Goal: Communication & Community: Share content

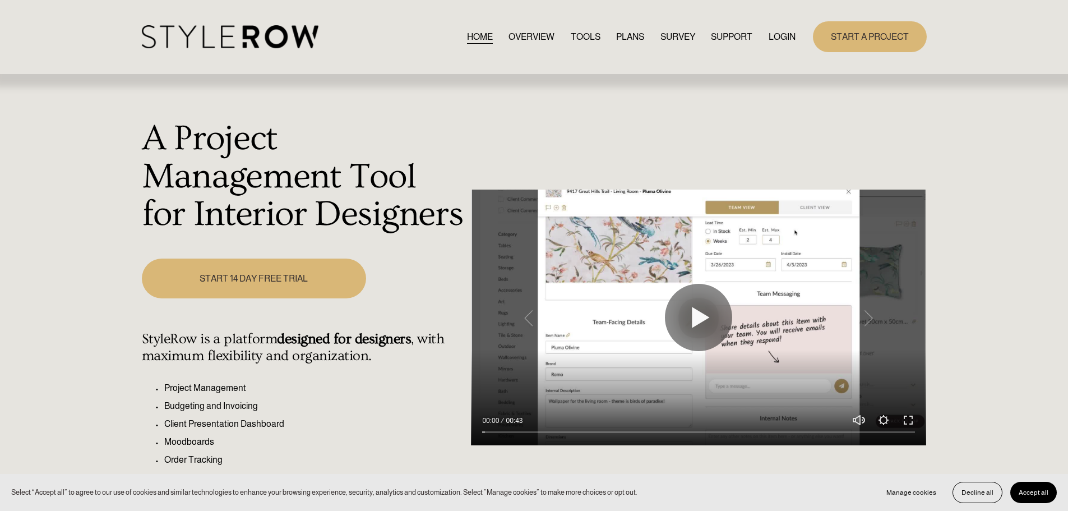
click at [779, 31] on link "LOGIN" at bounding box center [782, 36] width 27 height 15
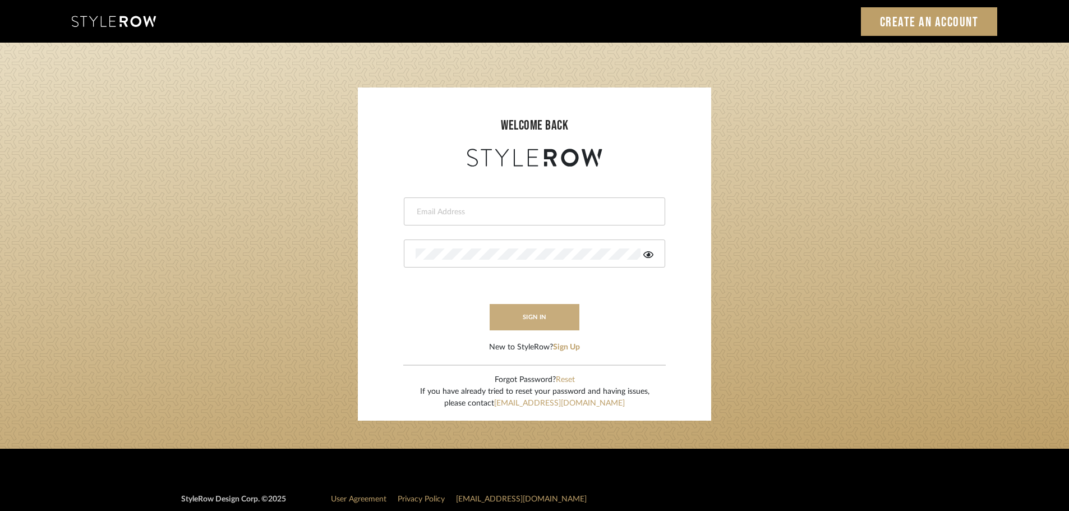
type input "carrie@tresbelleinteriors.com"
click at [521, 315] on button "sign in" at bounding box center [535, 317] width 90 height 26
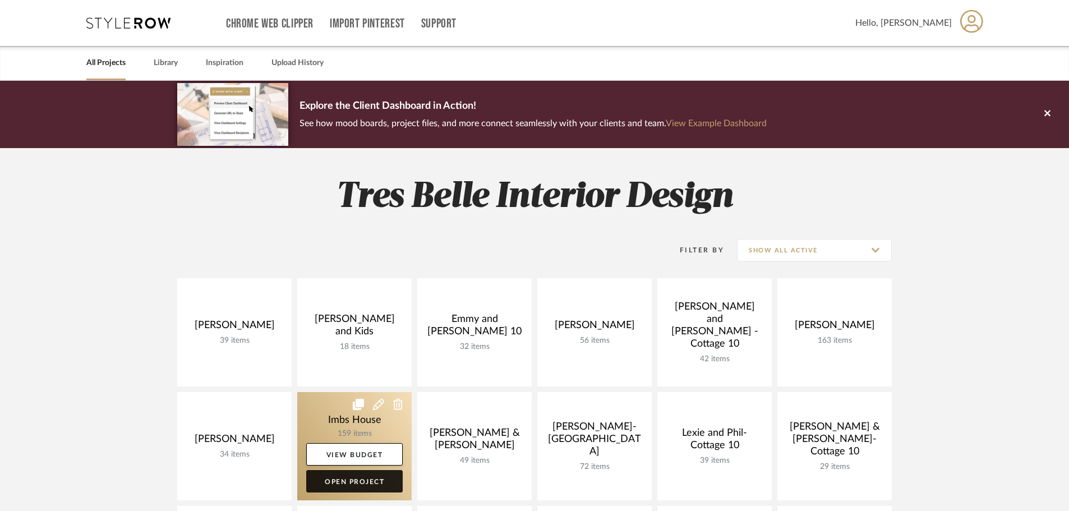
click at [339, 478] on link "Open Project" at bounding box center [354, 481] width 96 height 22
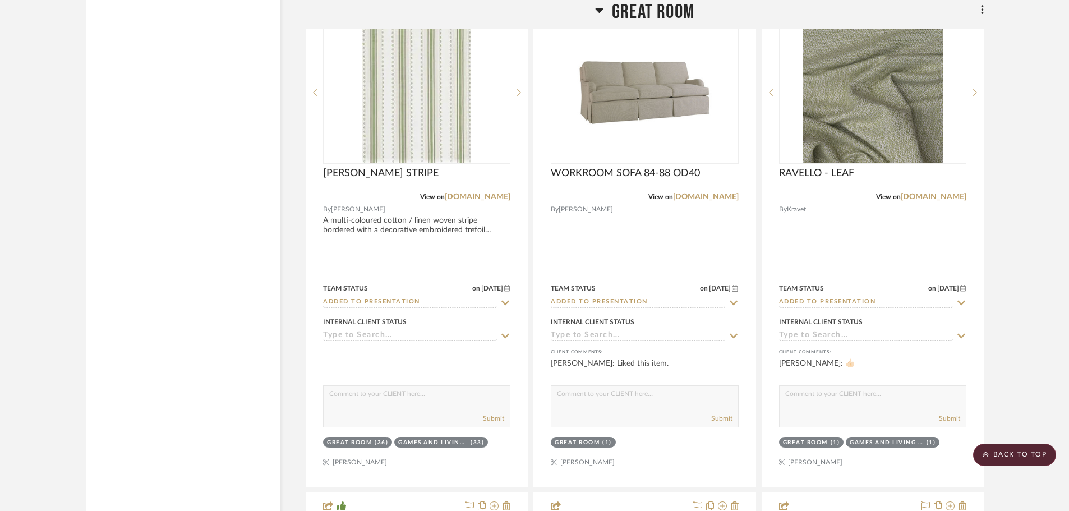
scroll to position [5215, 0]
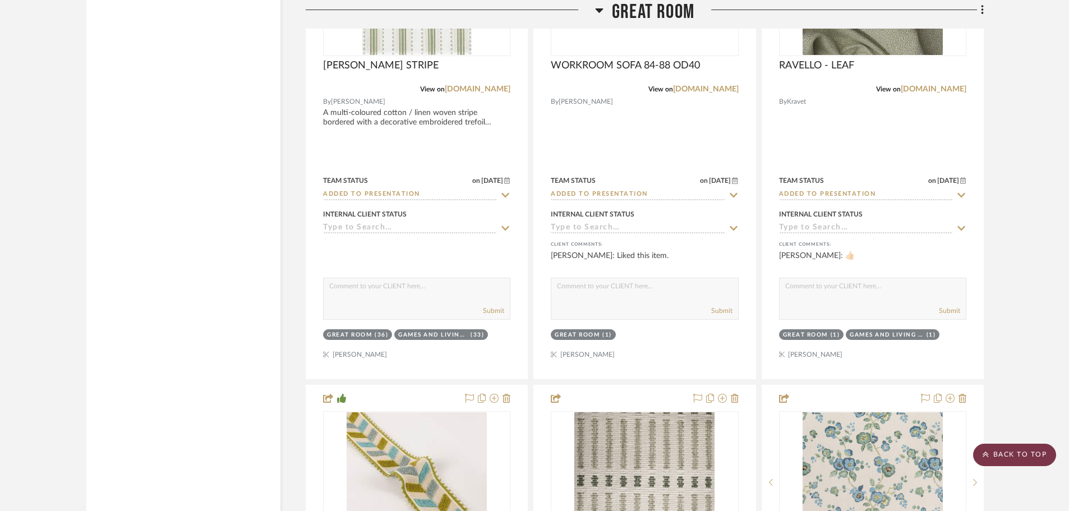
click at [1029, 459] on scroll-to-top-button "BACK TO TOP" at bounding box center [1014, 455] width 83 height 22
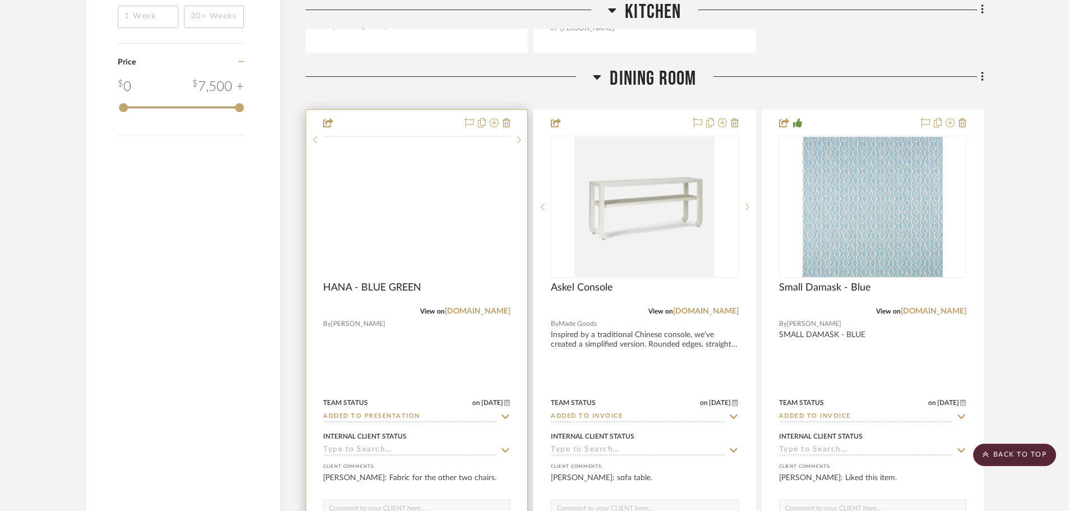
scroll to position [1794, 0]
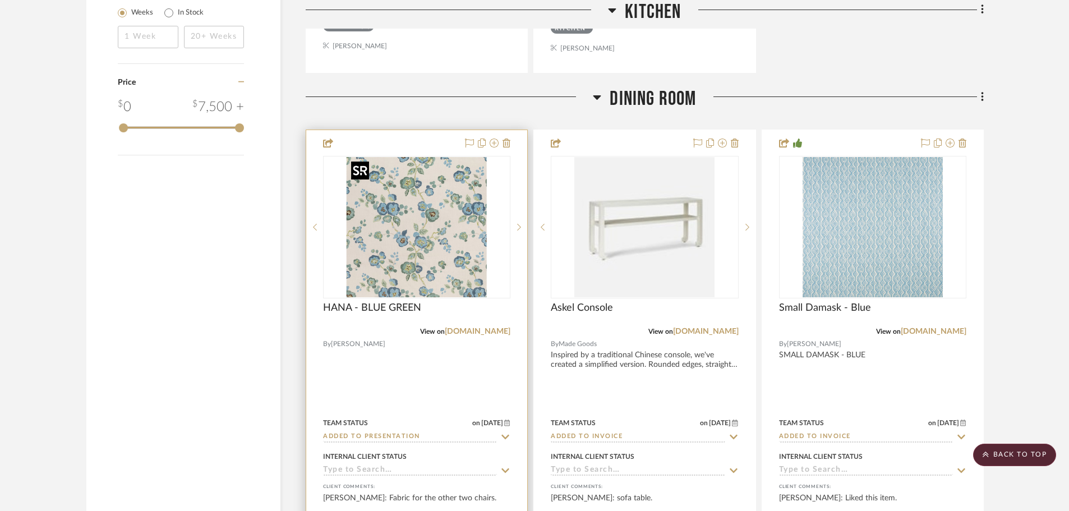
click at [447, 243] on img "0" at bounding box center [417, 227] width 140 height 140
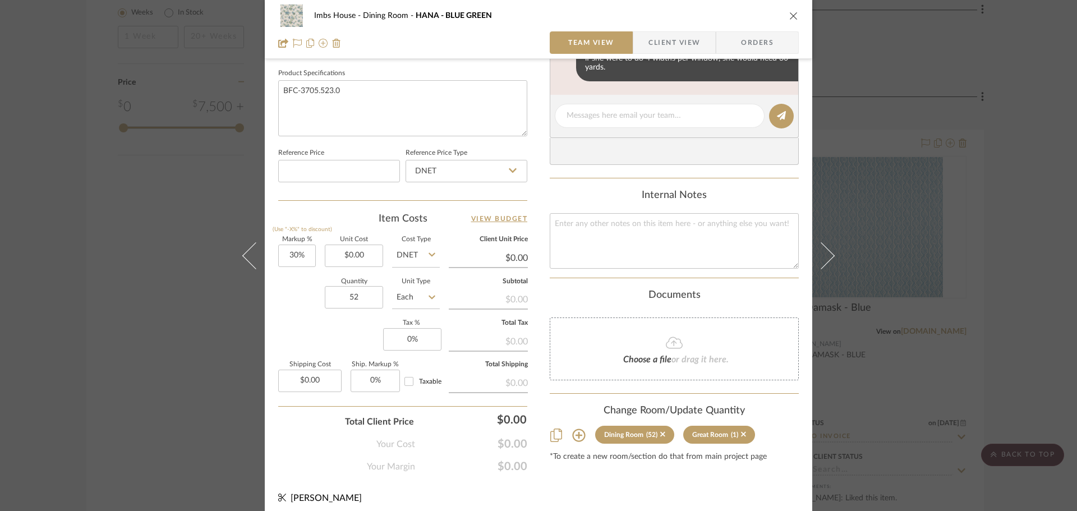
scroll to position [533, 0]
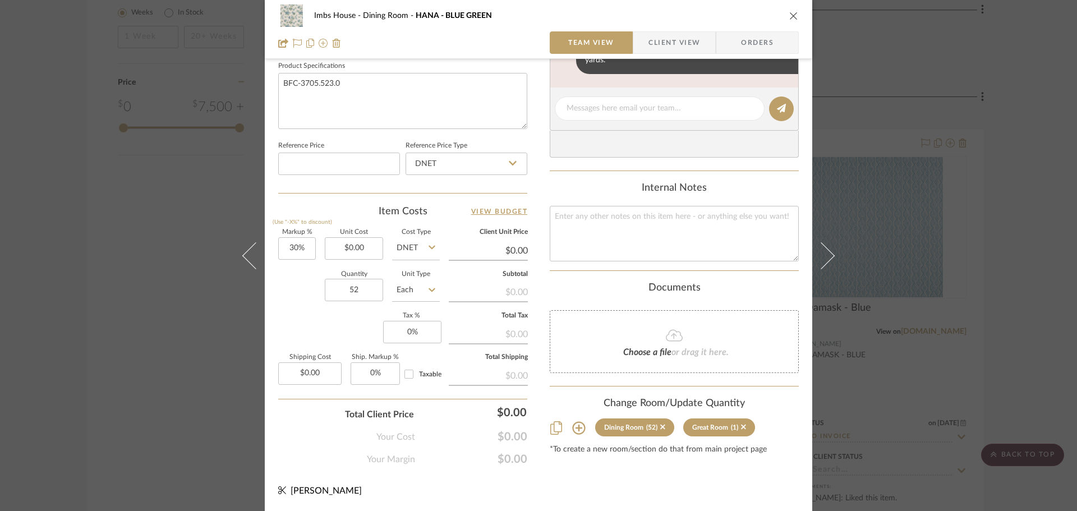
click at [575, 427] on icon at bounding box center [578, 427] width 13 height 13
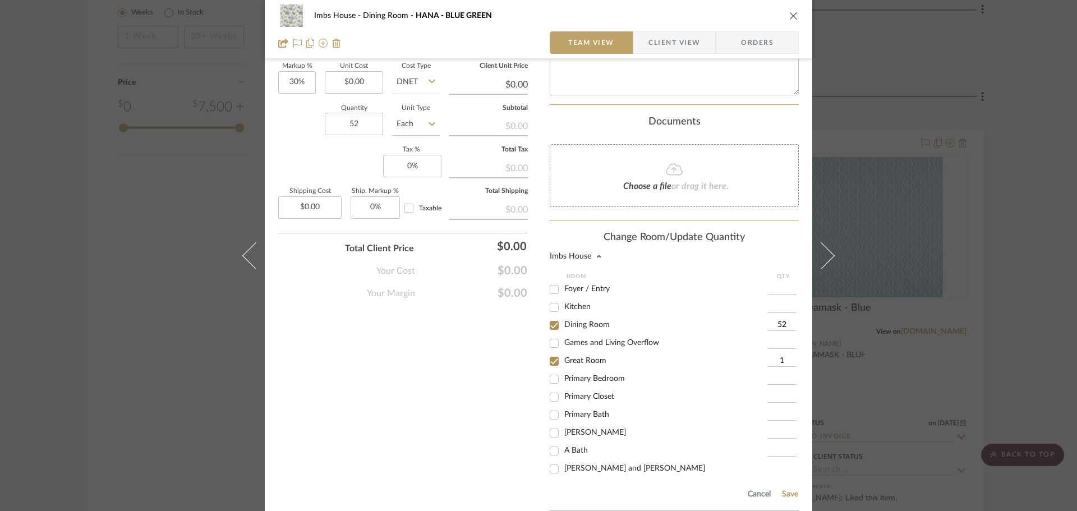
scroll to position [702, 0]
click at [780, 321] on input "52" at bounding box center [782, 322] width 28 height 11
type input "30"
click at [784, 489] on button "Save" at bounding box center [789, 491] width 17 height 9
type input "30"
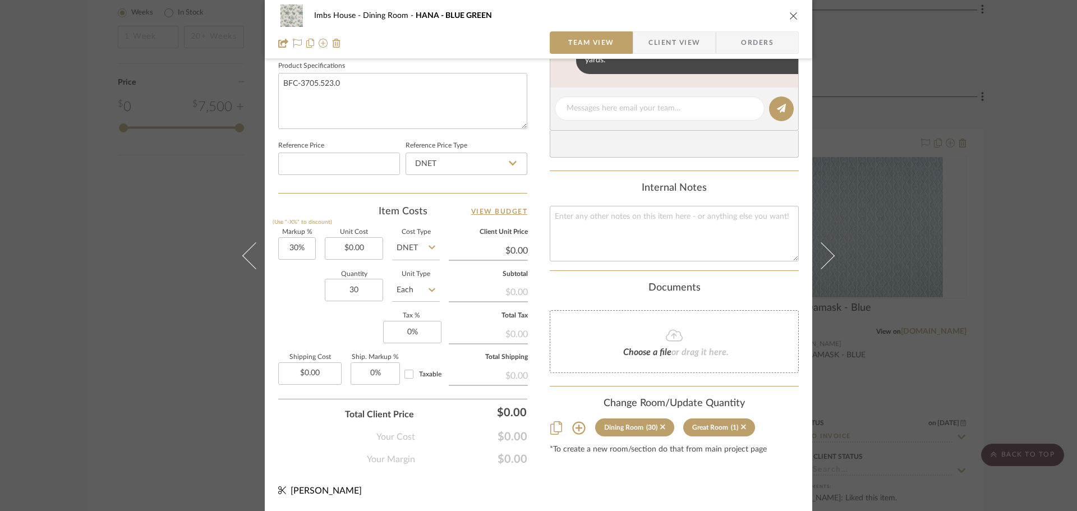
scroll to position [533, 0]
click at [789, 14] on icon "close" at bounding box center [793, 15] width 9 height 9
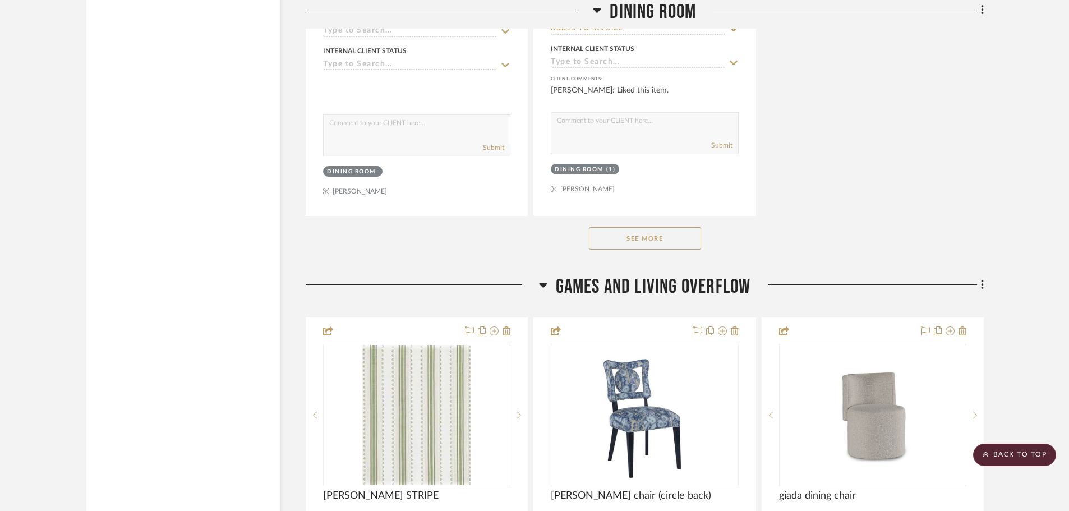
scroll to position [3365, 0]
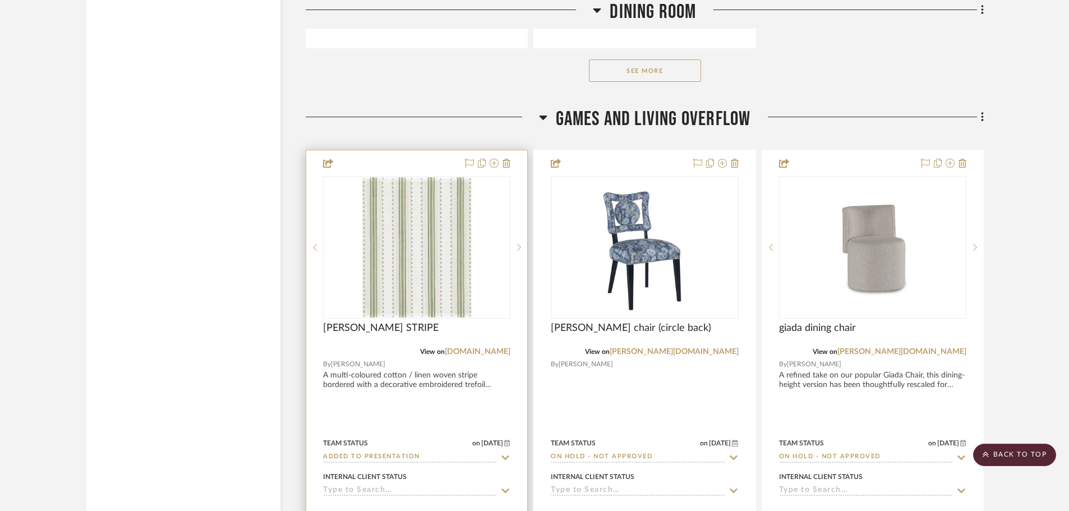
click at [0, 0] on div at bounding box center [0, 0] width 0 height 0
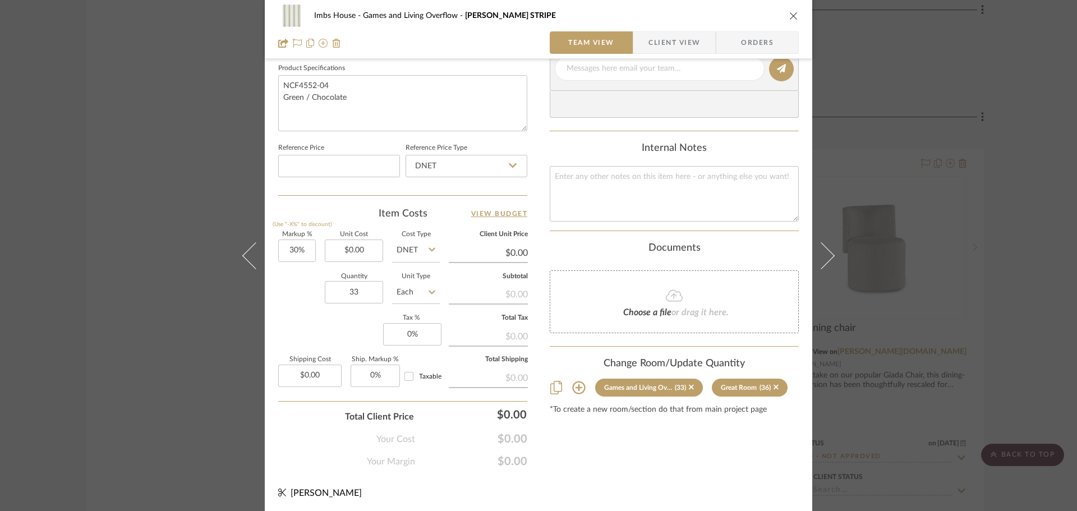
scroll to position [533, 0]
click at [576, 387] on icon at bounding box center [578, 385] width 13 height 13
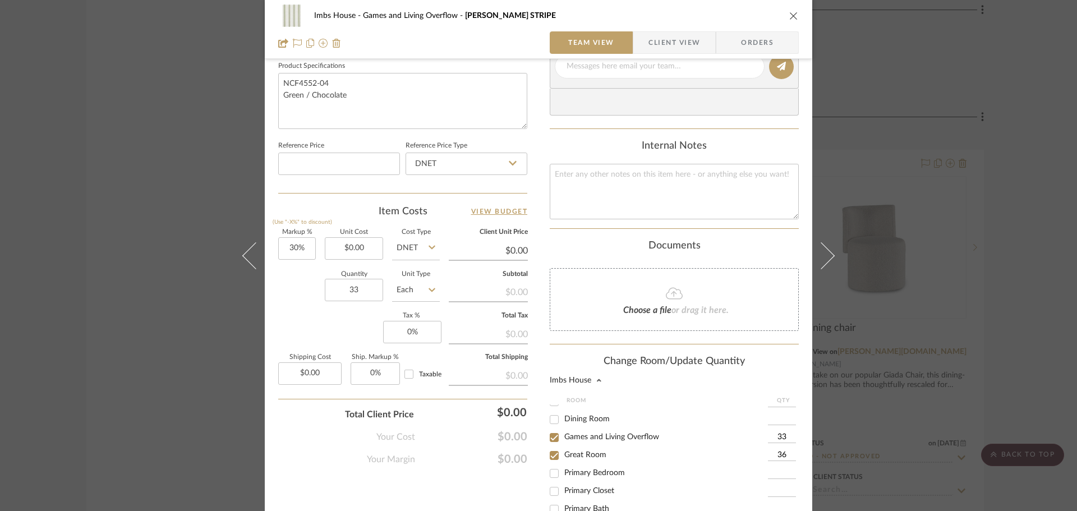
scroll to position [0, 0]
click at [782, 465] on input "33" at bounding box center [782, 466] width 28 height 11
type input "14.5"
click at [784, 483] on input "36" at bounding box center [782, 484] width 28 height 11
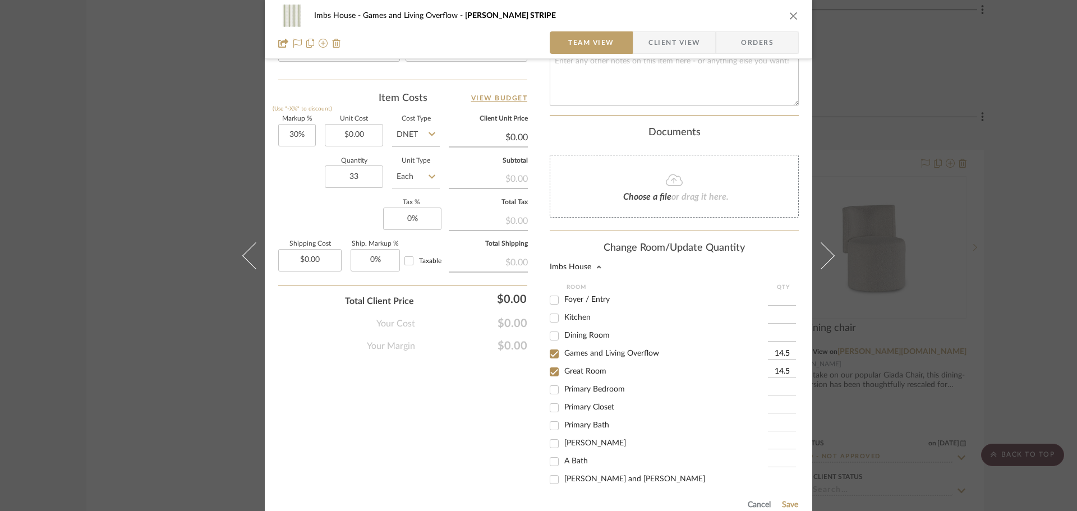
scroll to position [751, 0]
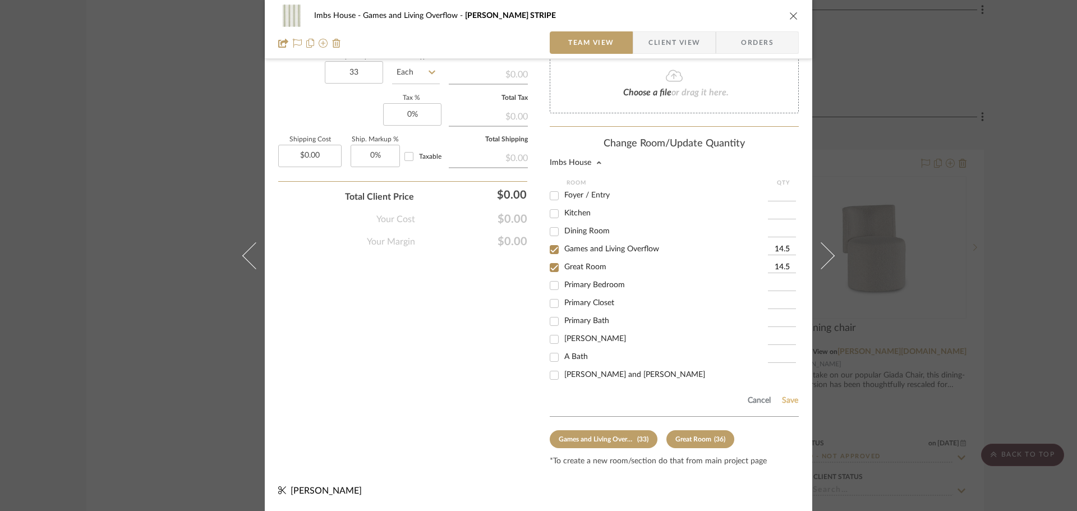
type input "14.5"
click at [781, 401] on button "Save" at bounding box center [789, 400] width 17 height 9
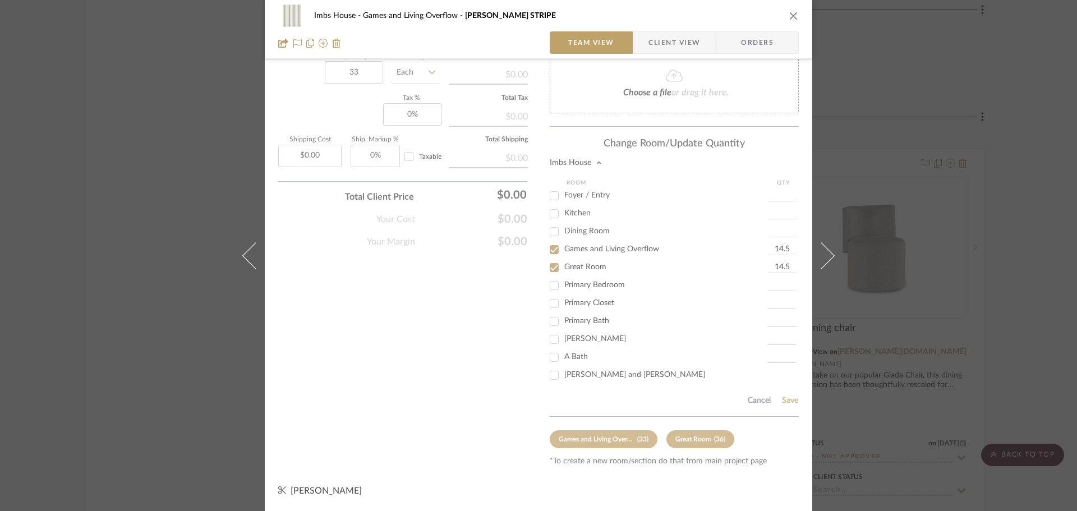
type input "14.5"
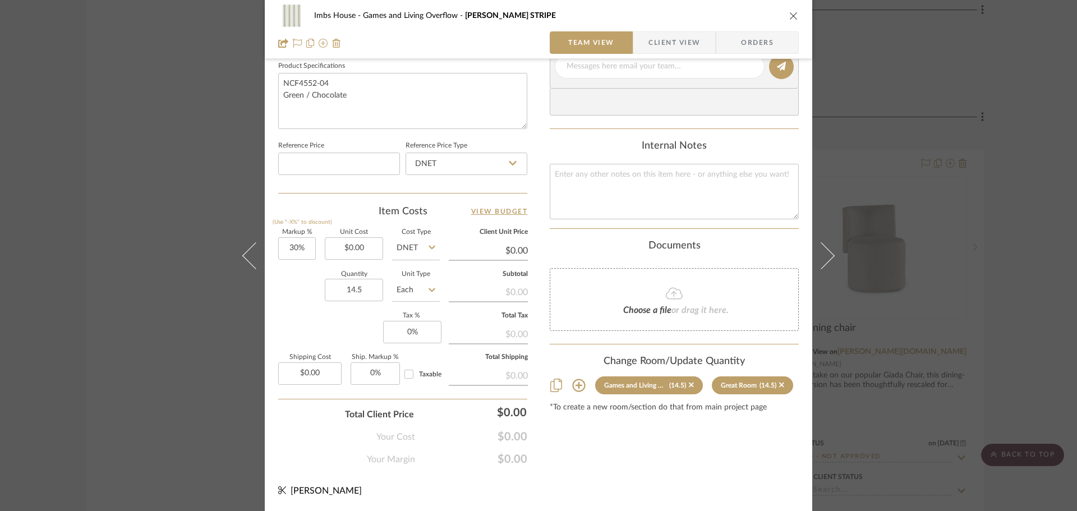
click at [959, 191] on div "Imbs House Games and Living Overflow MABEL STRIPE Team View Client View Orders …" at bounding box center [538, 255] width 1077 height 511
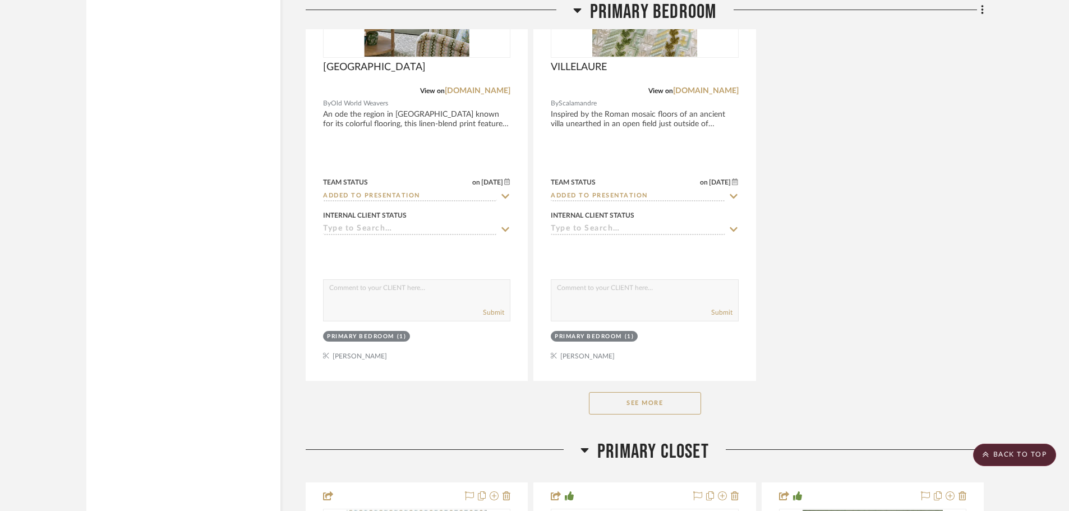
scroll to position [7907, 0]
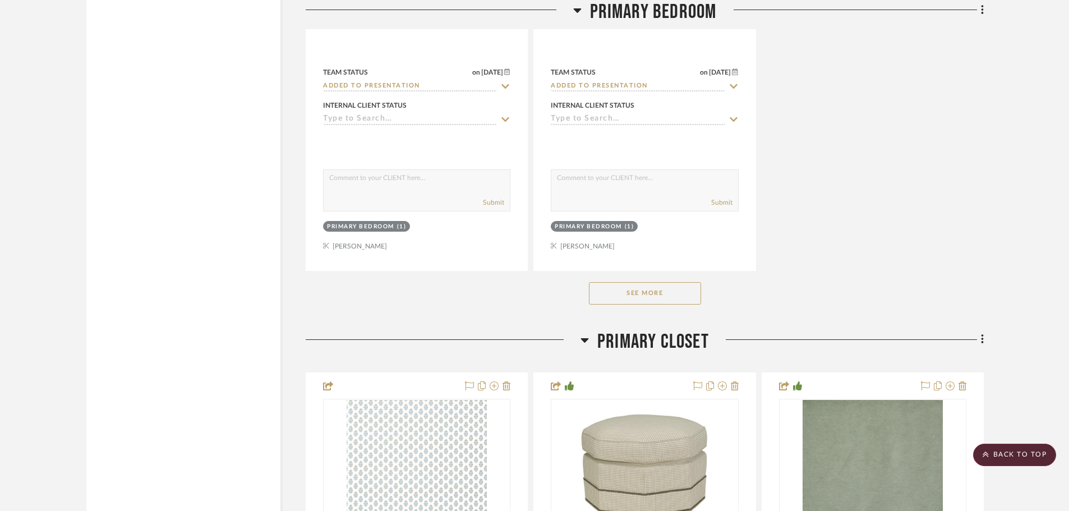
click at [645, 288] on button "See More" at bounding box center [645, 293] width 112 height 22
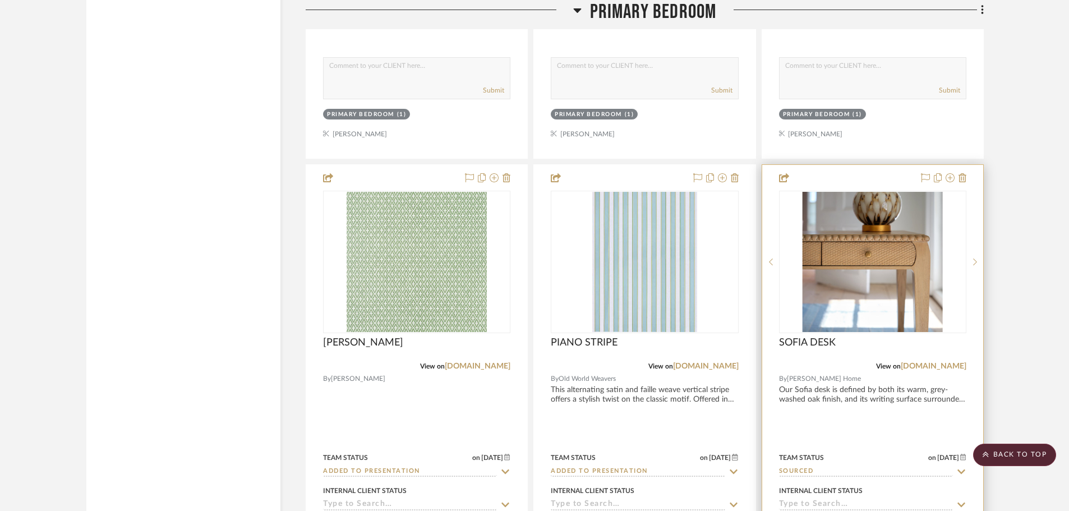
scroll to position [8187, 0]
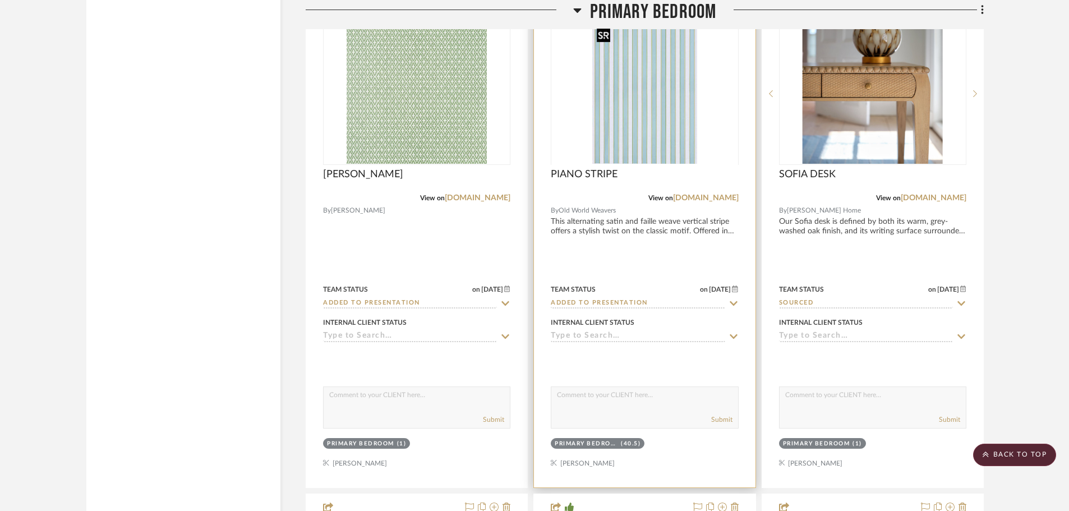
click at [670, 106] on div at bounding box center [644, 164] width 187 height 284
click at [608, 102] on img "0" at bounding box center [644, 94] width 105 height 140
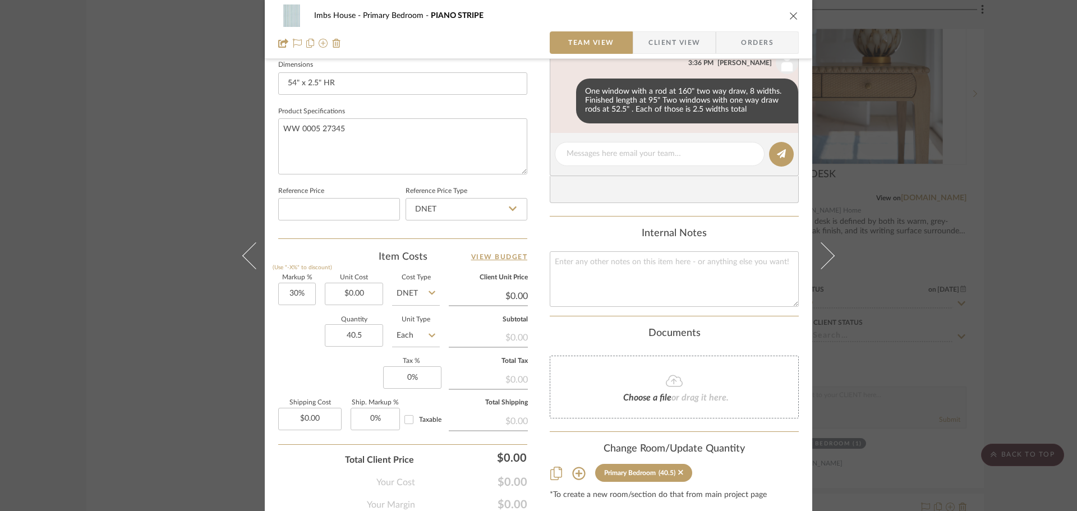
scroll to position [533, 0]
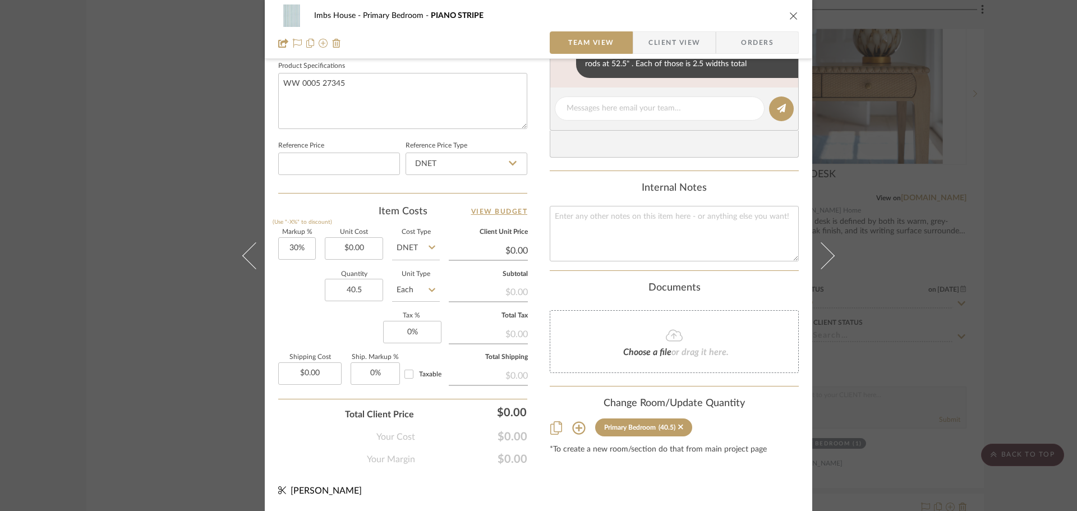
click at [576, 428] on icon at bounding box center [578, 427] width 13 height 13
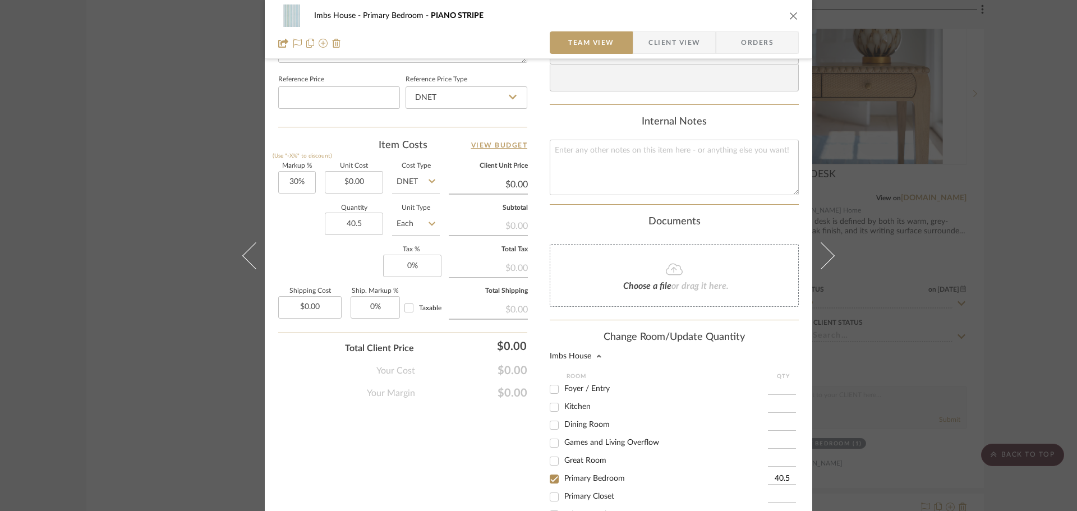
scroll to position [702, 0]
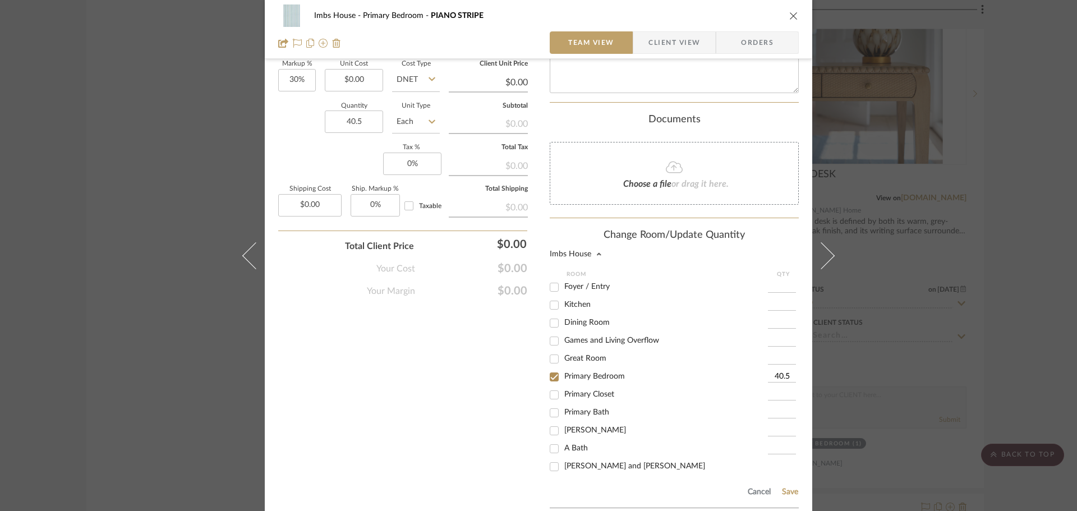
click at [786, 370] on div "40.5" at bounding box center [783, 377] width 31 height 18
click at [778, 377] on input "40.5" at bounding box center [782, 376] width 28 height 11
type input "25"
click at [788, 493] on button "Save" at bounding box center [789, 491] width 17 height 9
type input "25"
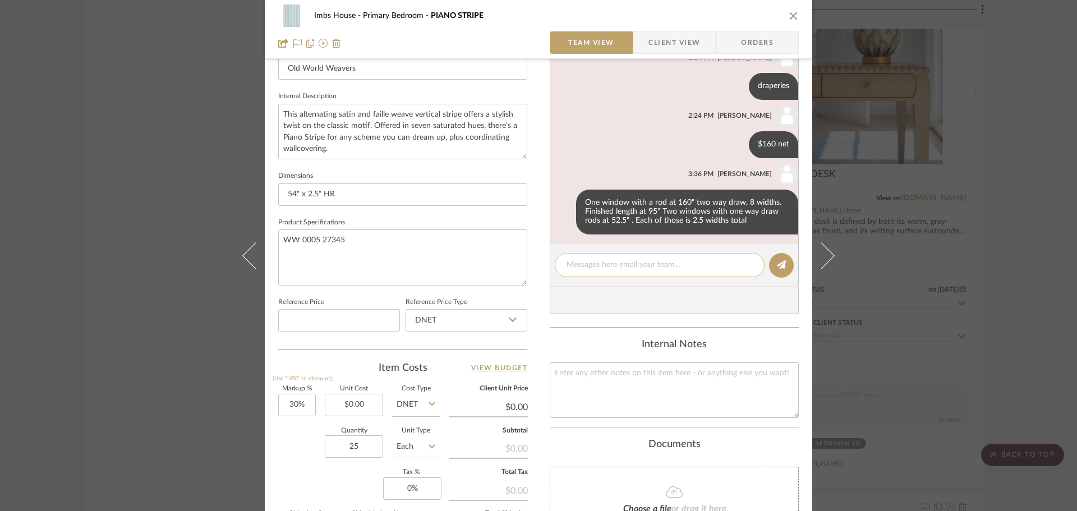
scroll to position [365, 0]
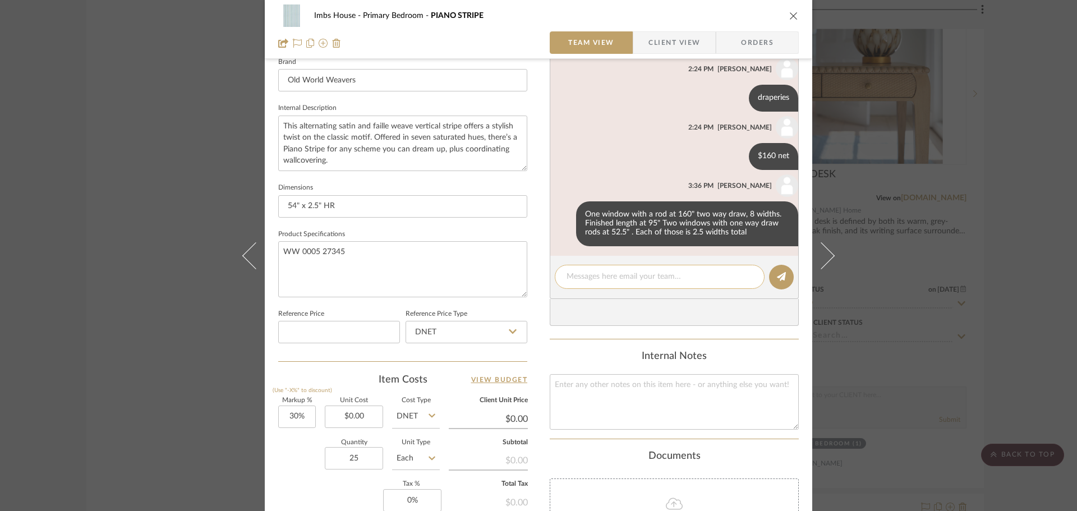
click at [593, 273] on textarea at bounding box center [659, 277] width 186 height 12
type textarea "4 panels 2 widths each-black-out lined"
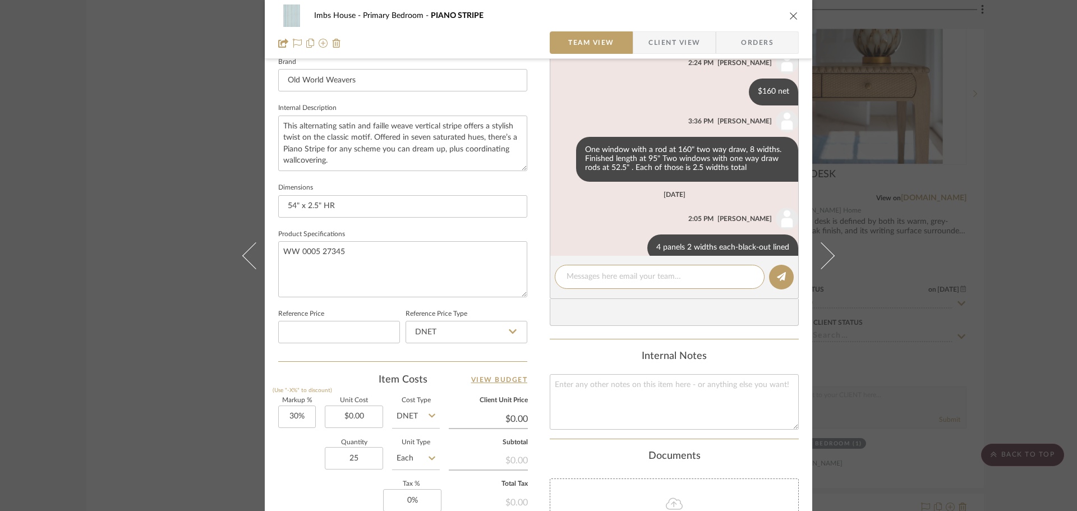
scroll to position [84, 0]
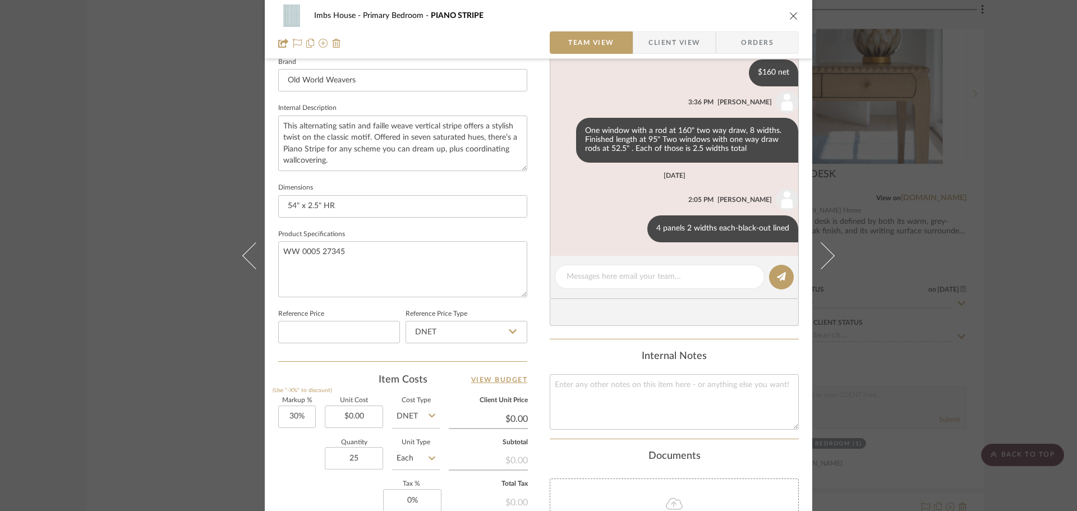
click at [955, 260] on div "Imbs House Primary Bedroom PIANO STRIPE Team View Client View Orders Team-Facin…" at bounding box center [538, 255] width 1077 height 511
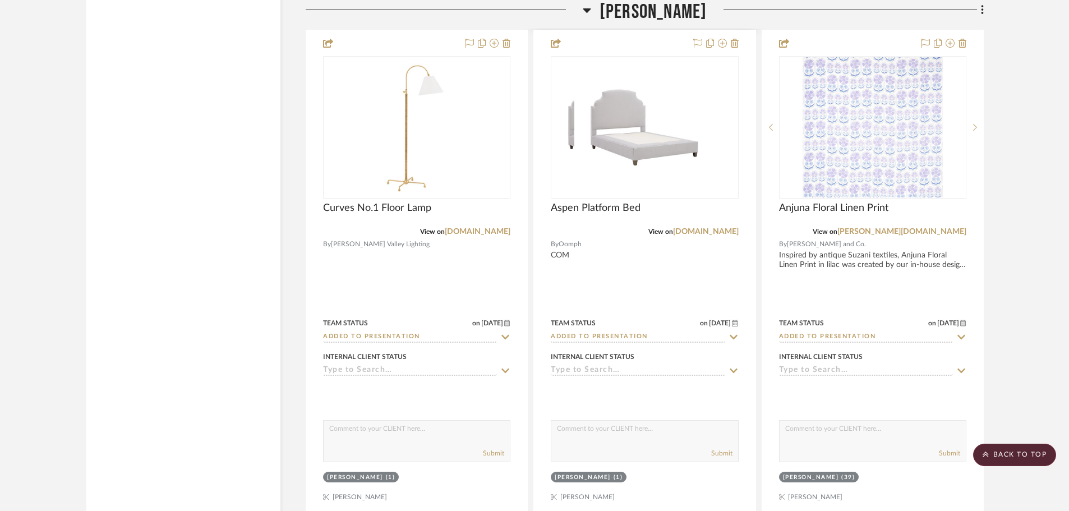
scroll to position [11439, 0]
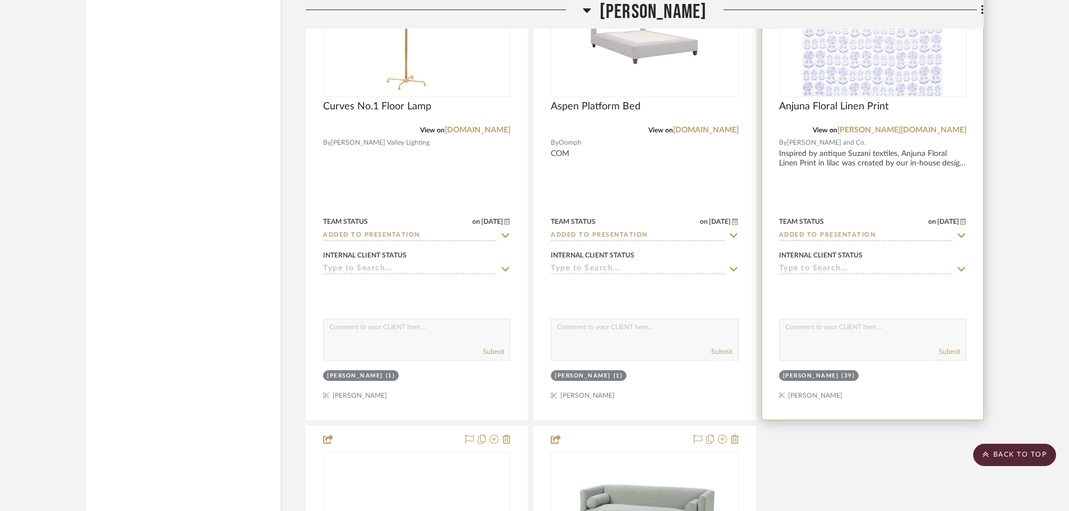
click at [918, 45] on img "0" at bounding box center [872, 26] width 140 height 140
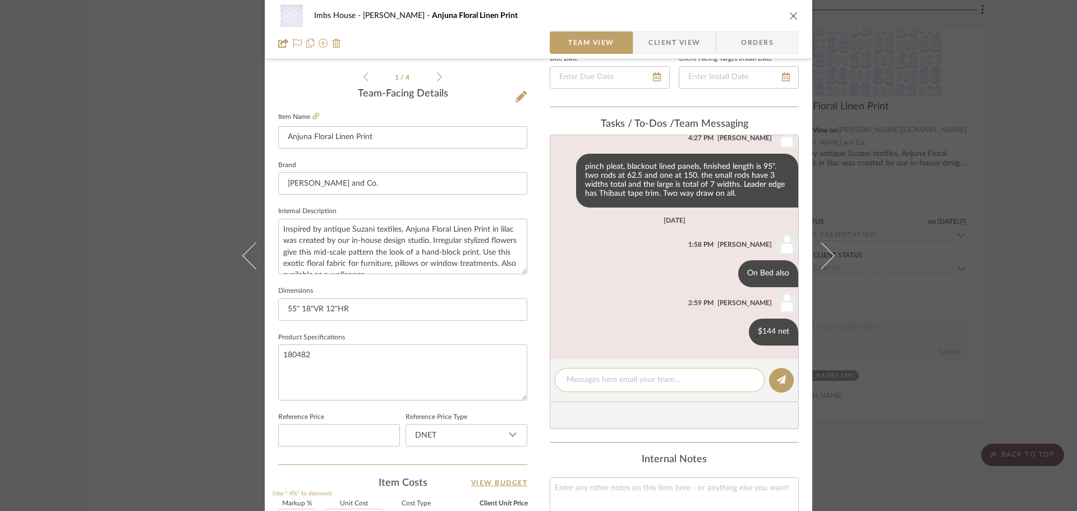
scroll to position [280, 0]
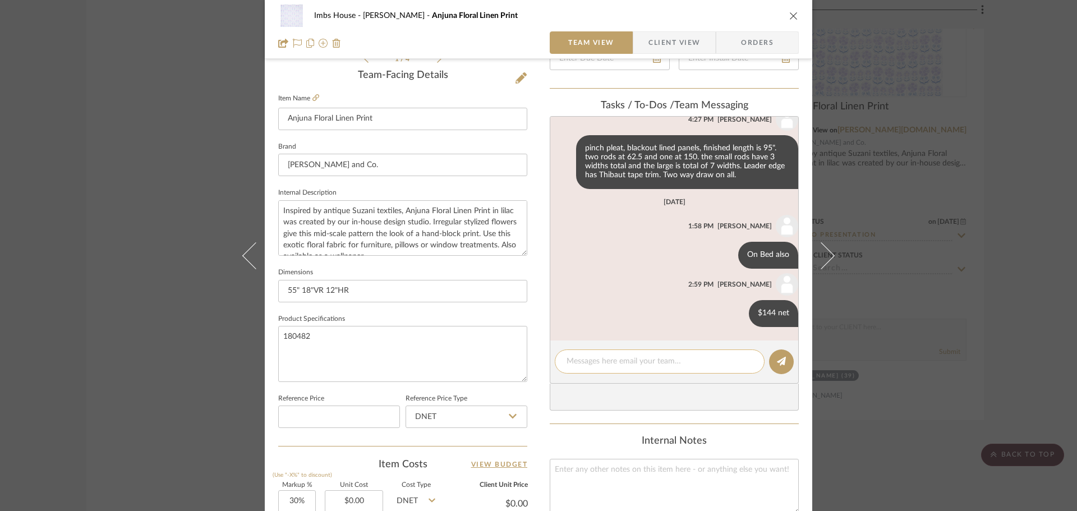
click at [610, 362] on textarea at bounding box center [659, 362] width 186 height 12
type textarea "3 widths per each small window, and 4 widths on large window"
click at [777, 357] on icon at bounding box center [781, 361] width 9 height 9
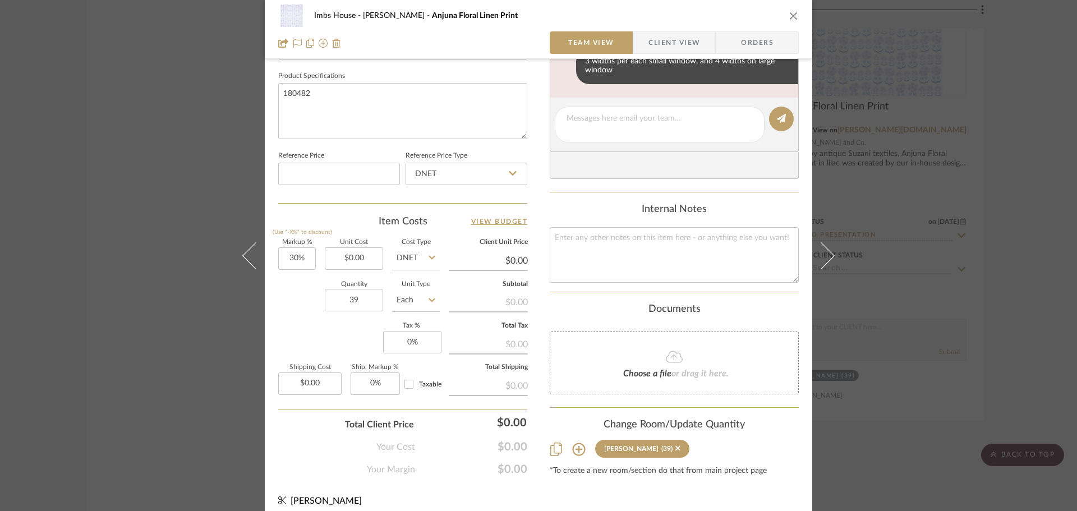
scroll to position [533, 0]
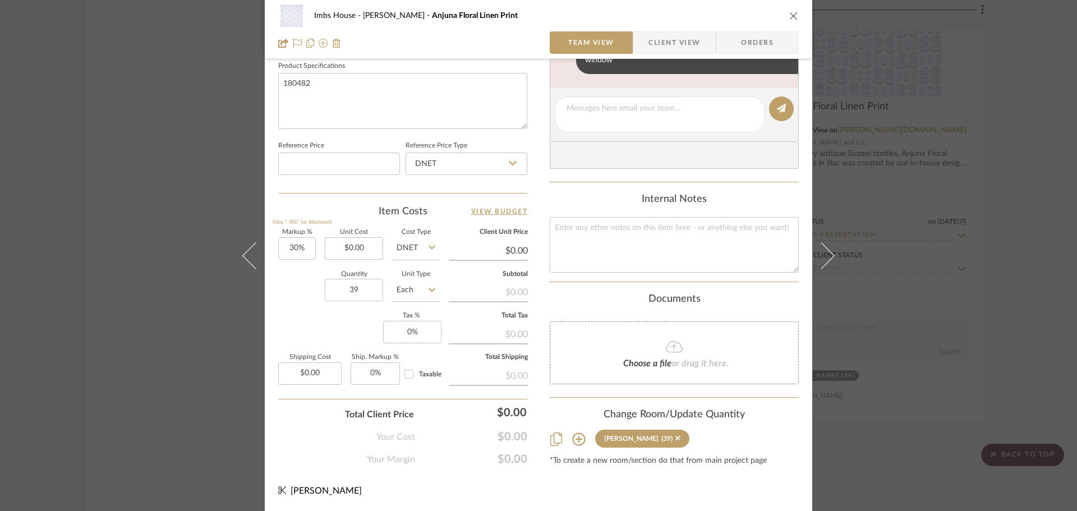
click at [575, 438] on icon at bounding box center [578, 438] width 13 height 13
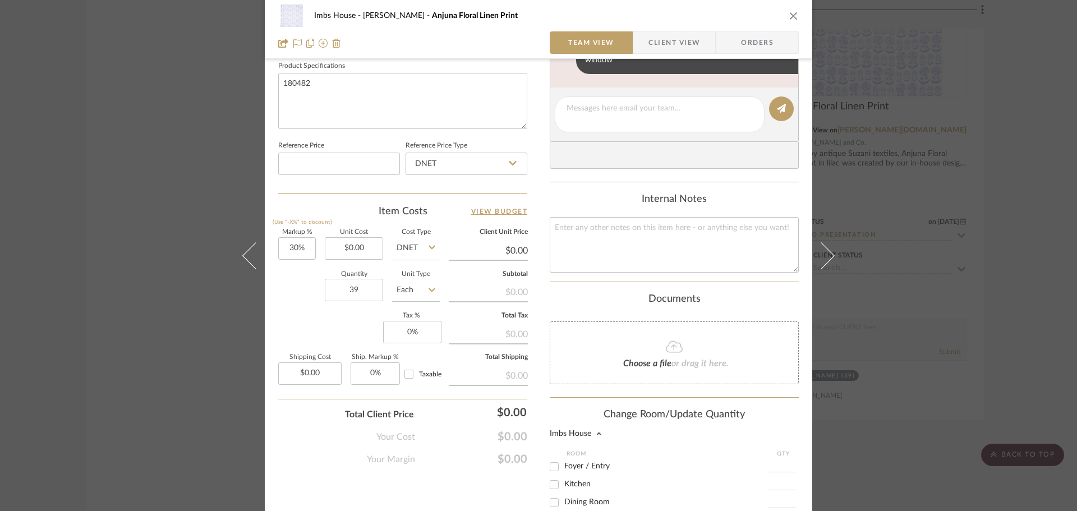
scroll to position [758, 0]
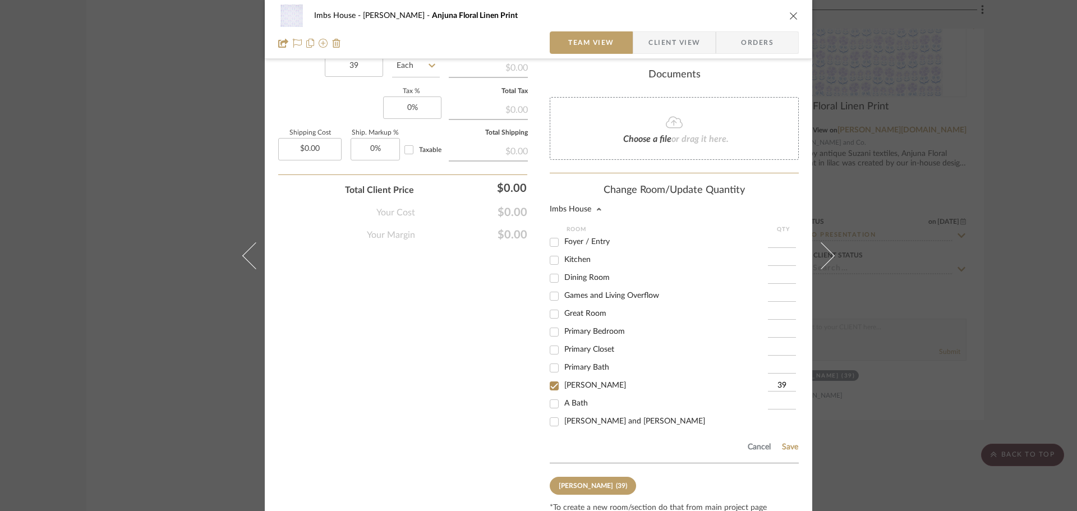
click at [779, 387] on input "39" at bounding box center [782, 385] width 28 height 11
type input "30"
click at [787, 444] on button "Save" at bounding box center [789, 446] width 17 height 9
type input "30"
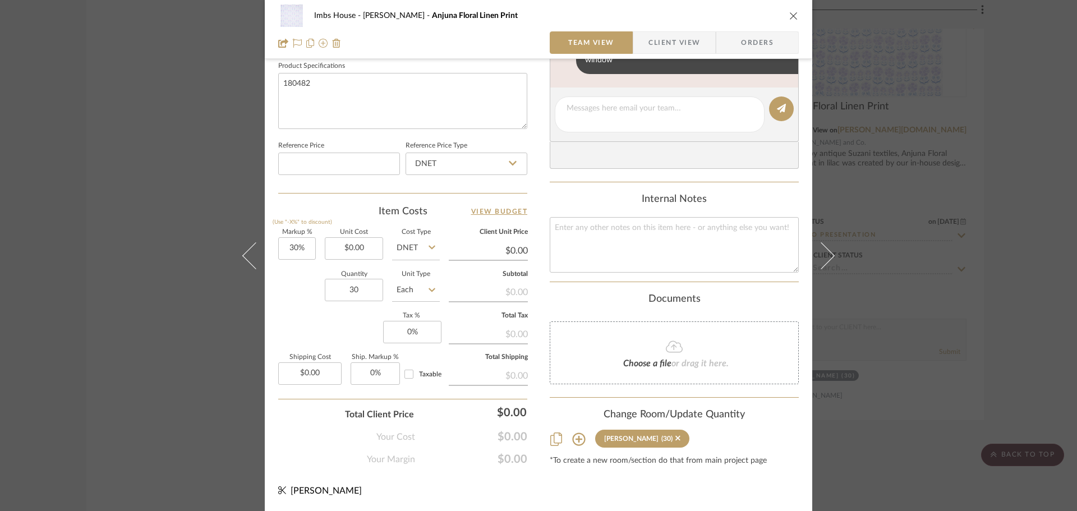
click at [158, 190] on div "Imbs House Audrey Anjuna Floral Linen Print Team View Client View Orders 1 / 4 …" at bounding box center [538, 255] width 1077 height 511
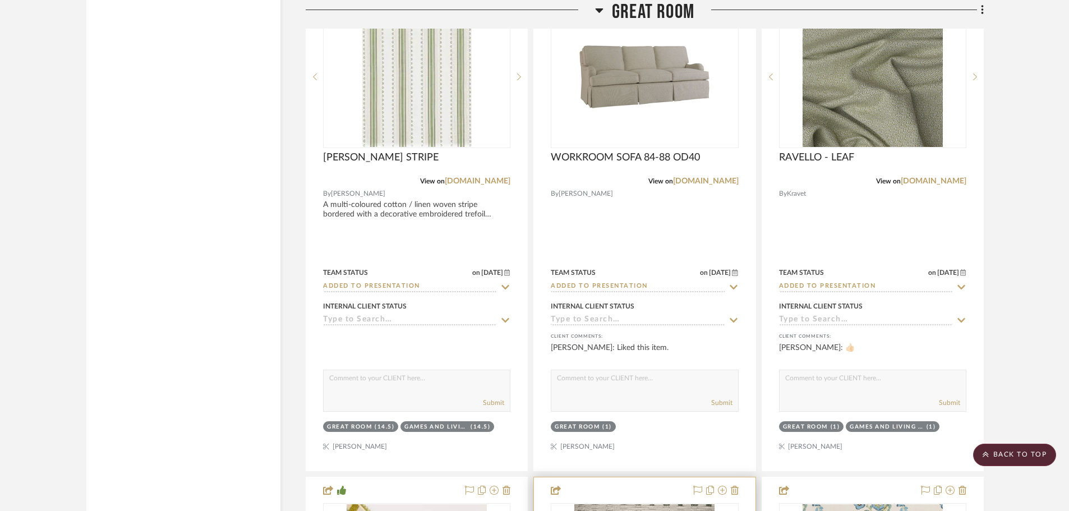
scroll to position [5103, 0]
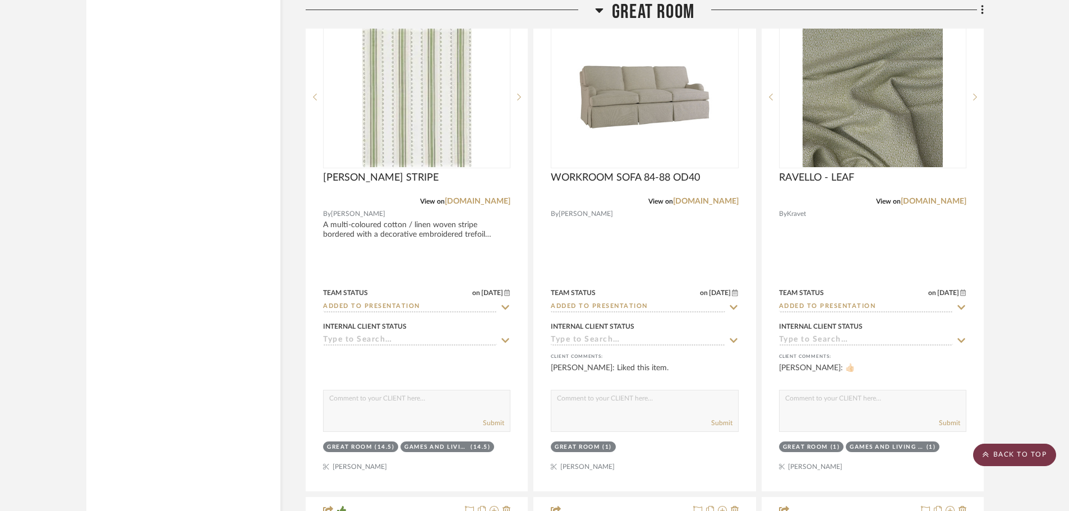
click at [1027, 447] on scroll-to-top-button "BACK TO TOP" at bounding box center [1014, 455] width 83 height 22
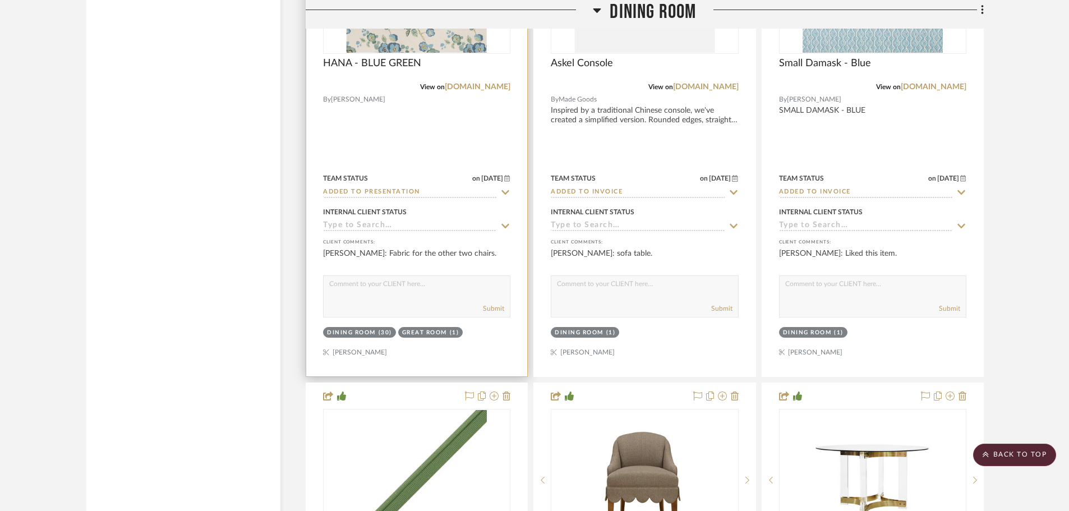
scroll to position [2024, 0]
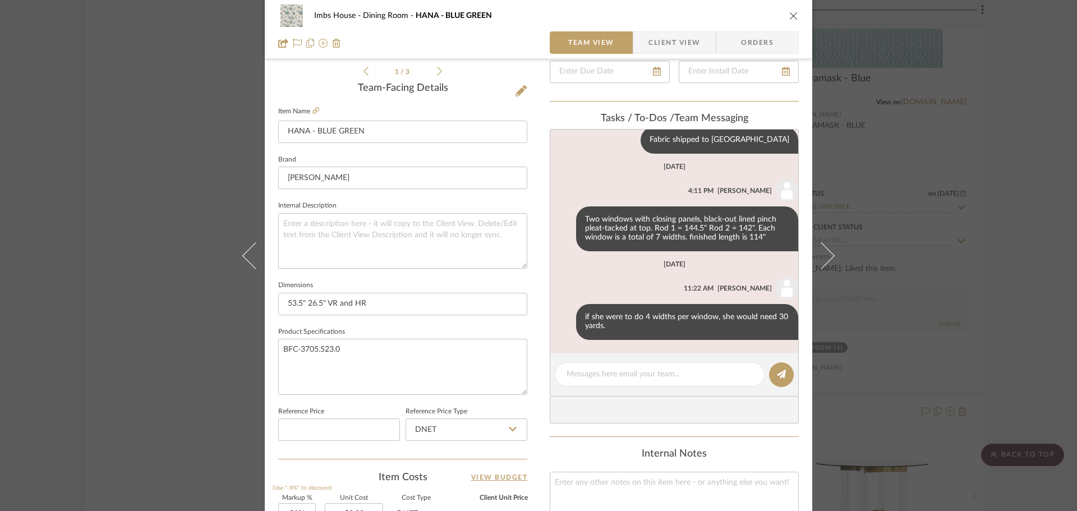
scroll to position [280, 0]
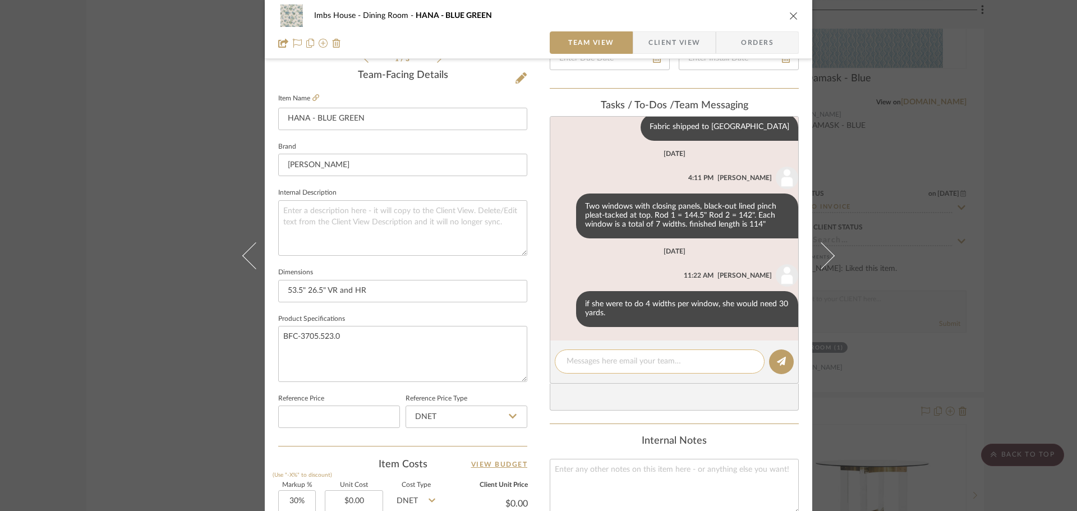
click at [642, 357] on textarea at bounding box center [659, 362] width 186 height 12
click at [559, 306] on button at bounding box center [565, 308] width 13 height 13
click at [527, 292] on span "Edit Message" at bounding box center [504, 295] width 46 height 10
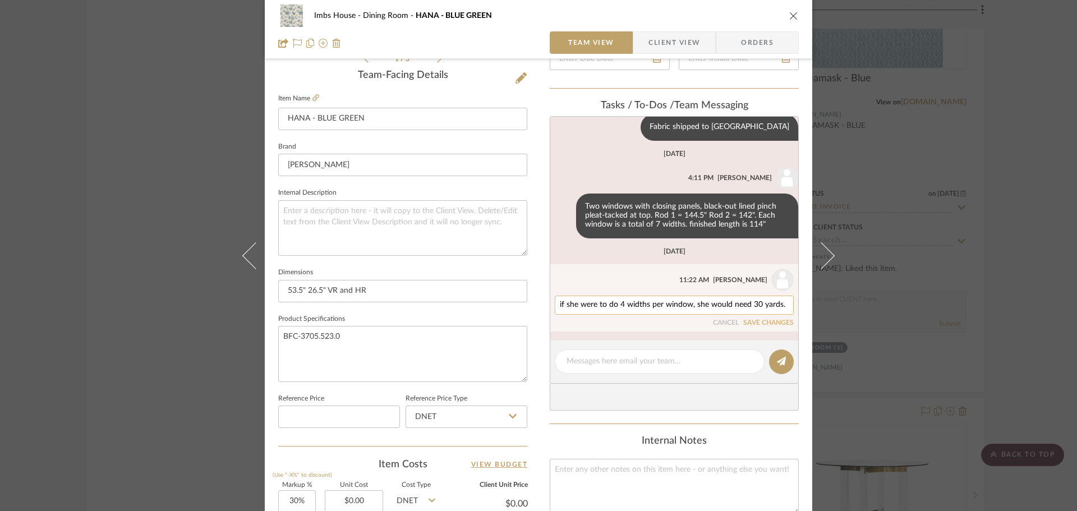
click at [612, 303] on textarea "if she were to do 4 widths per window, she would need 30 yards." at bounding box center [674, 305] width 229 height 9
click at [723, 302] on textarea "4 widths per window, she would need 30 yards." at bounding box center [674, 305] width 229 height 9
type textarea "4 widths per window-stationary"
click at [766, 322] on button "SAVE CHANGES" at bounding box center [768, 323] width 50 height 8
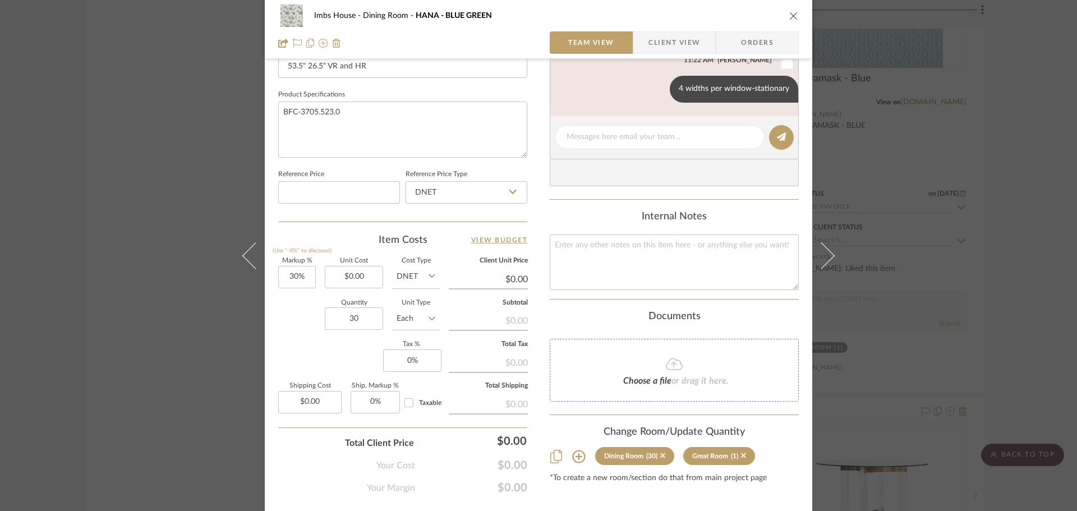
scroll to position [533, 0]
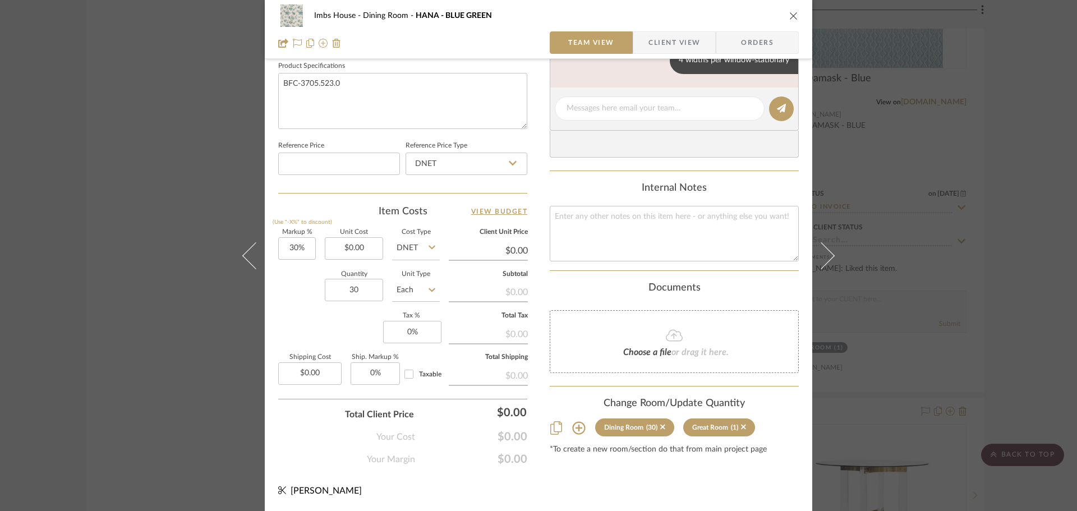
click at [884, 153] on div "Imbs House Dining Room HANA - BLUE GREEN Team View Client View Orders 1 / 3 Tea…" at bounding box center [538, 255] width 1077 height 511
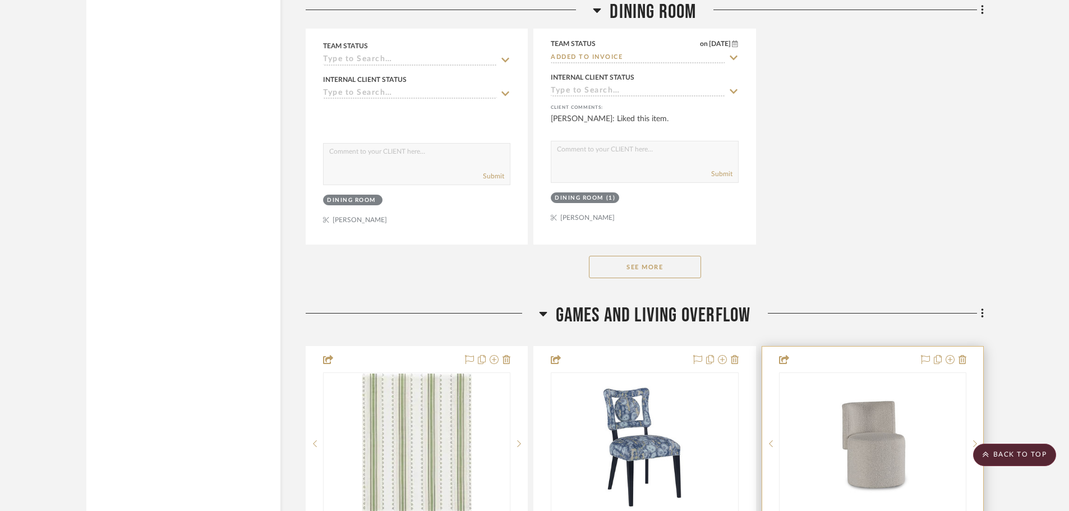
scroll to position [3313, 0]
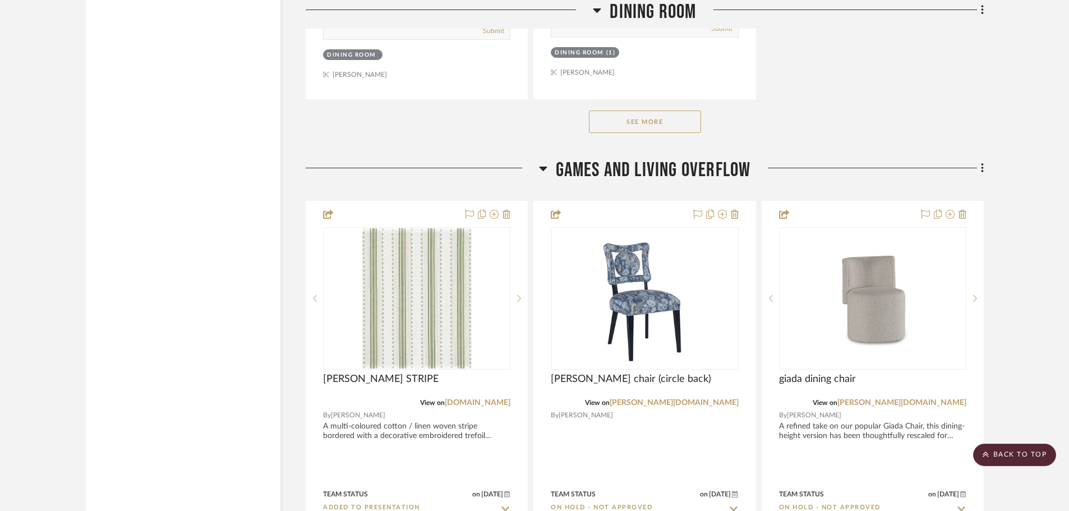
click at [678, 118] on button "See More" at bounding box center [645, 121] width 112 height 22
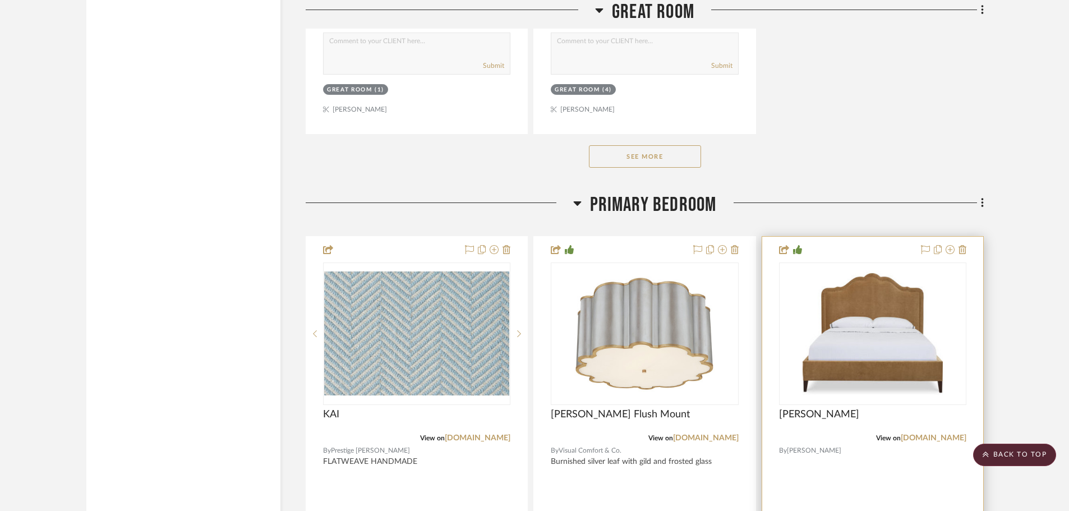
scroll to position [6958, 0]
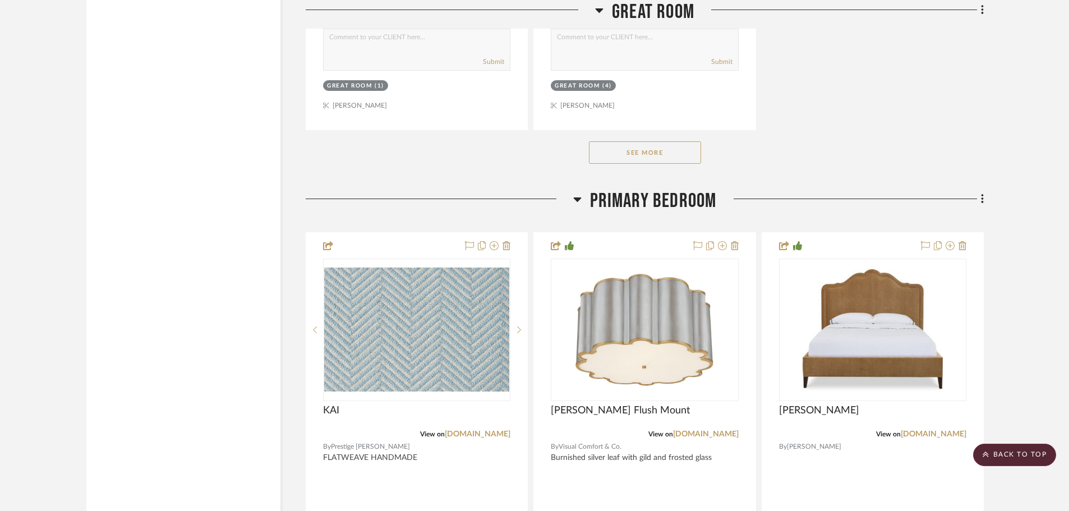
click at [687, 146] on button "See More" at bounding box center [645, 152] width 112 height 22
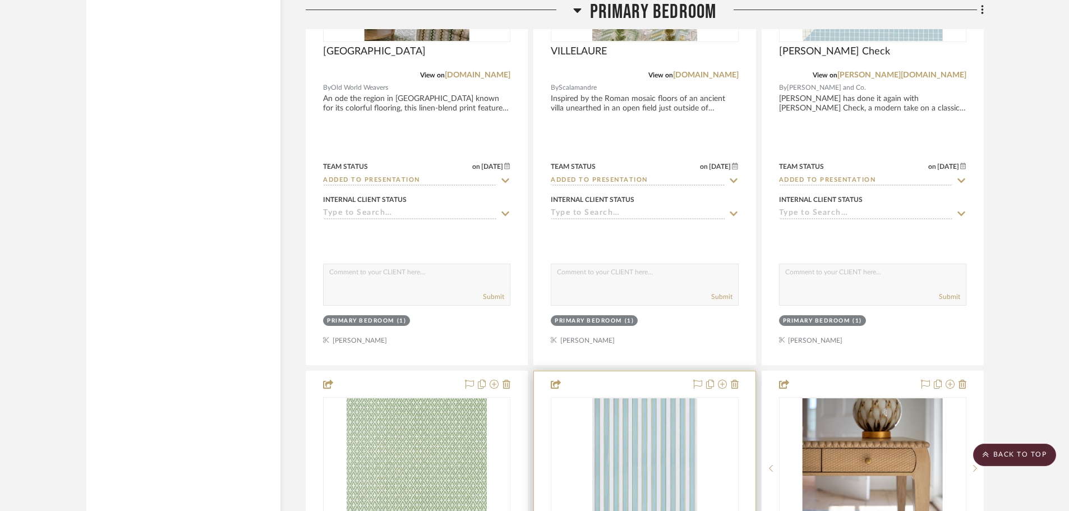
scroll to position [9818, 0]
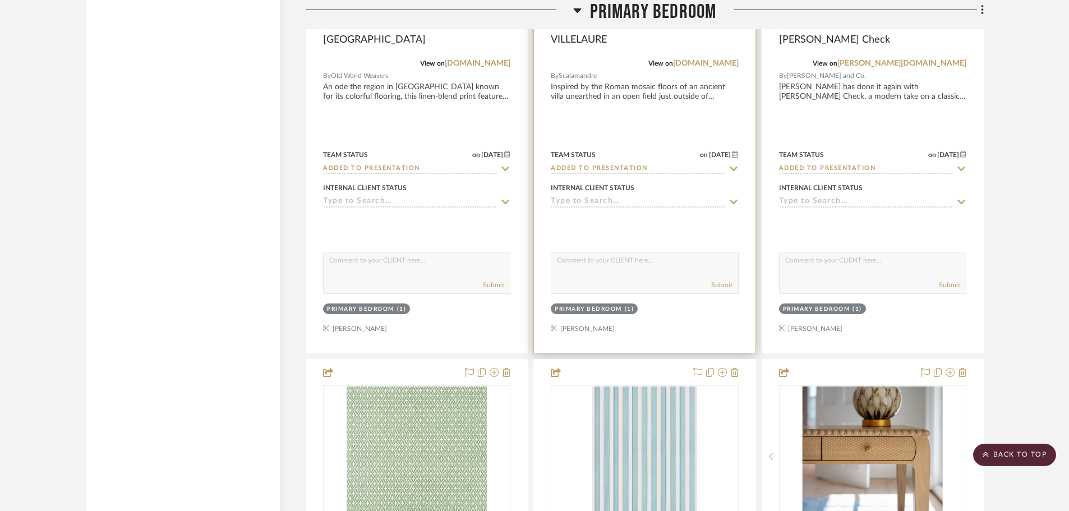
click at [587, 277] on div "Submit" at bounding box center [644, 273] width 187 height 42
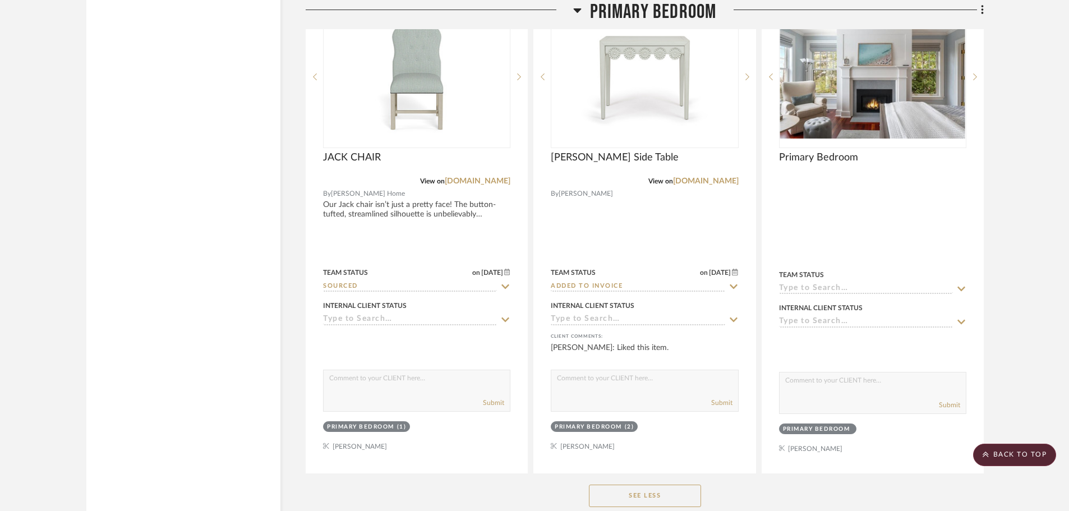
scroll to position [10715, 0]
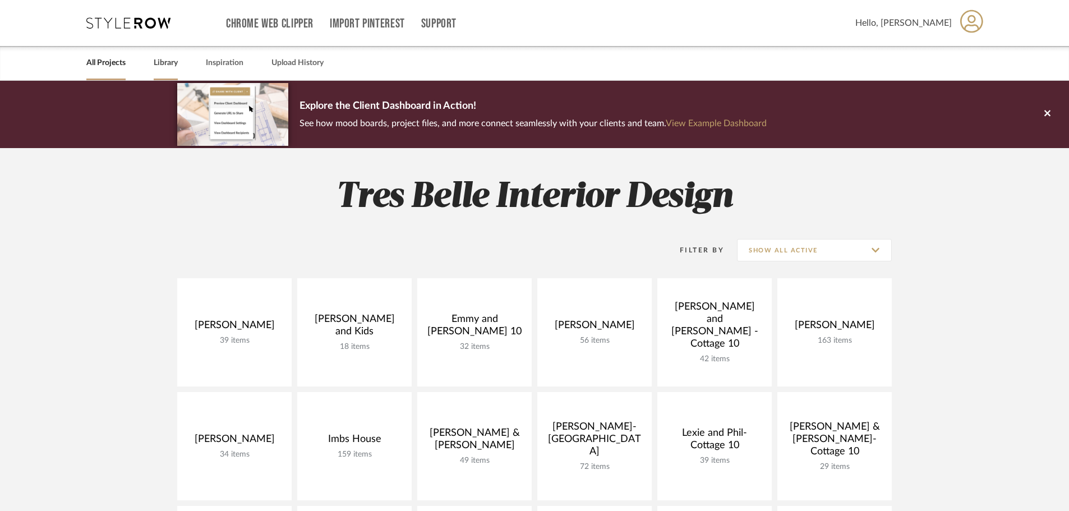
click at [159, 61] on link "Library" at bounding box center [166, 63] width 24 height 15
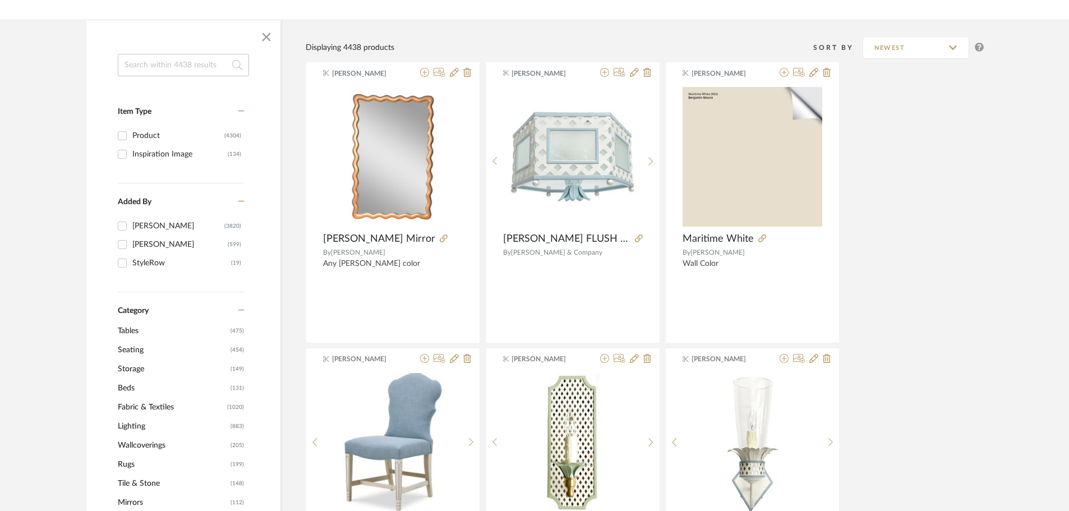
scroll to position [168, 0]
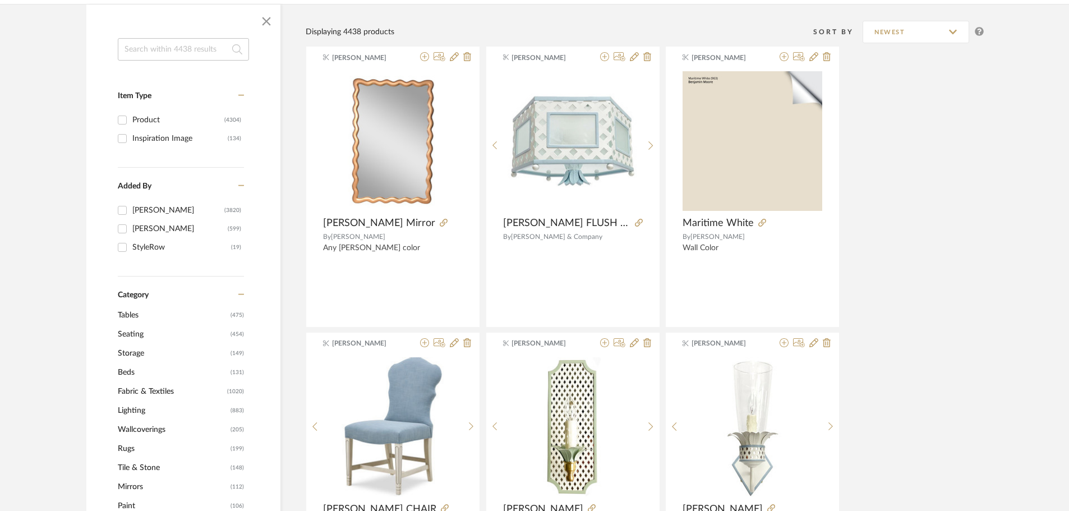
click at [132, 411] on span "Lighting" at bounding box center [173, 410] width 110 height 19
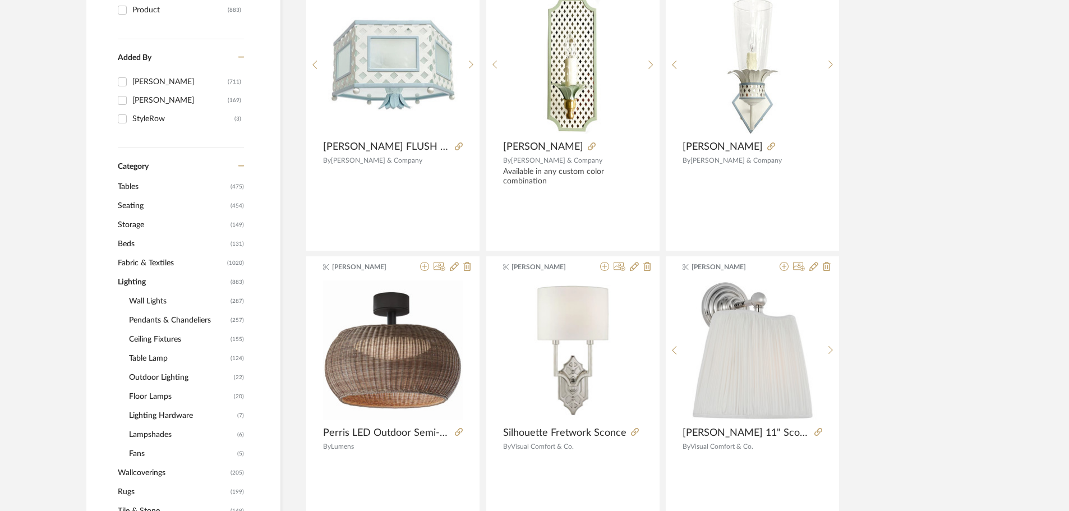
scroll to position [336, 0]
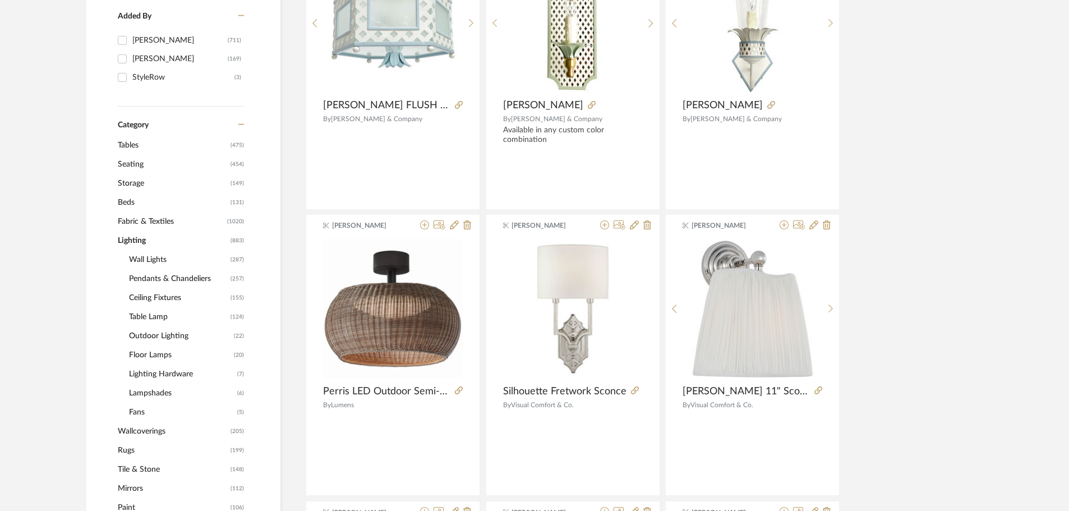
click at [141, 256] on span "Wall Lights" at bounding box center [178, 259] width 99 height 19
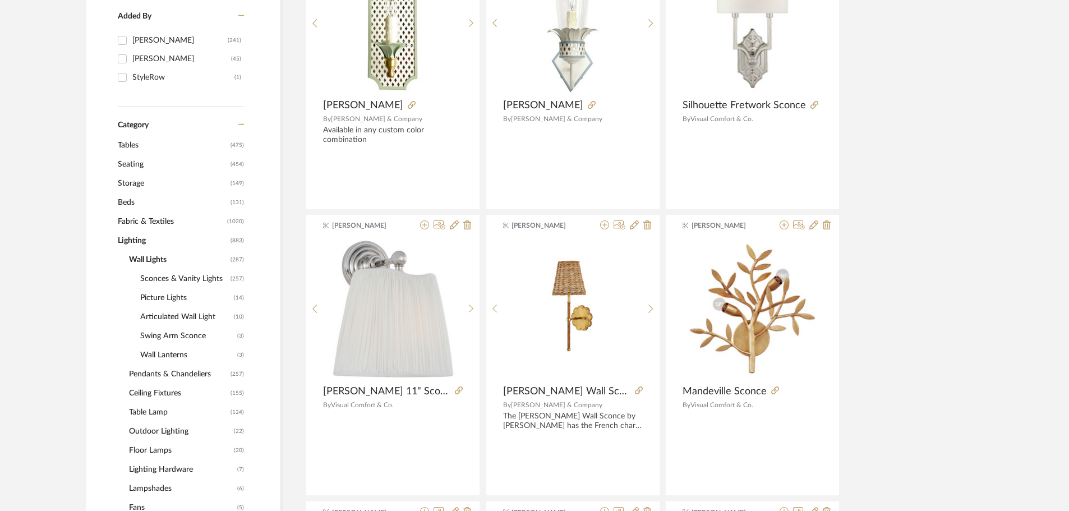
click at [155, 334] on span "Swing Arm Sconce" at bounding box center [187, 335] width 94 height 19
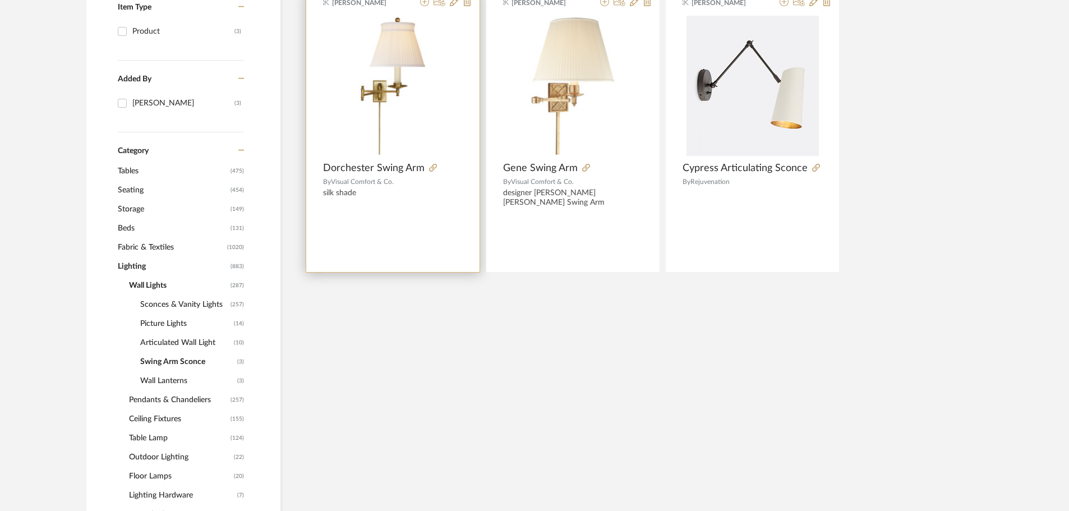
scroll to position [280, 0]
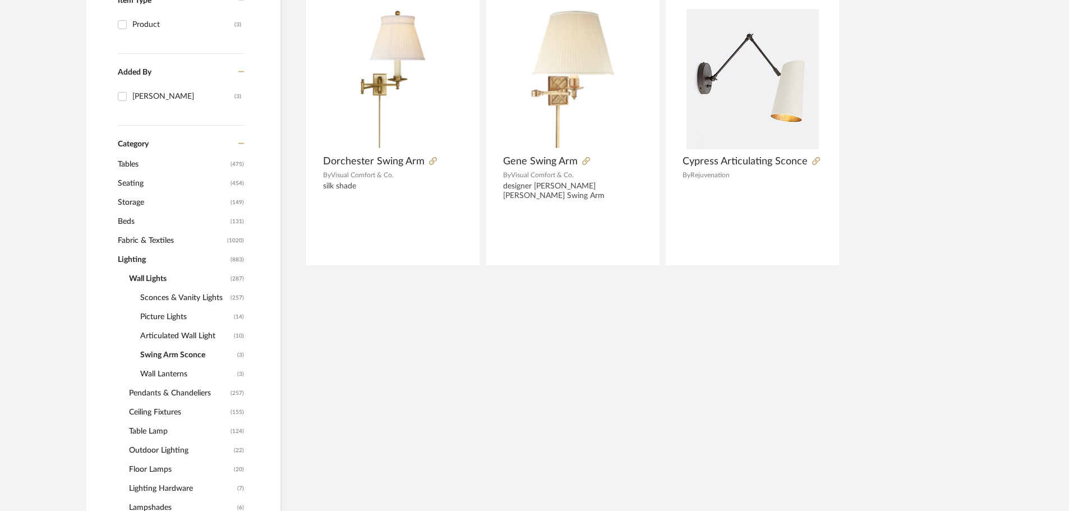
click at [177, 336] on span "Articulated Wall Light" at bounding box center [185, 335] width 91 height 19
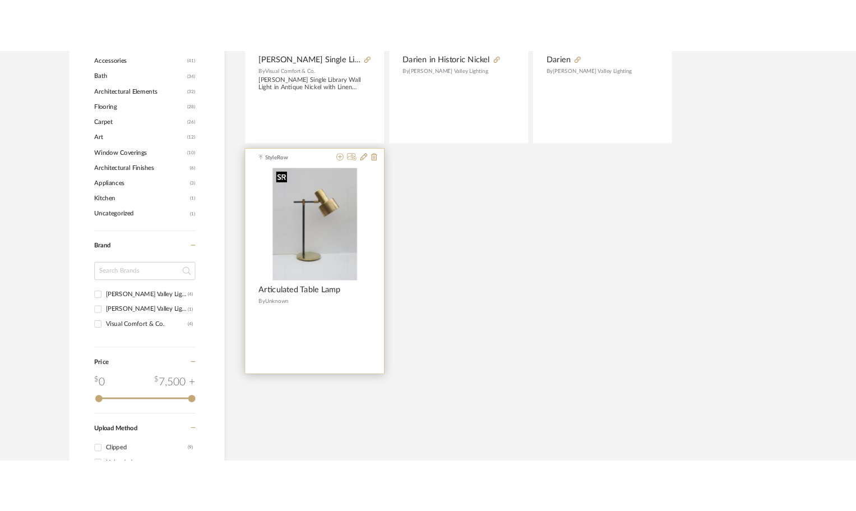
scroll to position [1009, 0]
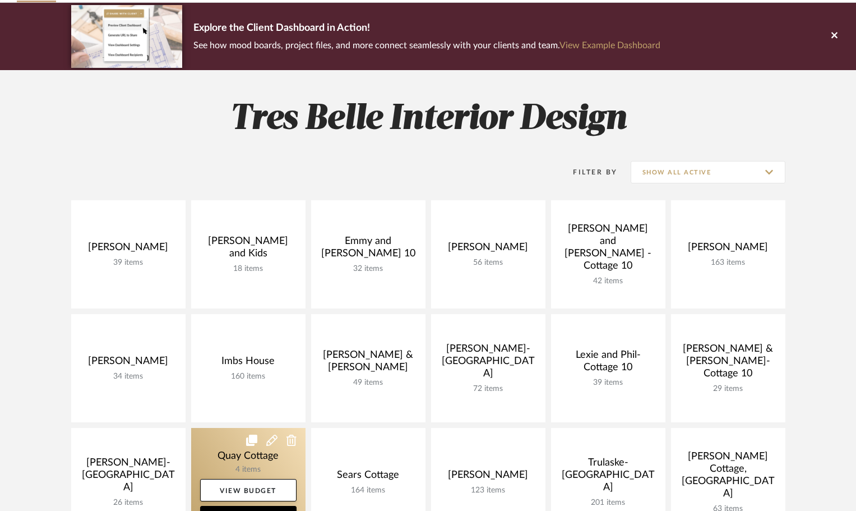
scroll to position [112, 0]
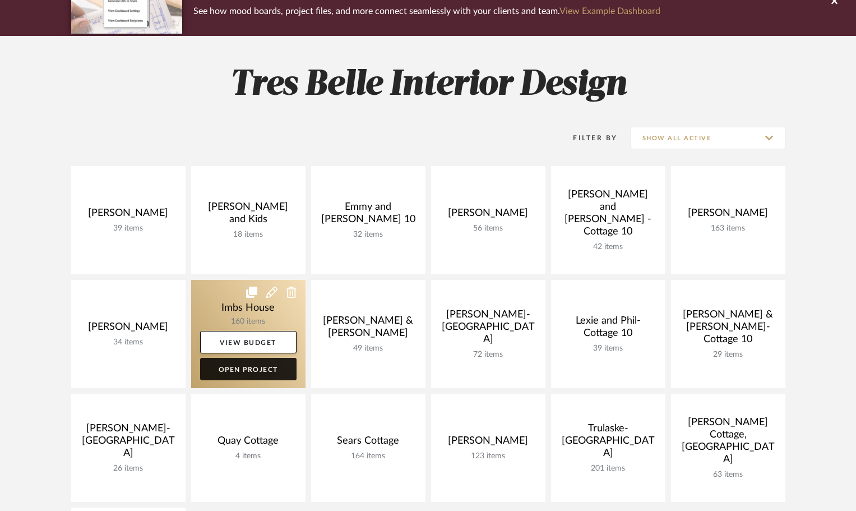
click at [267, 365] on link "Open Project" at bounding box center [248, 369] width 96 height 22
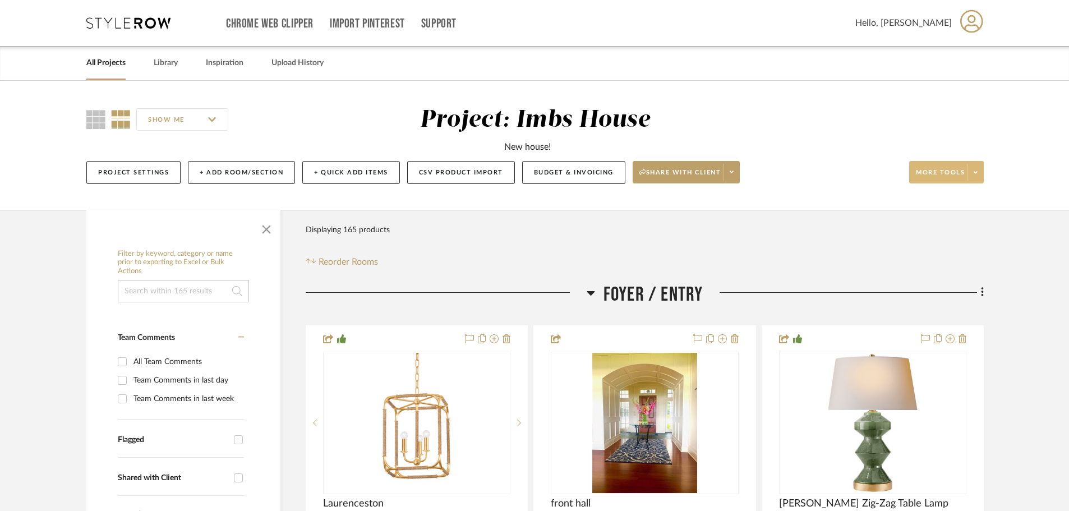
click at [934, 168] on span "More tools" at bounding box center [940, 176] width 49 height 17
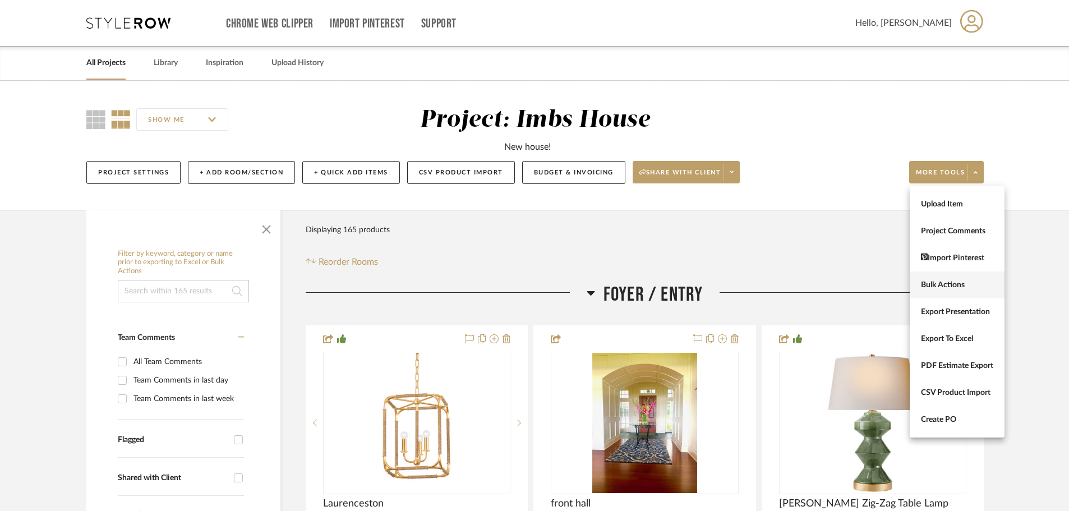
click at [954, 286] on span "Bulk Actions" at bounding box center [957, 285] width 72 height 10
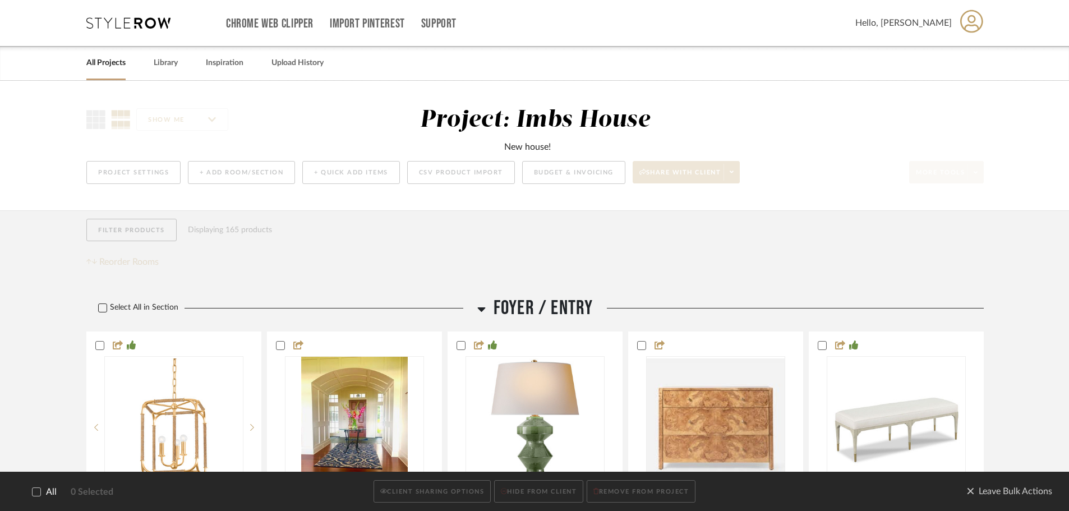
click at [104, 306] on icon at bounding box center [103, 308] width 8 height 8
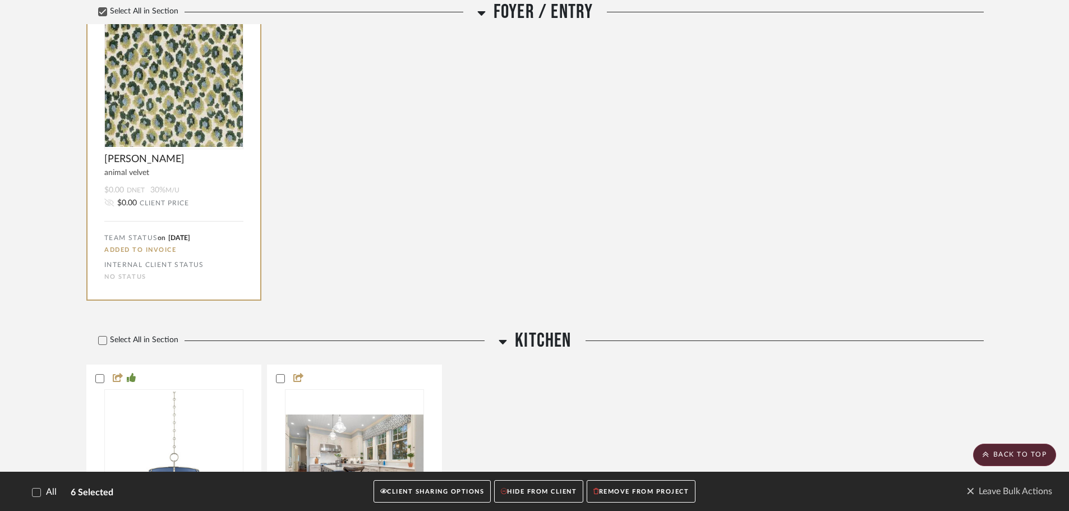
scroll to position [674, 0]
click at [101, 340] on icon at bounding box center [103, 340] width 8 height 8
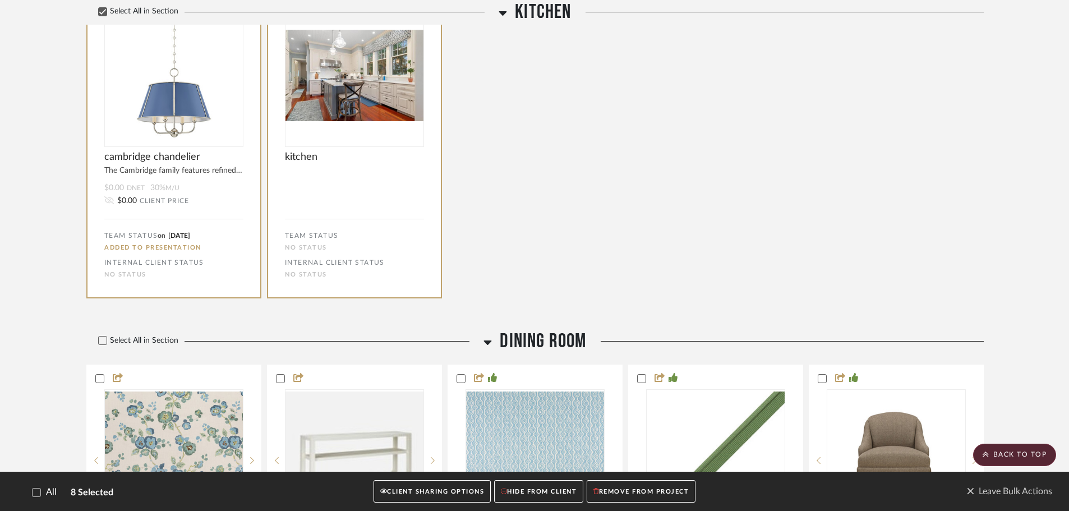
scroll to position [1067, 0]
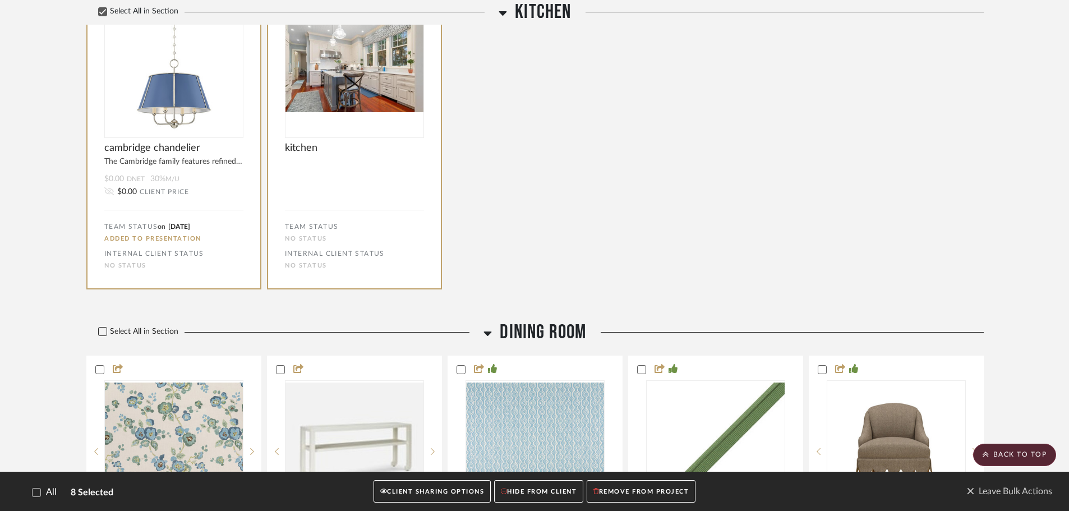
click at [103, 331] on icon at bounding box center [103, 331] width 8 height 8
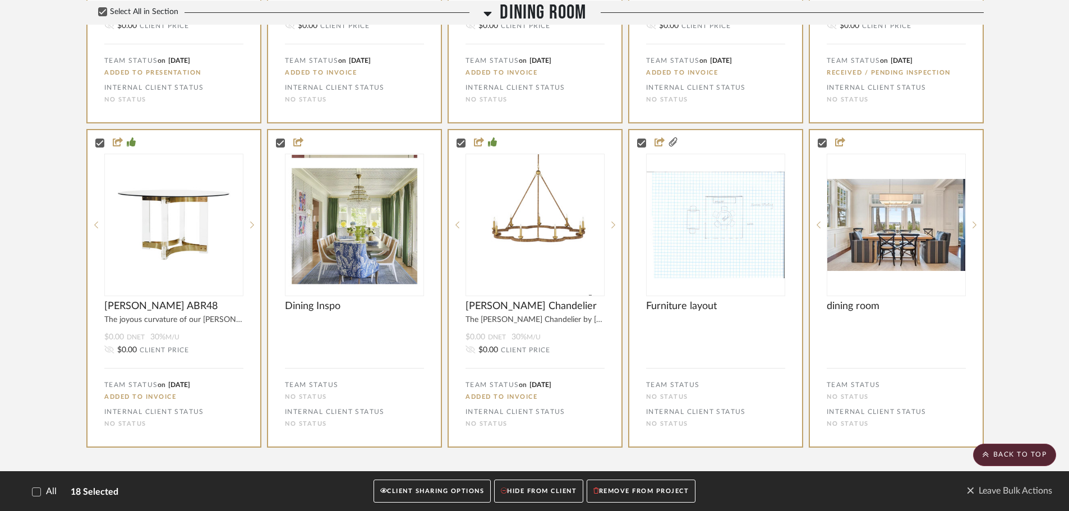
scroll to position [1797, 0]
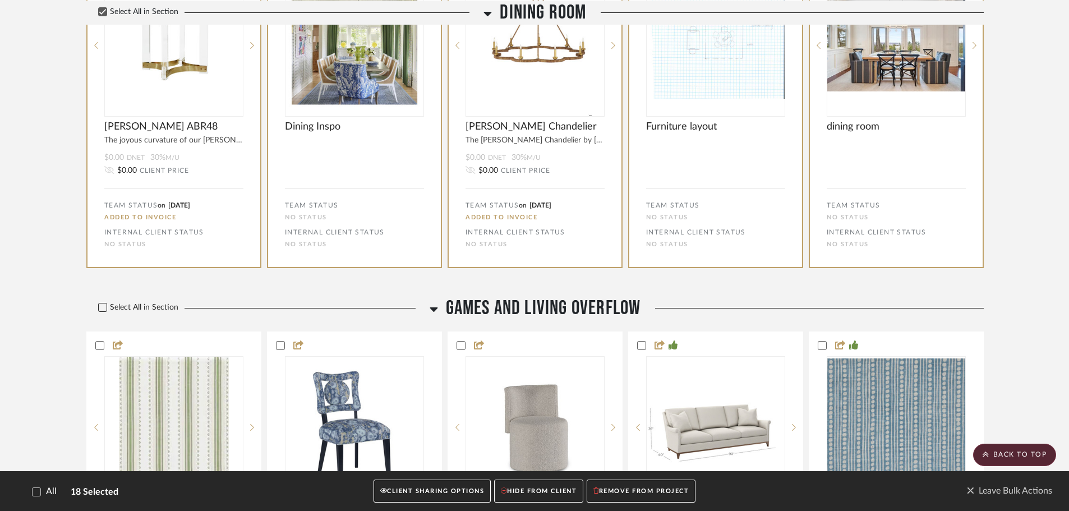
click at [105, 304] on icon at bounding box center [103, 307] width 8 height 8
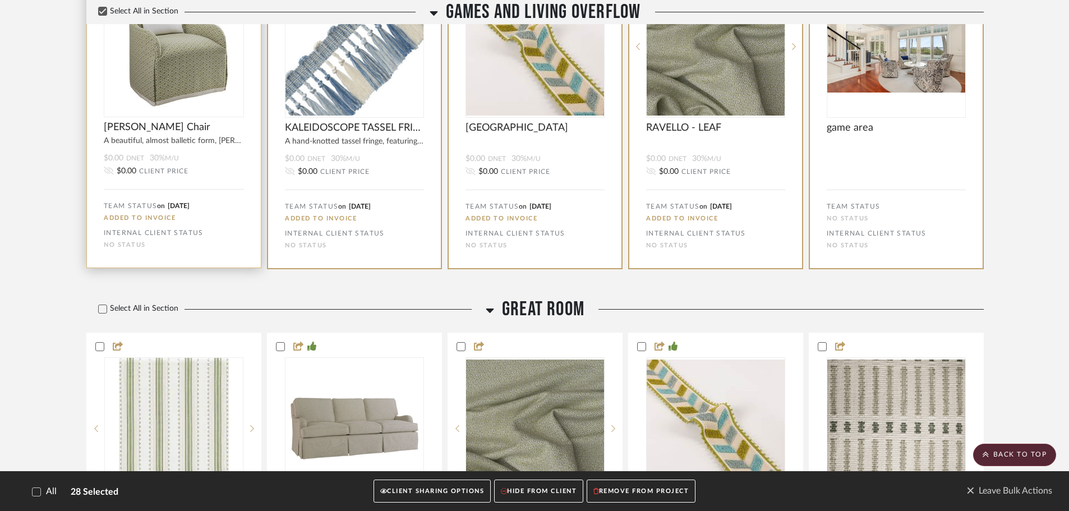
scroll to position [2527, 0]
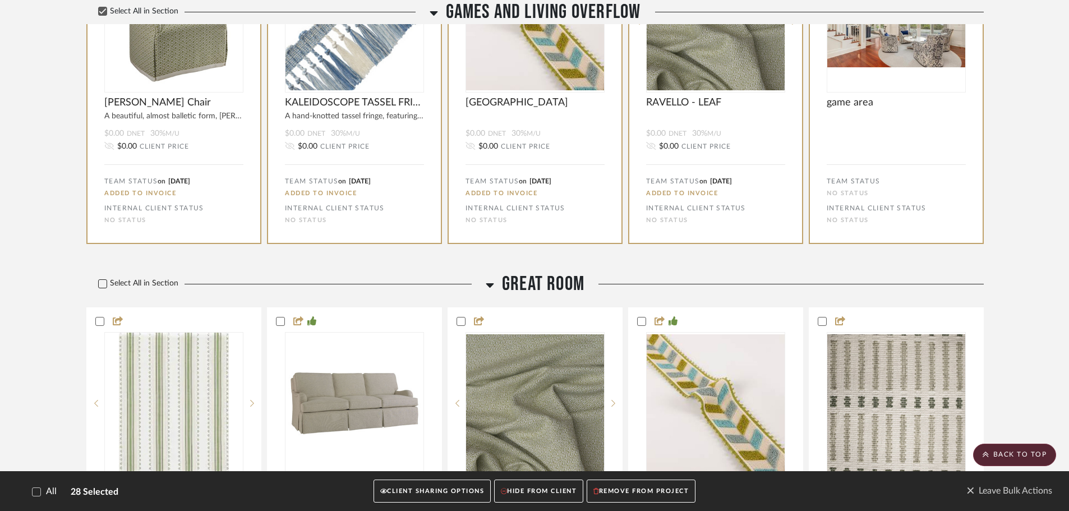
click at [101, 283] on icon at bounding box center [103, 284] width 8 height 8
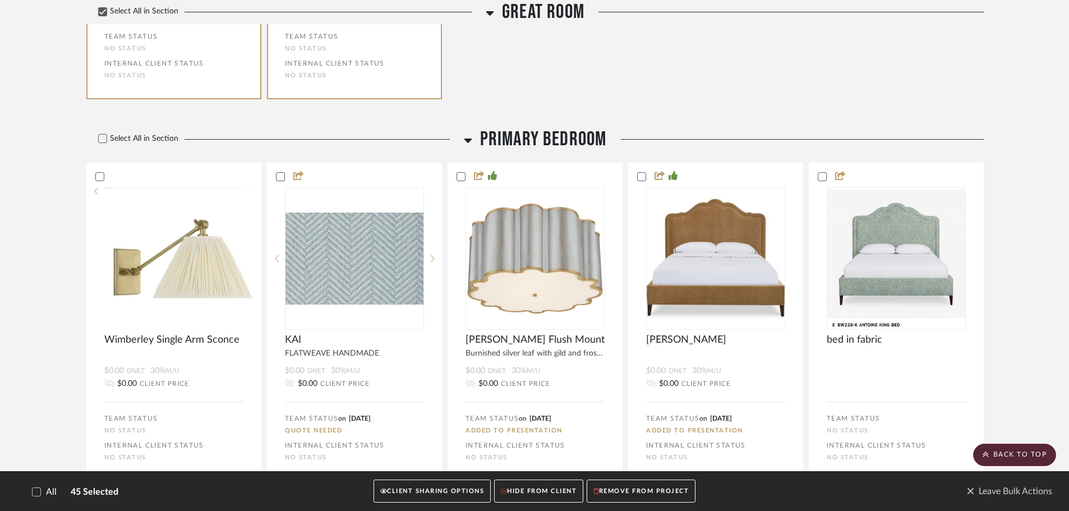
scroll to position [4044, 0]
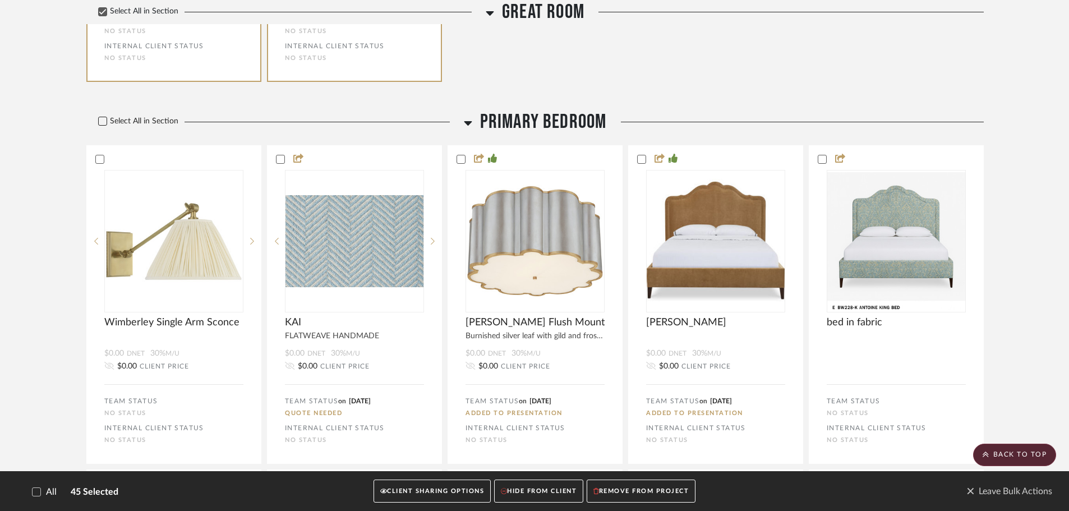
click at [104, 119] on icon at bounding box center [103, 121] width 8 height 8
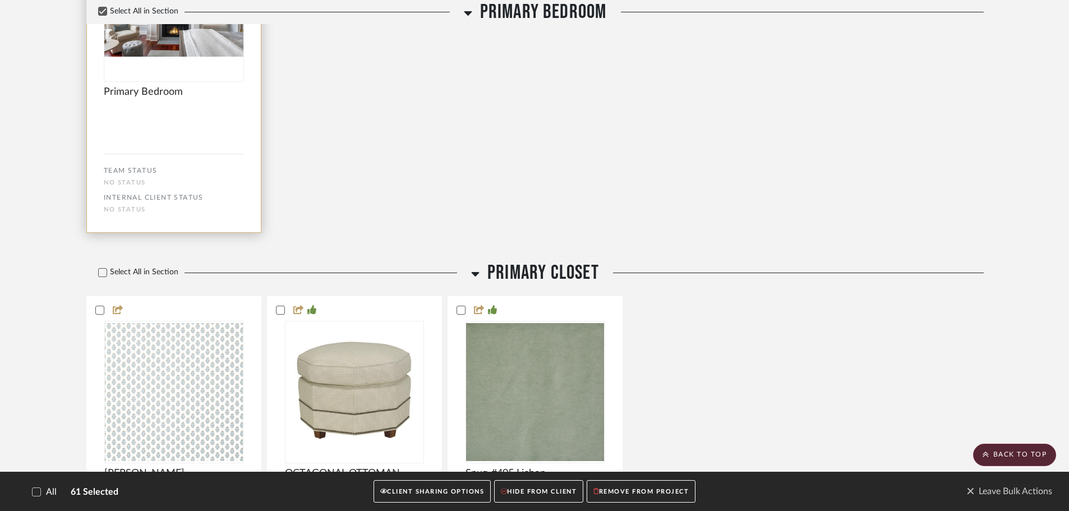
scroll to position [5336, 0]
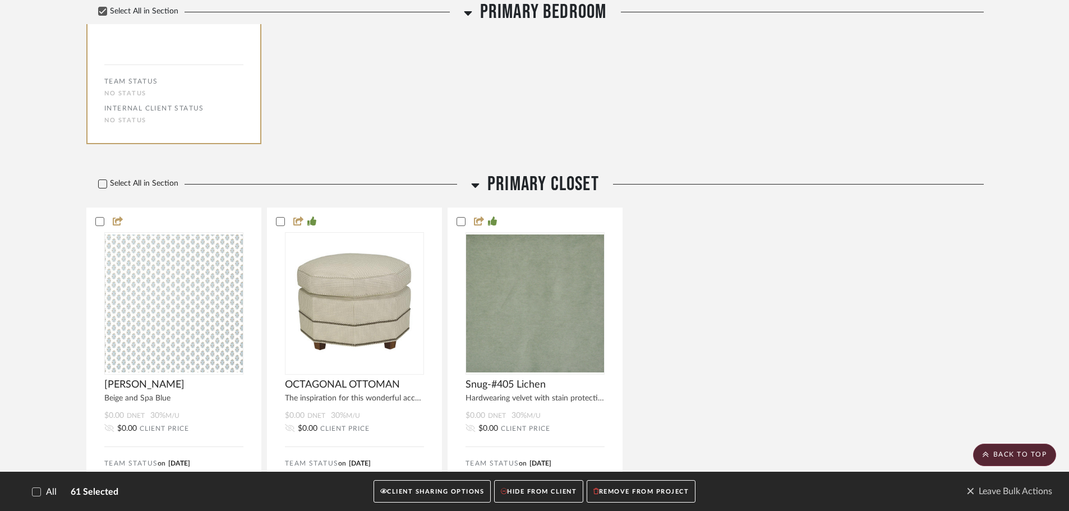
click at [105, 186] on icon at bounding box center [103, 184] width 8 height 8
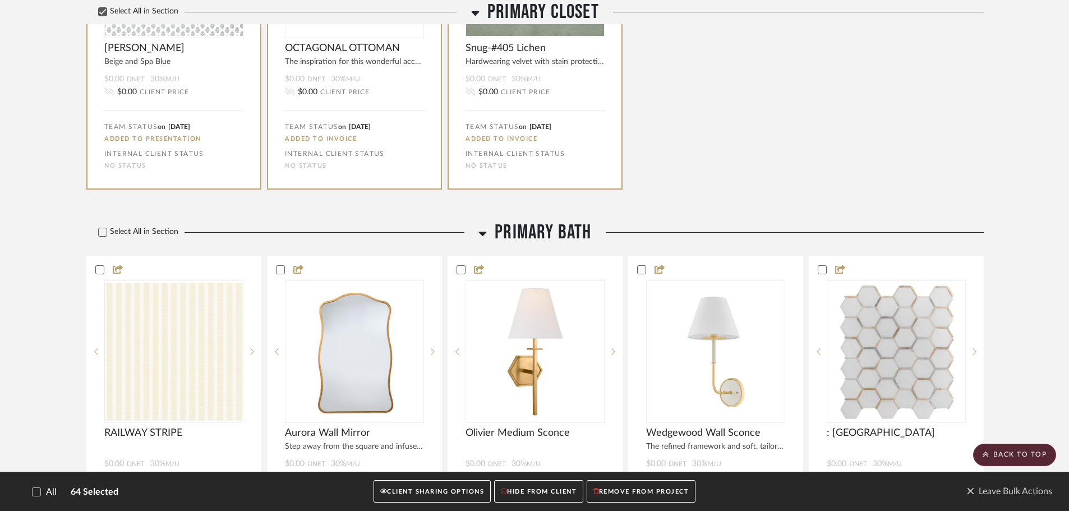
scroll to position [5674, 0]
click at [104, 229] on icon at bounding box center [102, 231] width 7 height 6
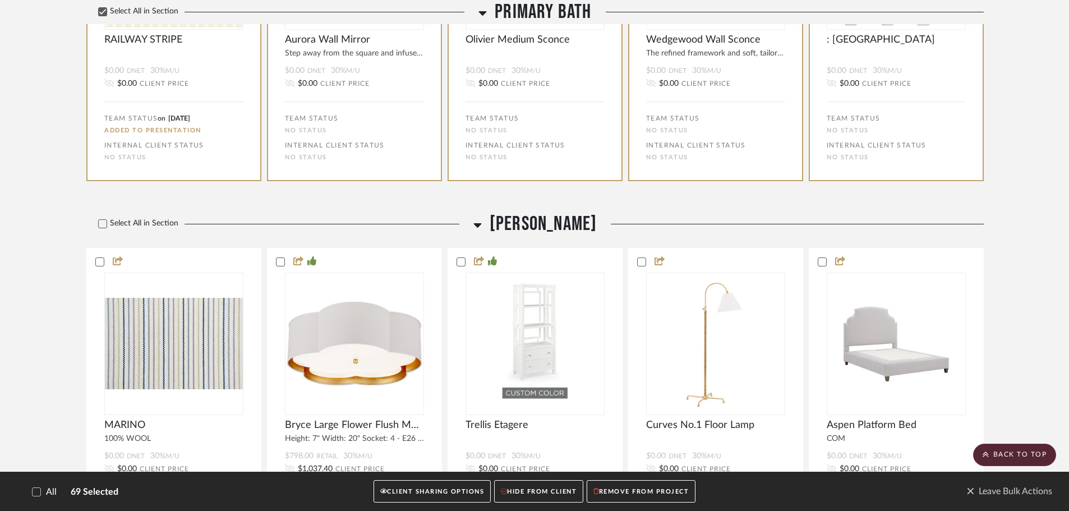
scroll to position [6066, 0]
click at [101, 221] on icon at bounding box center [103, 223] width 8 height 8
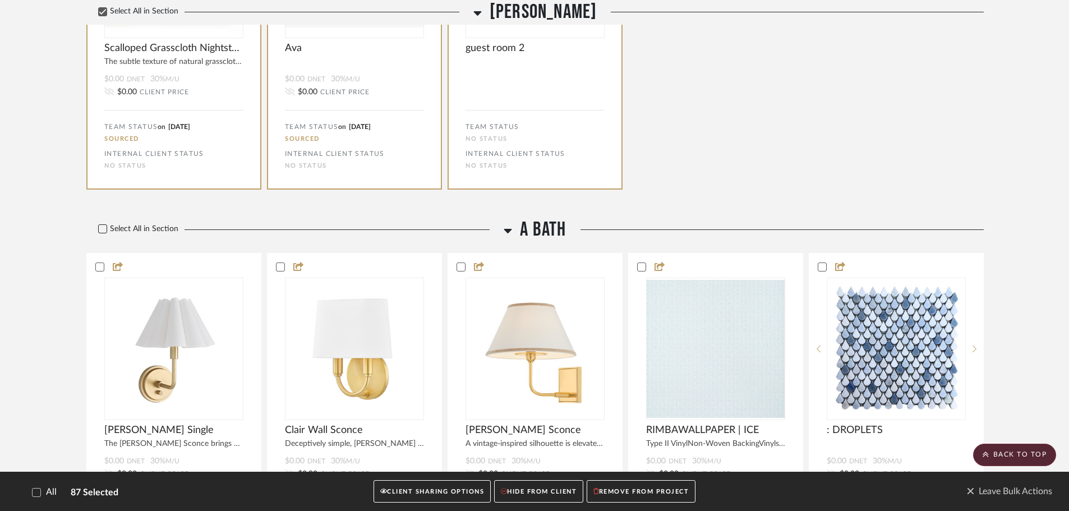
click at [101, 225] on icon at bounding box center [103, 229] width 8 height 8
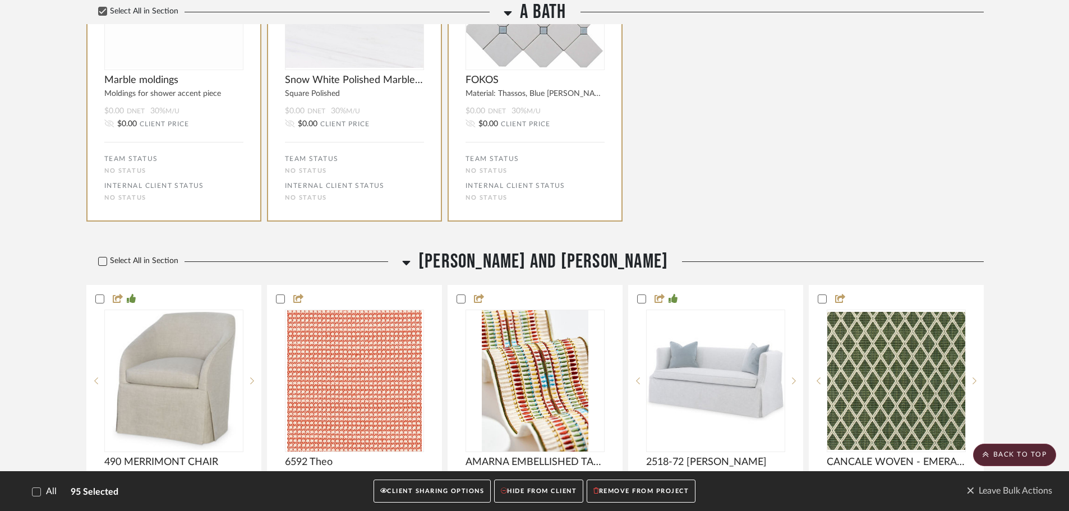
scroll to position [8089, 0]
click at [103, 257] on icon at bounding box center [103, 261] width 8 height 8
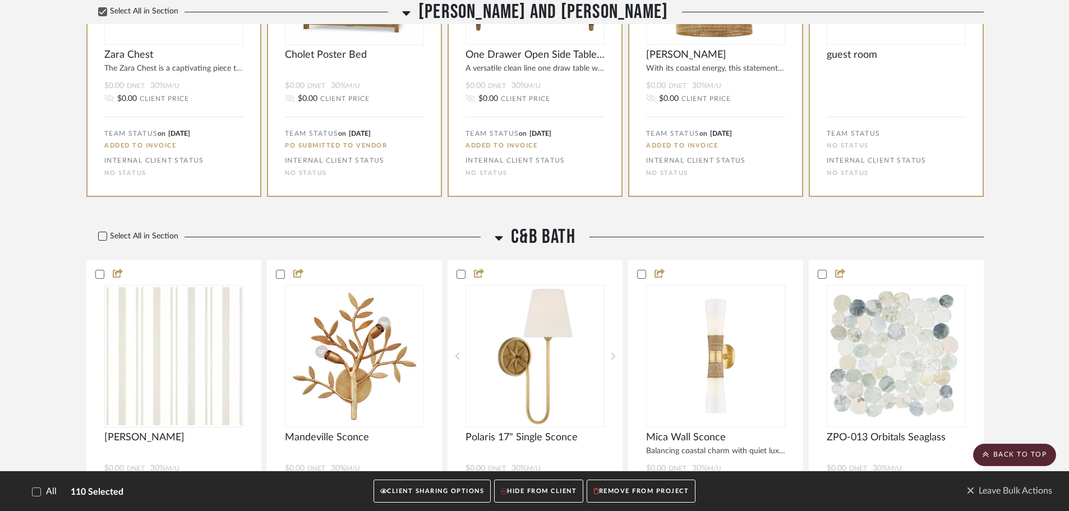
scroll to position [9157, 0]
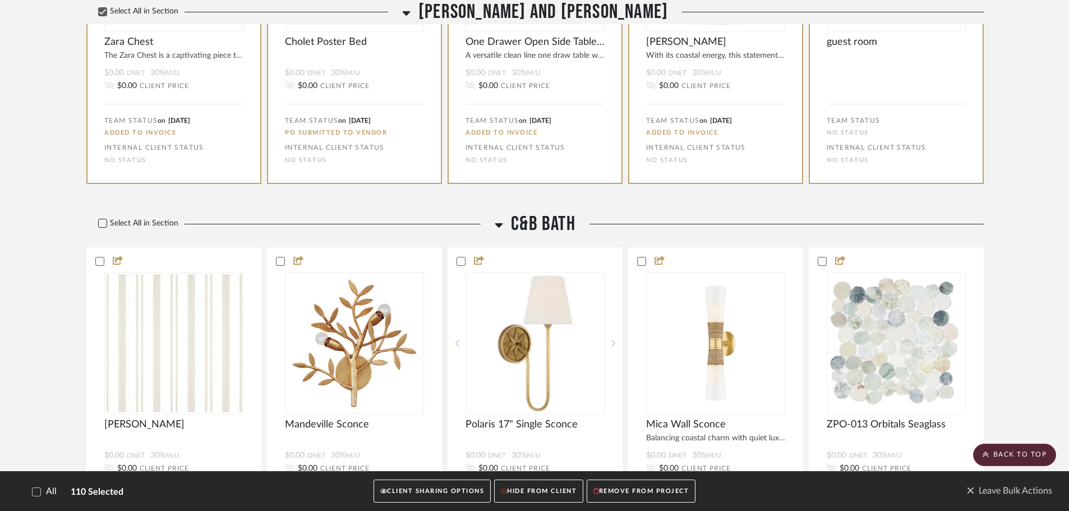
click at [104, 223] on icon at bounding box center [102, 223] width 7 height 6
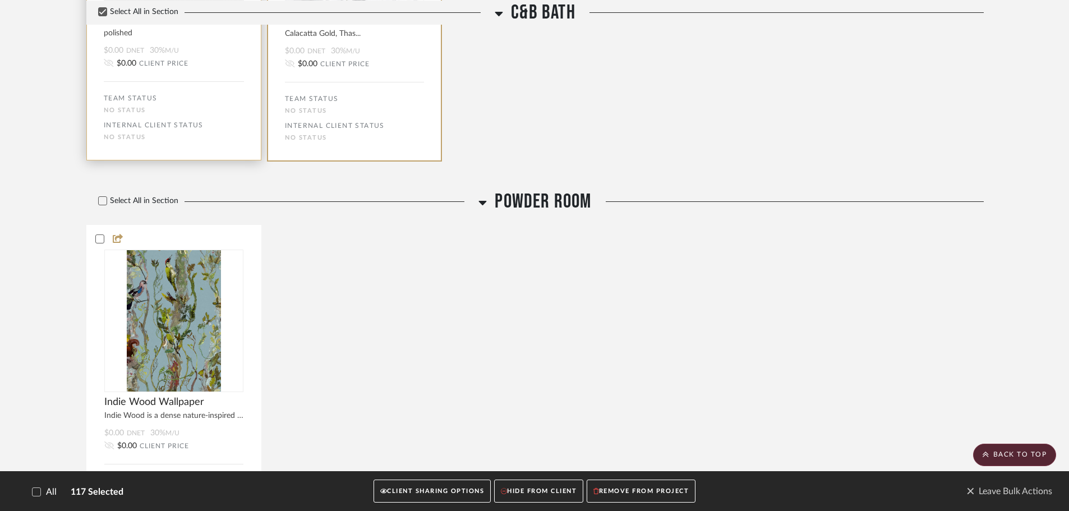
scroll to position [9886, 0]
click at [101, 198] on icon at bounding box center [103, 200] width 8 height 8
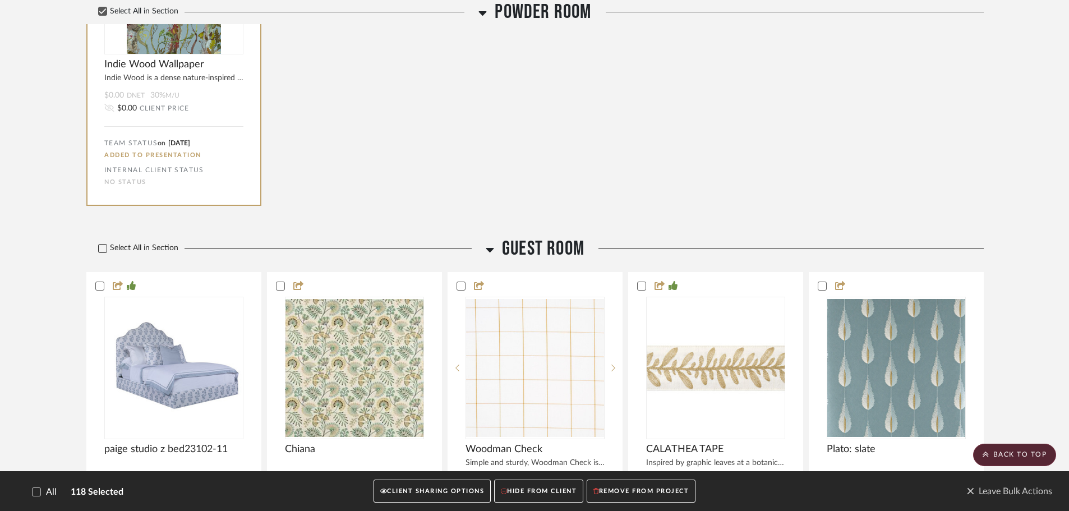
click at [101, 248] on icon at bounding box center [103, 248] width 8 height 8
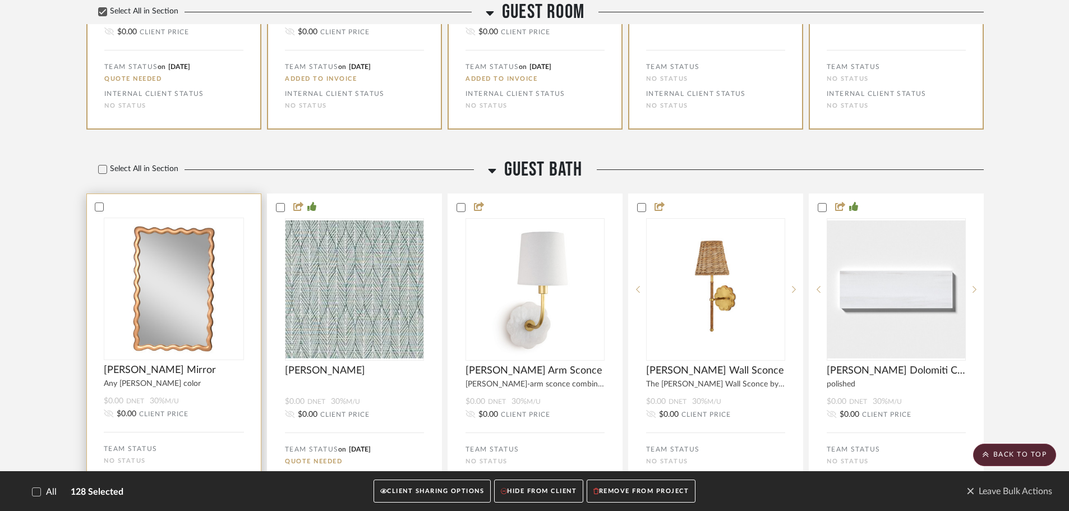
scroll to position [11009, 0]
click at [103, 169] on icon at bounding box center [103, 169] width 8 height 8
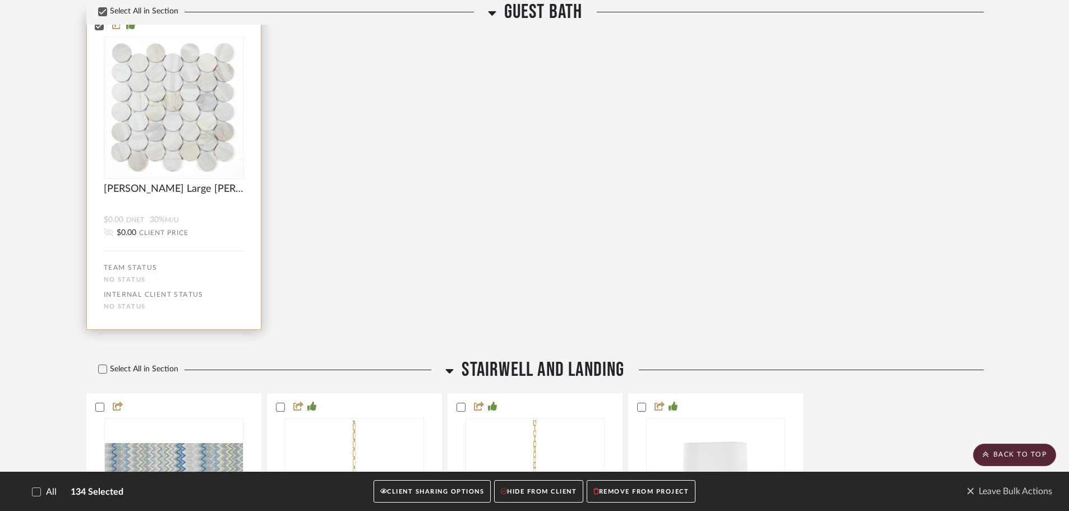
scroll to position [11683, 0]
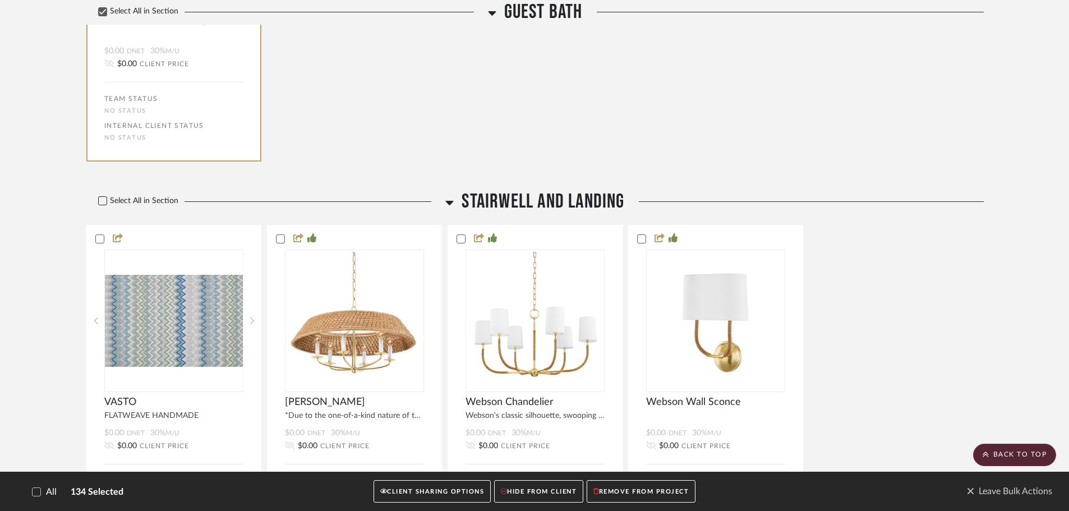
click at [102, 199] on icon at bounding box center [103, 201] width 8 height 8
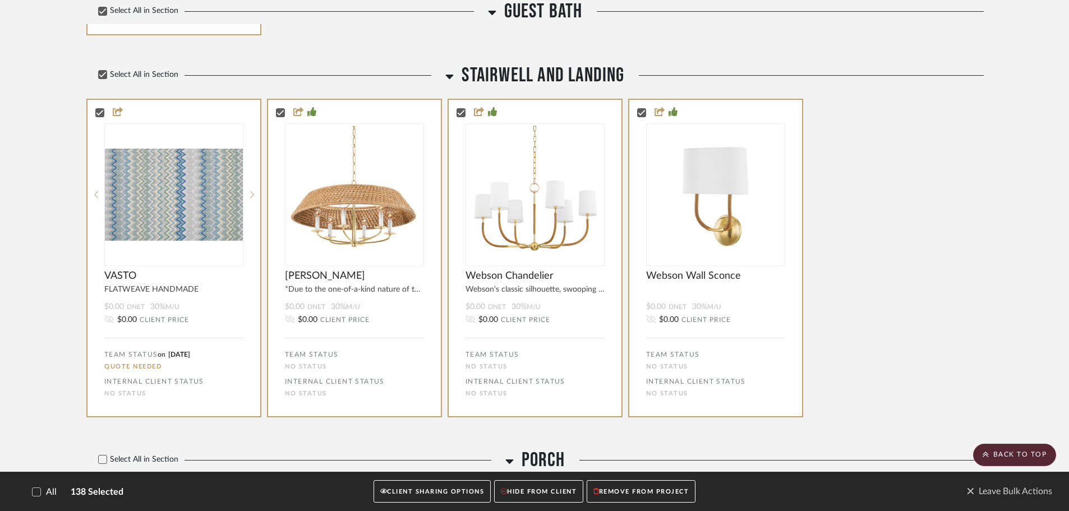
scroll to position [12132, 0]
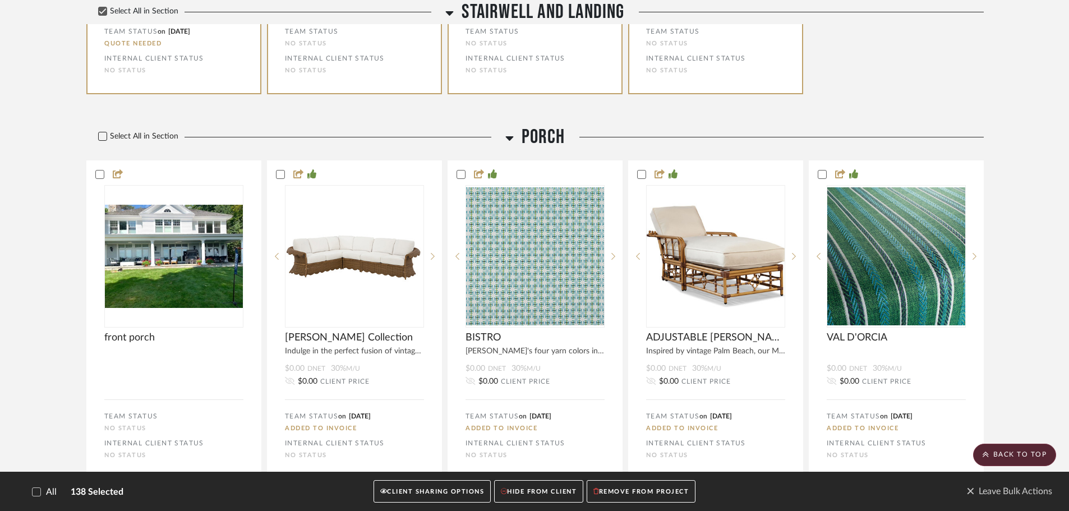
click at [104, 136] on icon at bounding box center [102, 136] width 7 height 6
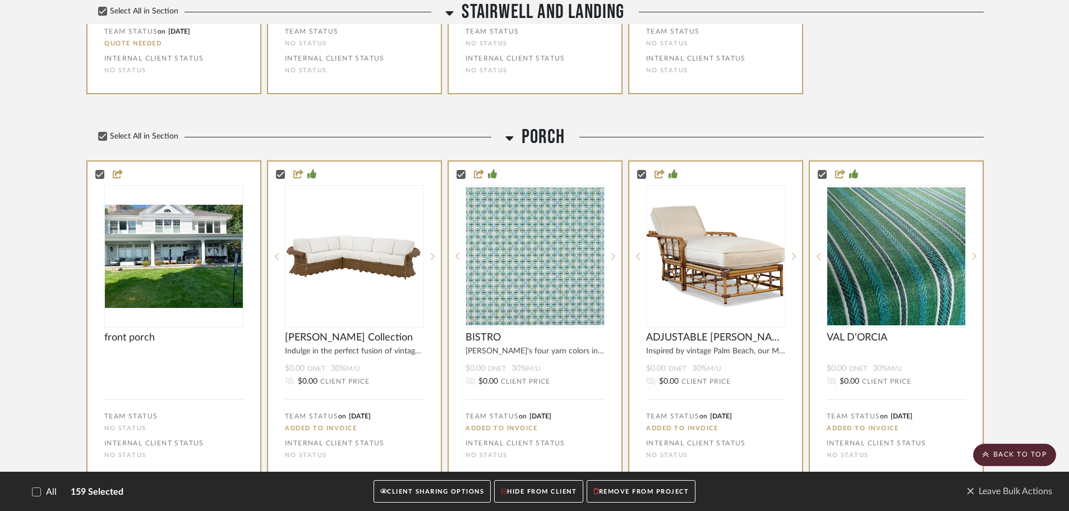
click at [431, 488] on button "CLIENT SHARING OPTIONS" at bounding box center [431, 491] width 117 height 23
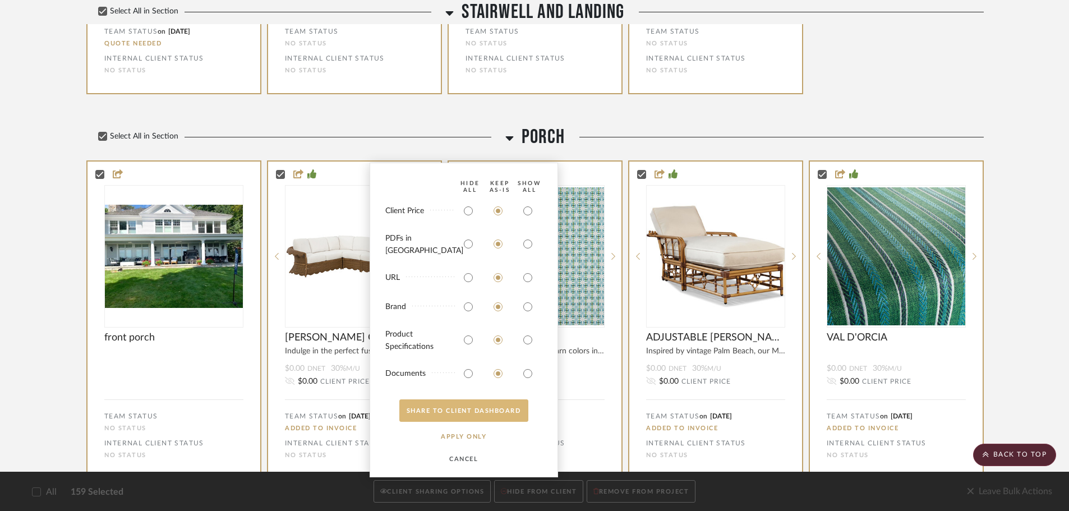
click at [464, 405] on button "SHARE TO CLIENT Dashboard" at bounding box center [463, 410] width 129 height 22
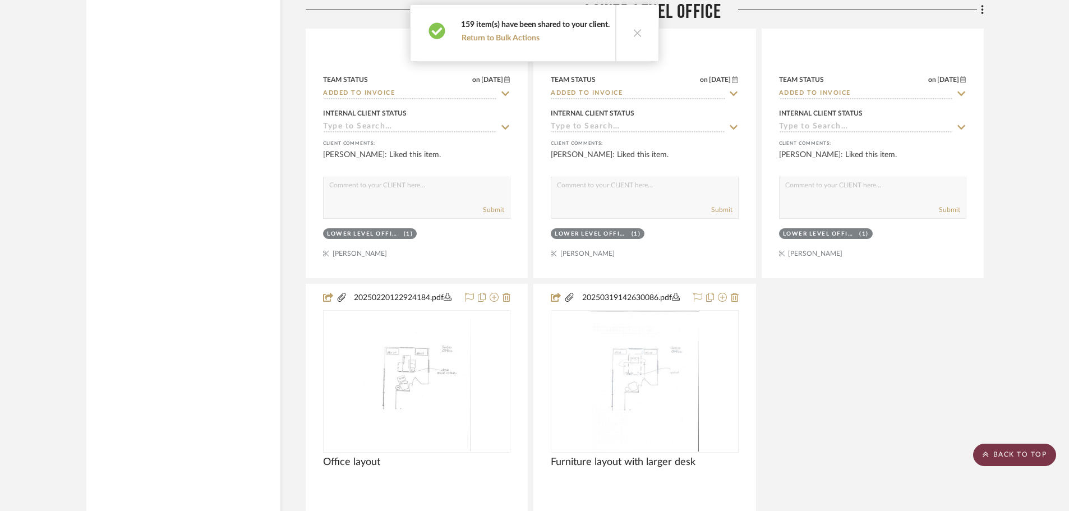
click at [1042, 453] on scroll-to-top-button "BACK TO TOP" at bounding box center [1014, 455] width 83 height 22
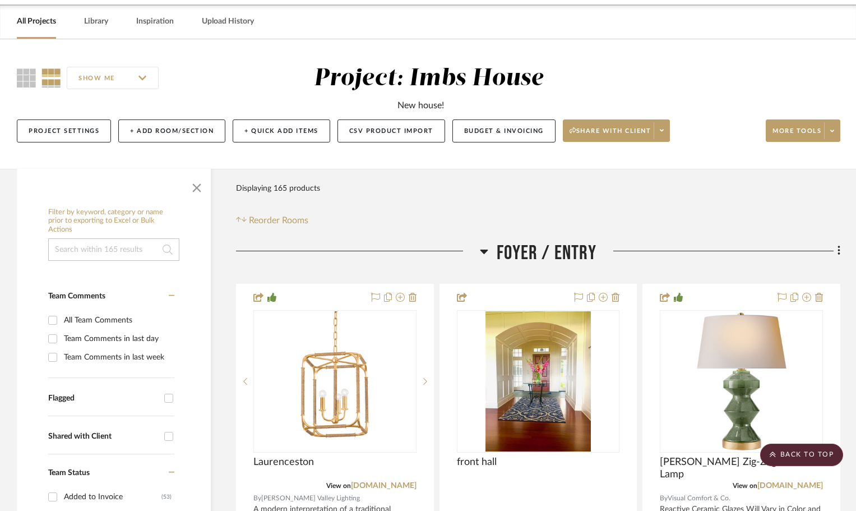
scroll to position [0, 0]
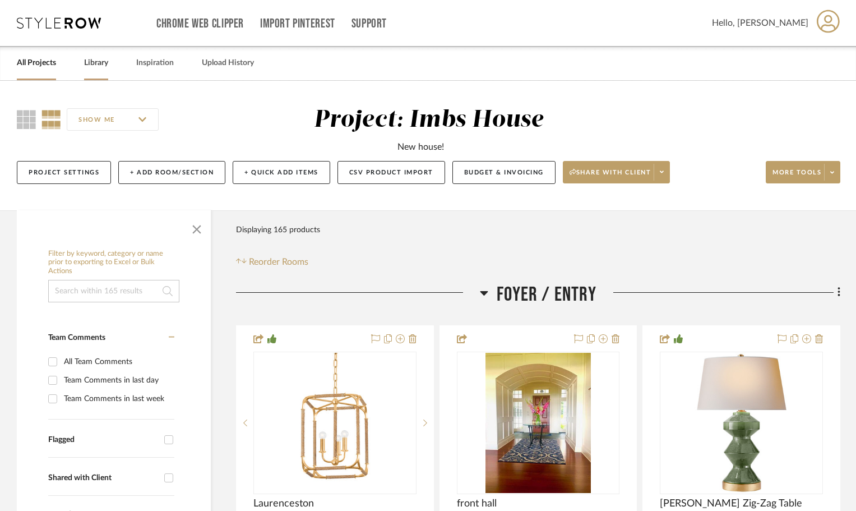
click at [96, 59] on link "Library" at bounding box center [96, 63] width 24 height 15
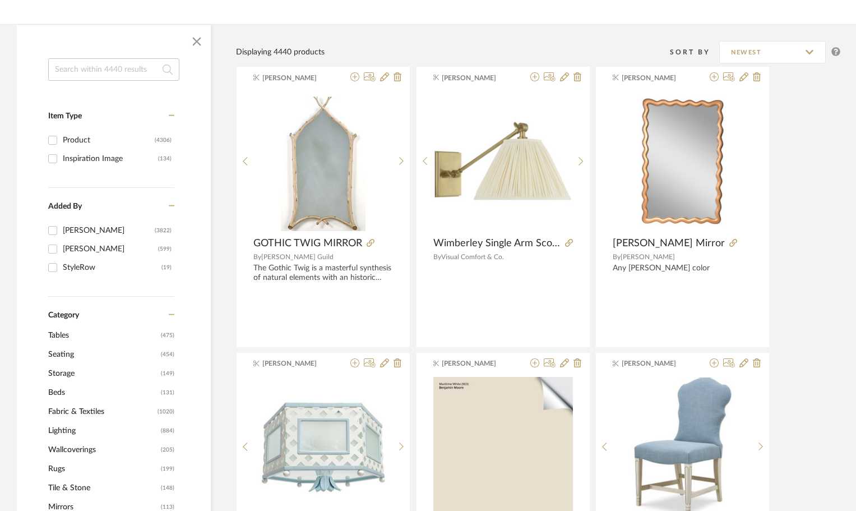
scroll to position [168, 0]
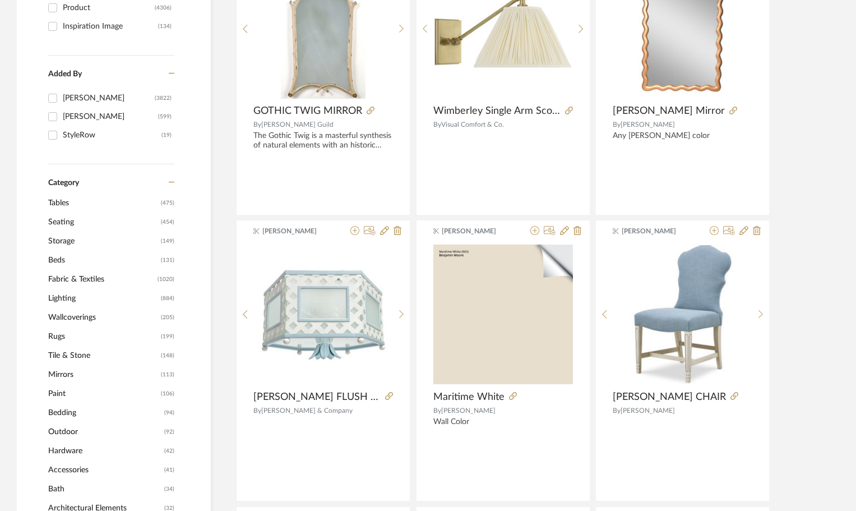
click at [65, 376] on span "Mirrors" at bounding box center [103, 374] width 110 height 19
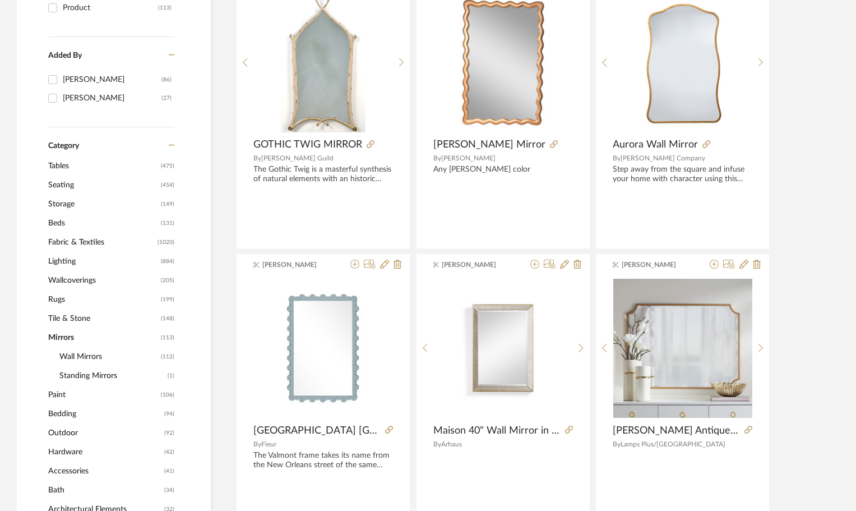
click at [70, 354] on span "Wall Mirrors" at bounding box center [108, 356] width 99 height 19
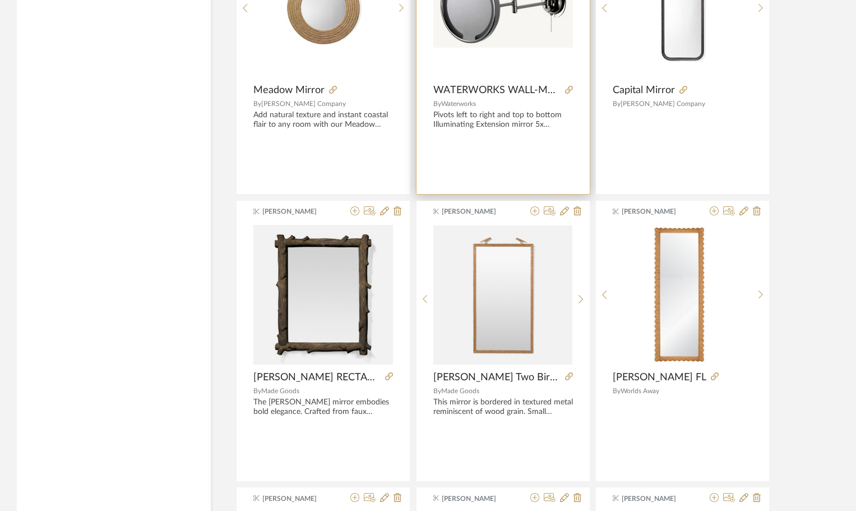
scroll to position [2652, 0]
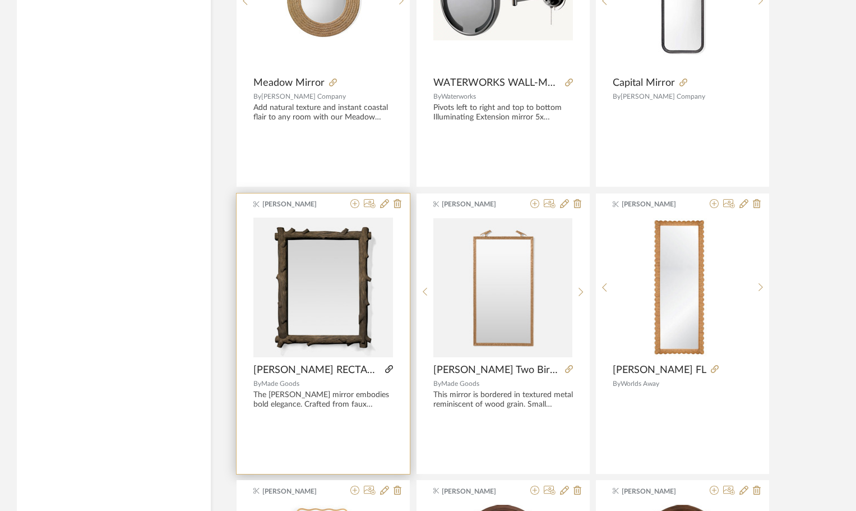
click at [392, 370] on icon at bounding box center [389, 369] width 8 height 8
click at [354, 202] on icon at bounding box center [354, 203] width 9 height 9
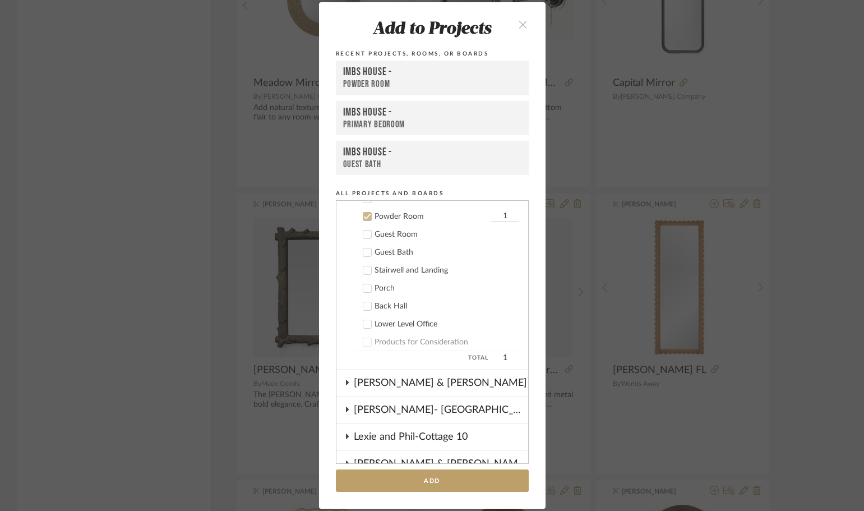
scroll to position [449, 0]
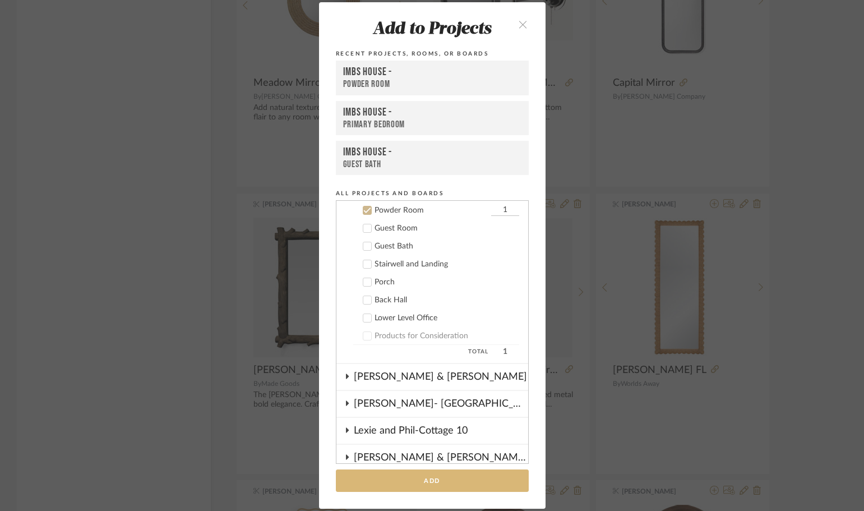
click at [404, 477] on button "Add" at bounding box center [432, 480] width 193 height 23
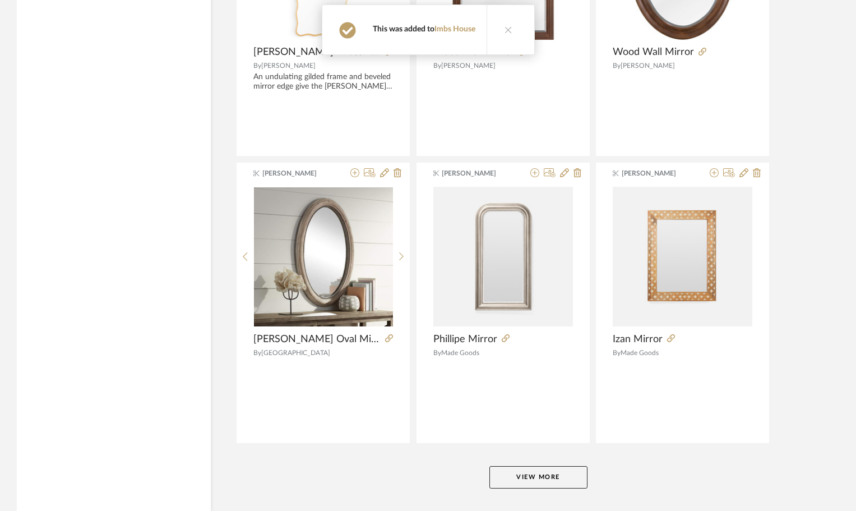
scroll to position [3308, 0]
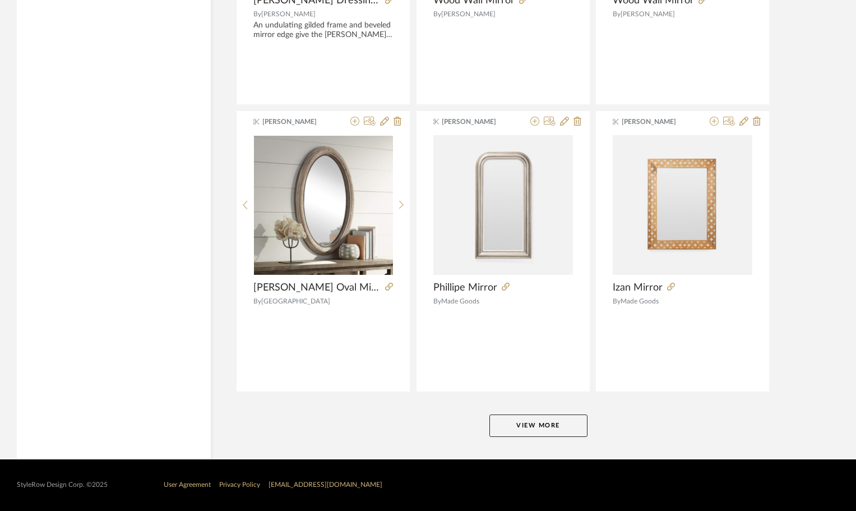
click at [524, 424] on button "View More" at bounding box center [539, 425] width 98 height 22
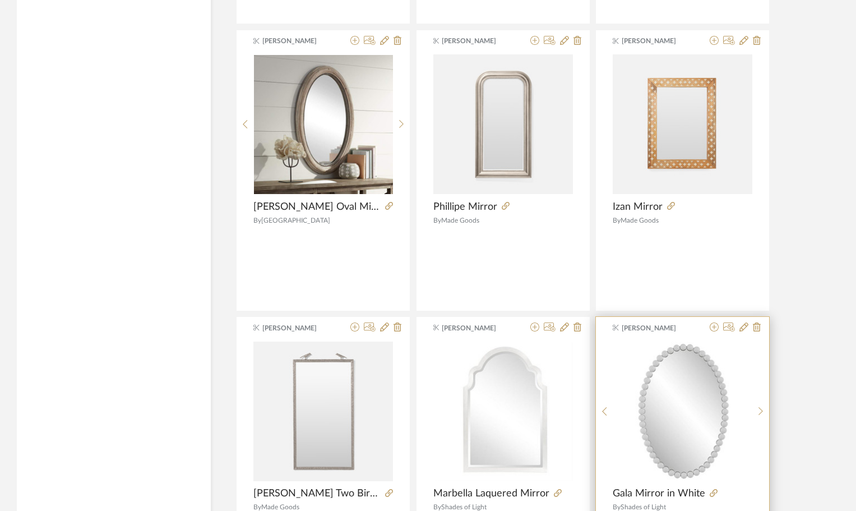
scroll to position [3589, 0]
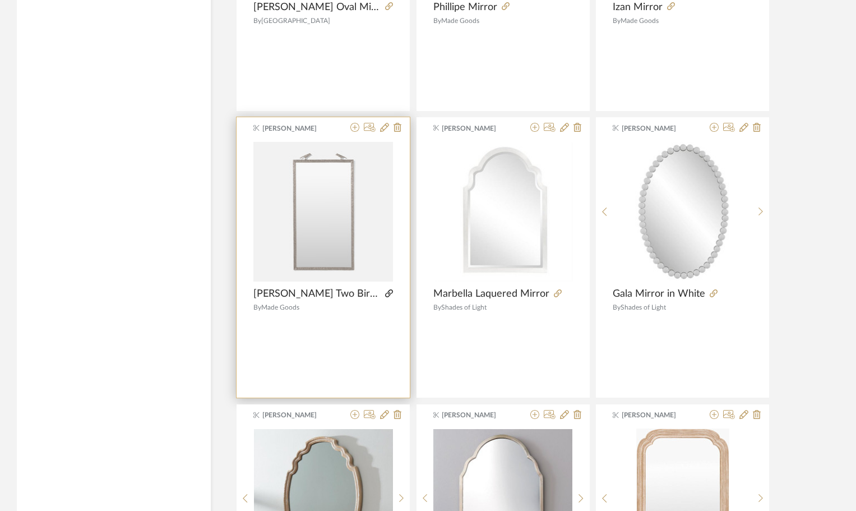
click at [385, 293] on icon at bounding box center [389, 293] width 8 height 8
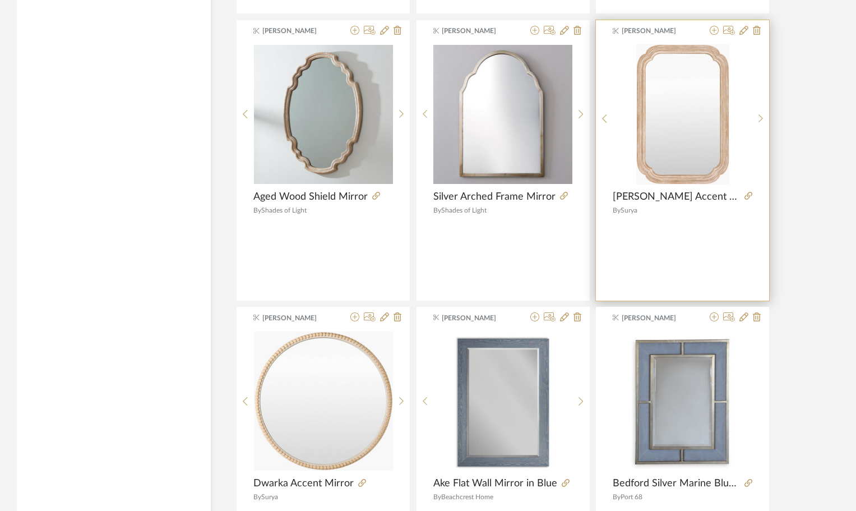
scroll to position [3981, 0]
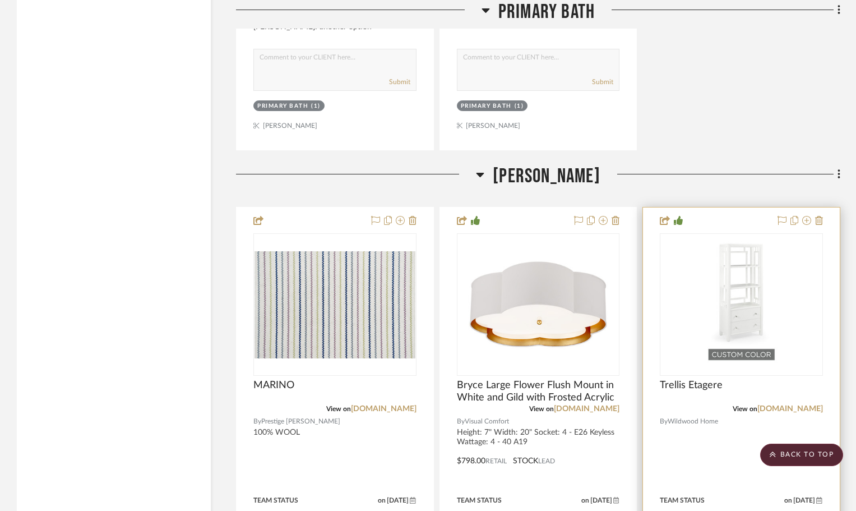
scroll to position [9925, 0]
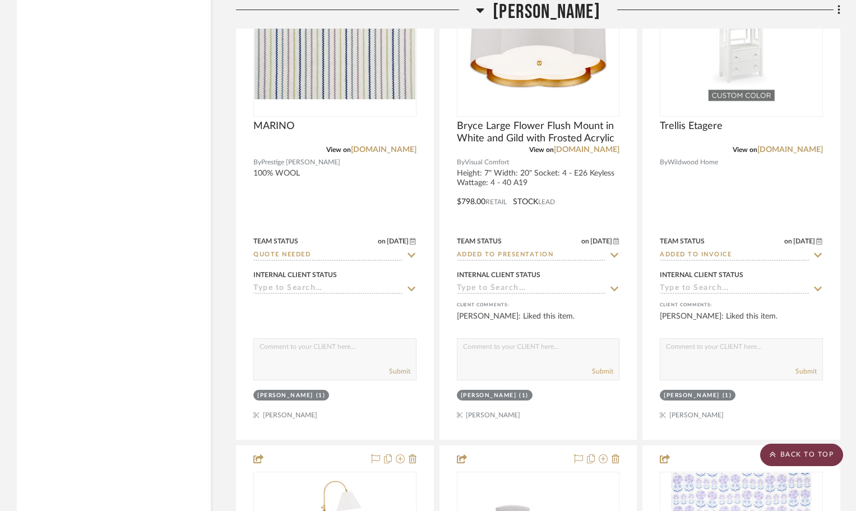
click at [815, 452] on scroll-to-top-button "BACK TO TOP" at bounding box center [801, 455] width 83 height 22
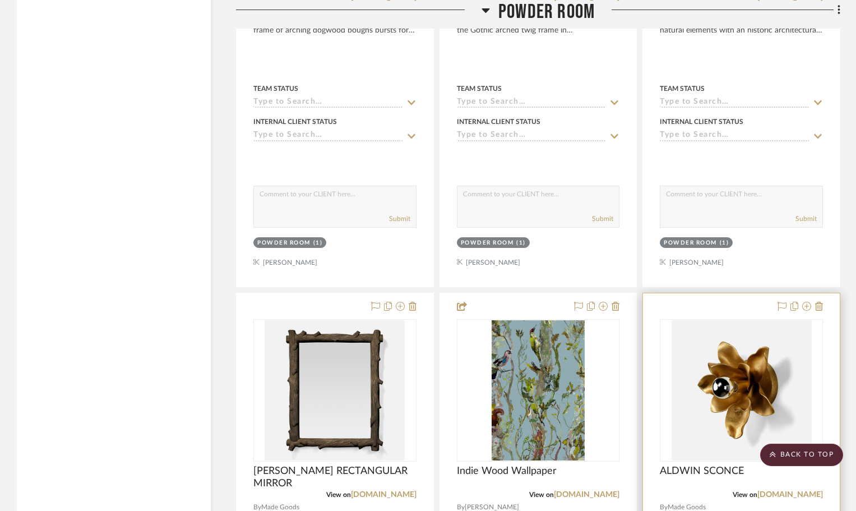
scroll to position [16430, 0]
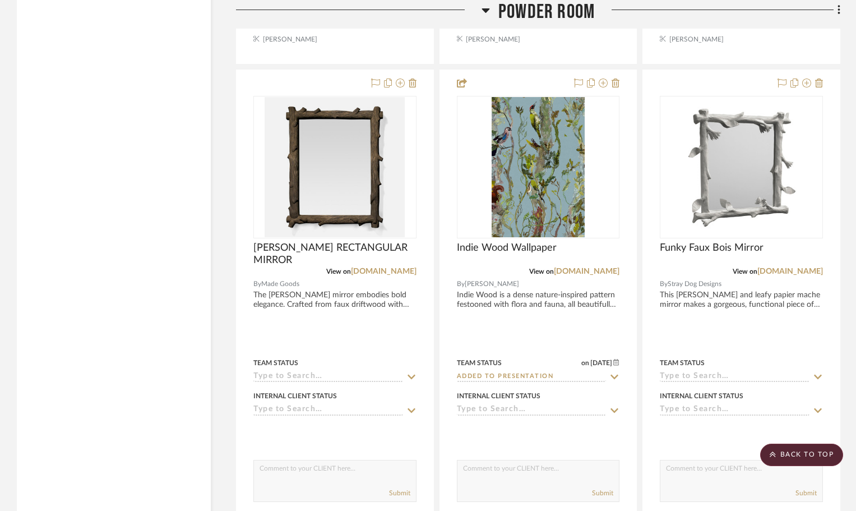
scroll to position [16654, 0]
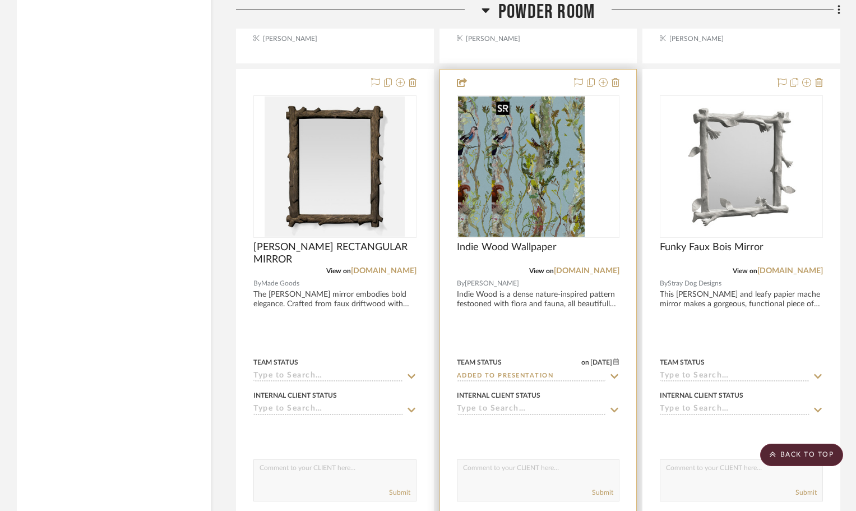
click at [548, 207] on img "0" at bounding box center [504, 166] width 93 height 140
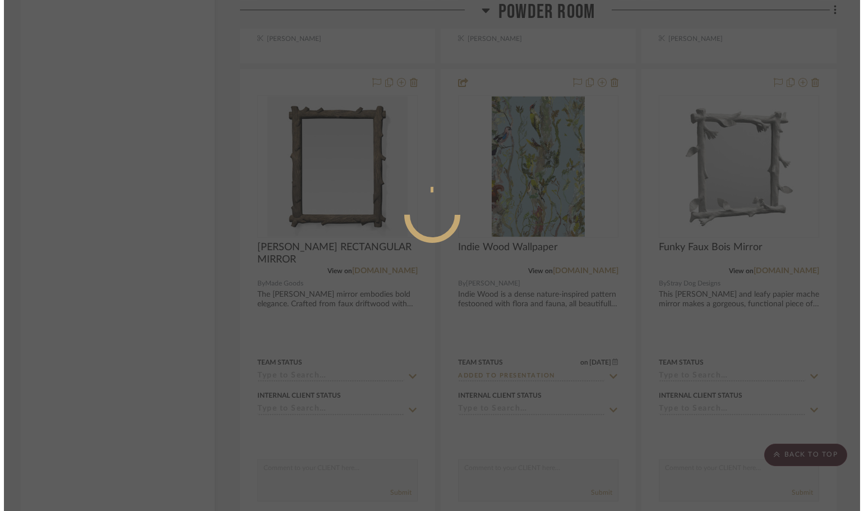
scroll to position [0, 0]
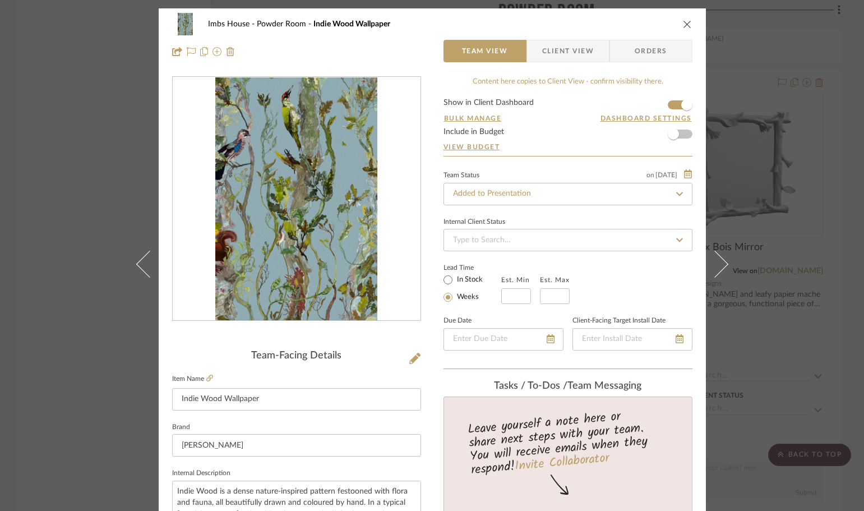
click at [686, 22] on icon "close" at bounding box center [687, 24] width 9 height 9
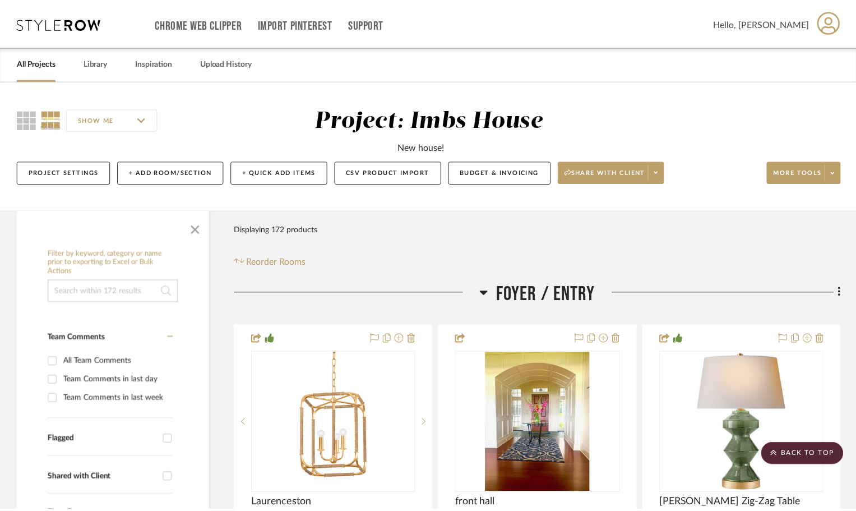
scroll to position [16654, 0]
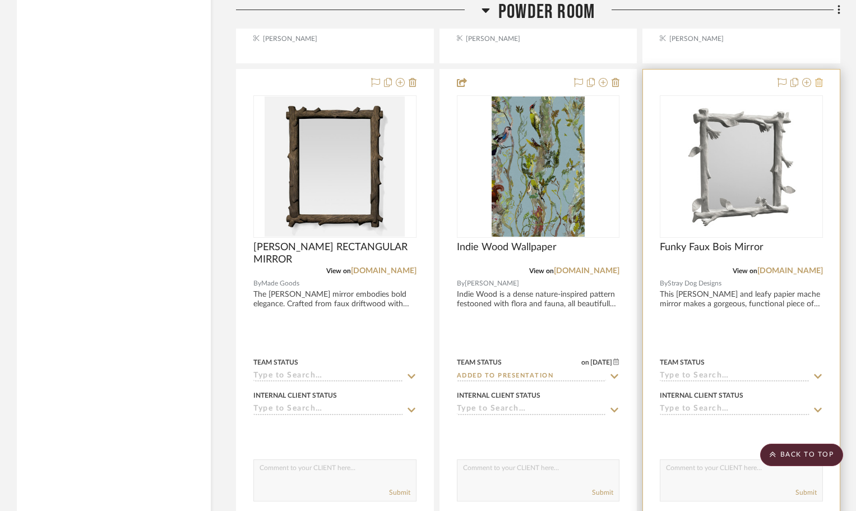
click at [817, 80] on icon at bounding box center [819, 82] width 8 height 9
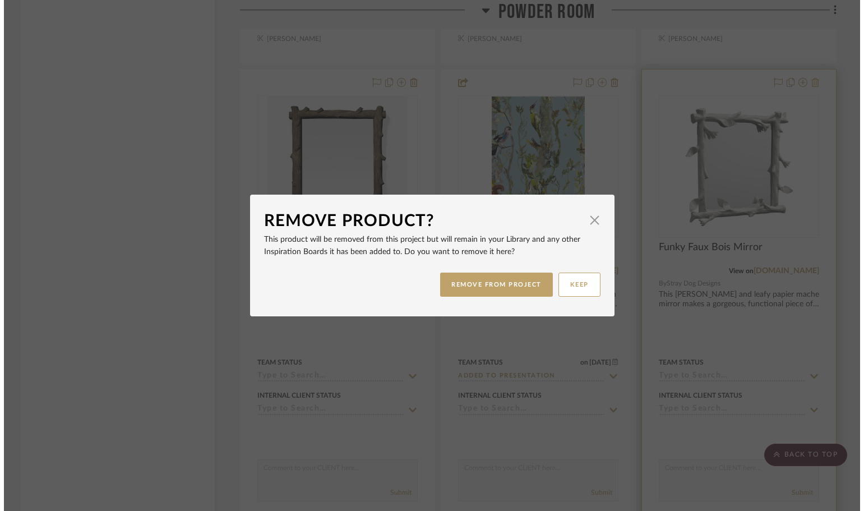
scroll to position [0, 0]
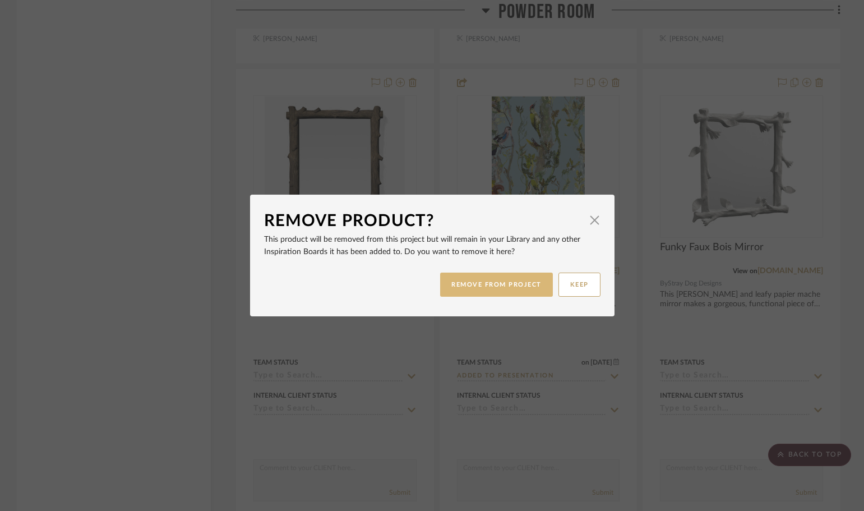
click at [533, 280] on button "REMOVE FROM PROJECT" at bounding box center [496, 285] width 113 height 24
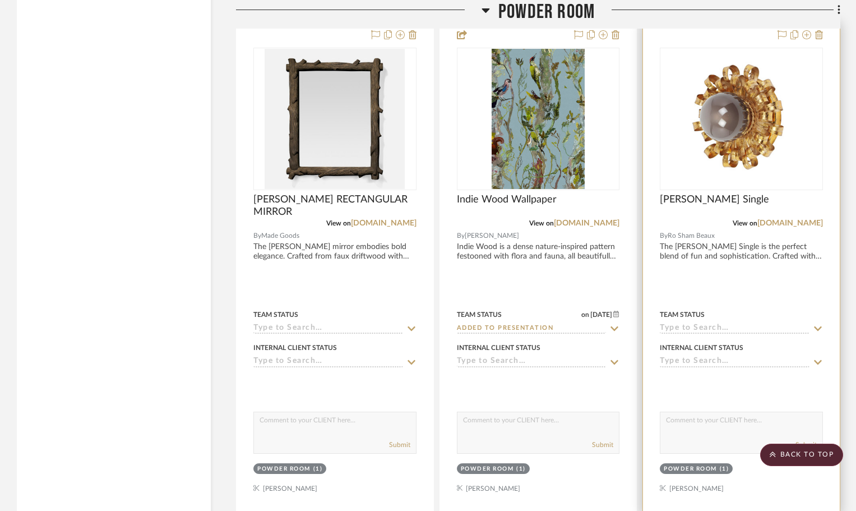
scroll to position [16654, 0]
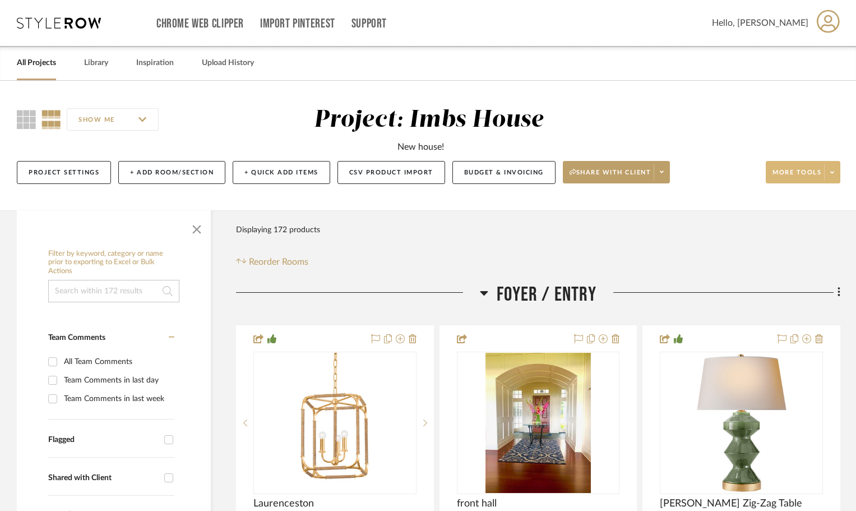
click at [796, 174] on span "More tools" at bounding box center [797, 176] width 49 height 17
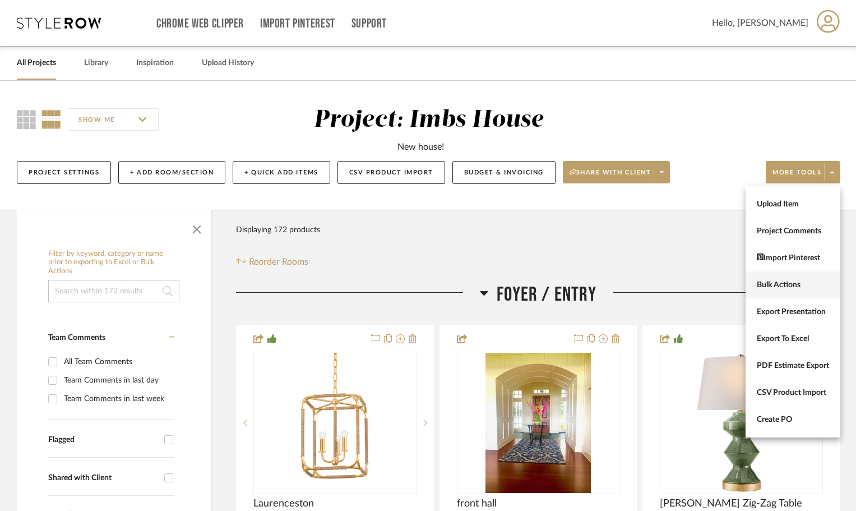
click at [782, 284] on span "Bulk Actions" at bounding box center [793, 285] width 72 height 10
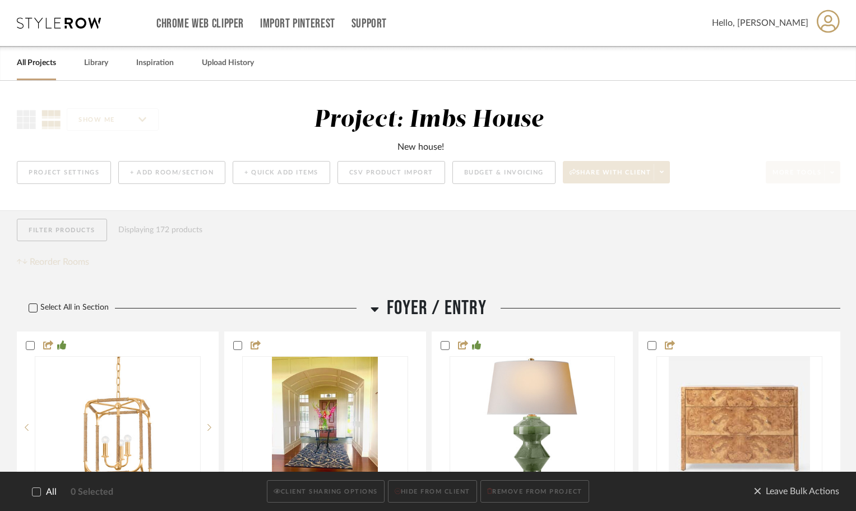
click at [38, 308] on label "Select All in Section" at bounding box center [64, 308] width 95 height 10
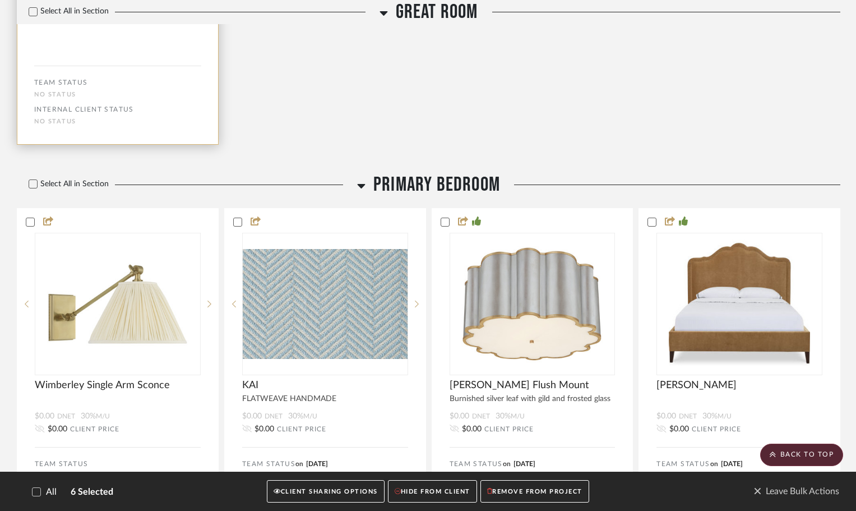
scroll to position [5055, 0]
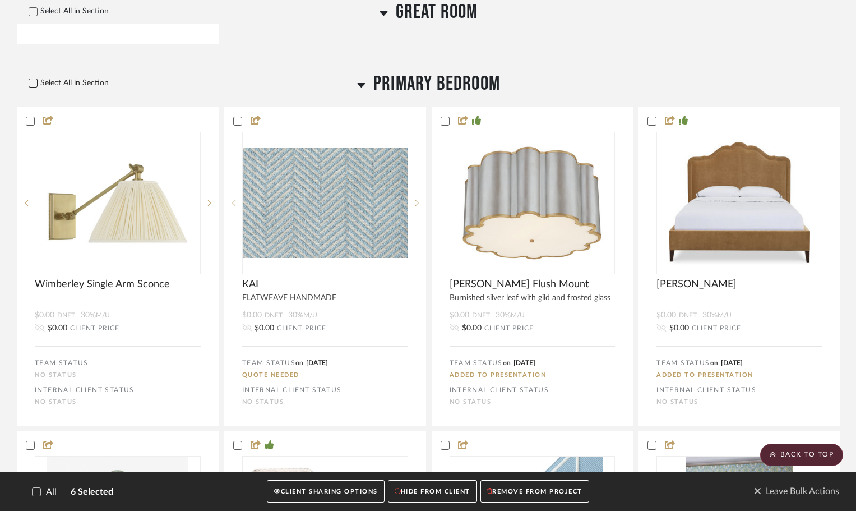
click at [35, 84] on icon at bounding box center [33, 83] width 8 height 8
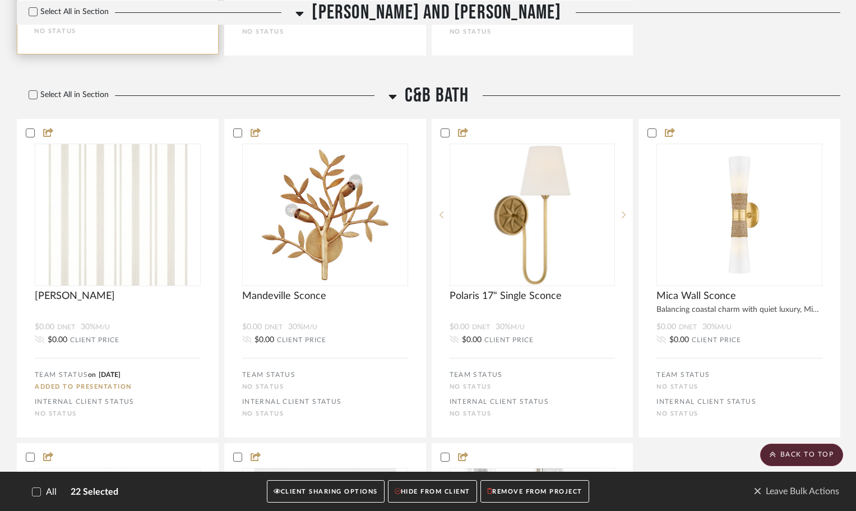
scroll to position [11229, 0]
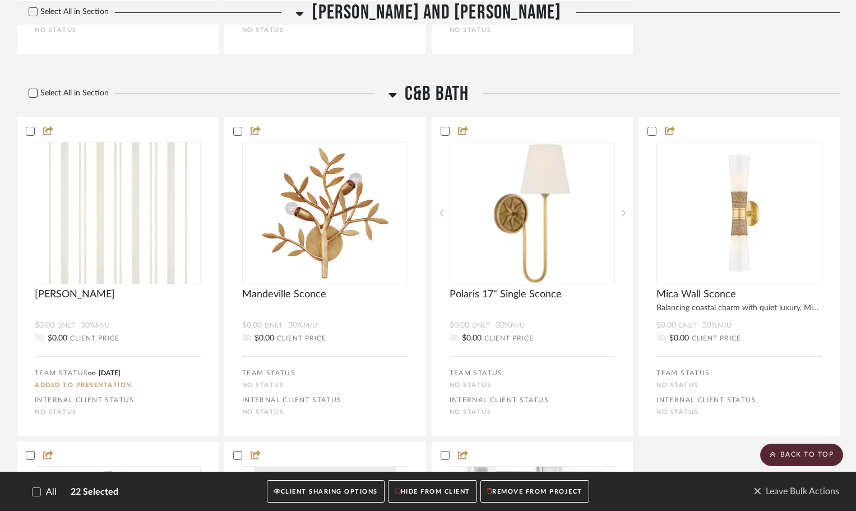
click at [35, 93] on icon at bounding box center [33, 93] width 8 height 8
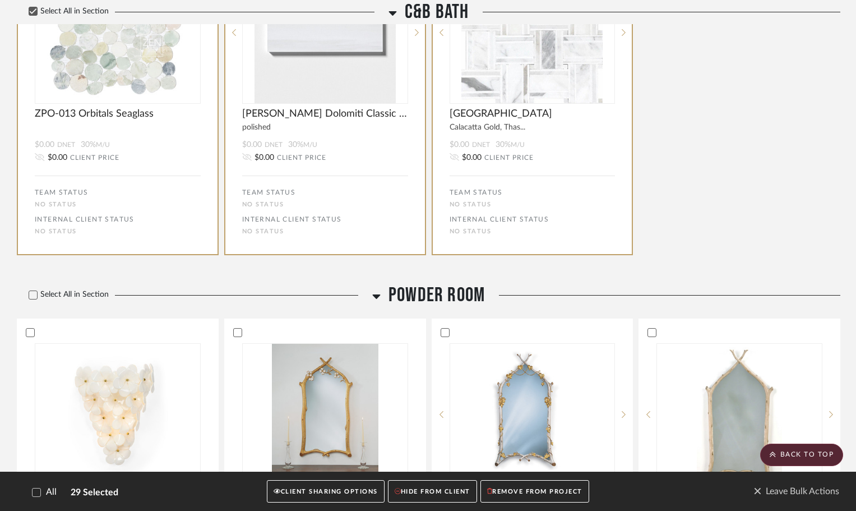
scroll to position [11734, 0]
click at [34, 295] on icon at bounding box center [33, 295] width 7 height 6
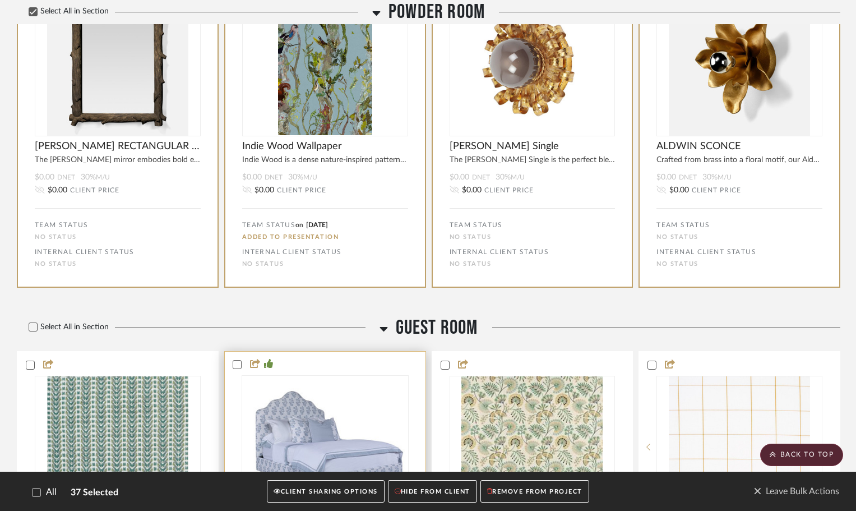
scroll to position [12408, 0]
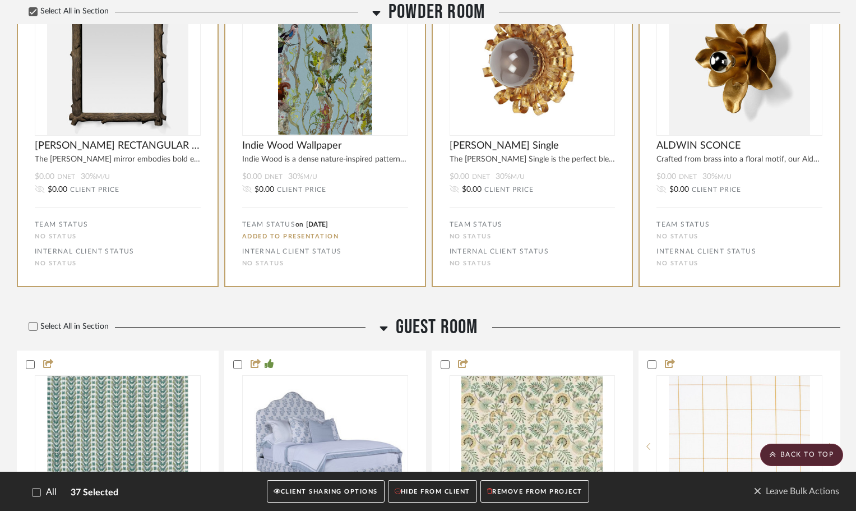
click at [327, 486] on button "CLIENT SHARING OPTIONS" at bounding box center [325, 491] width 117 height 23
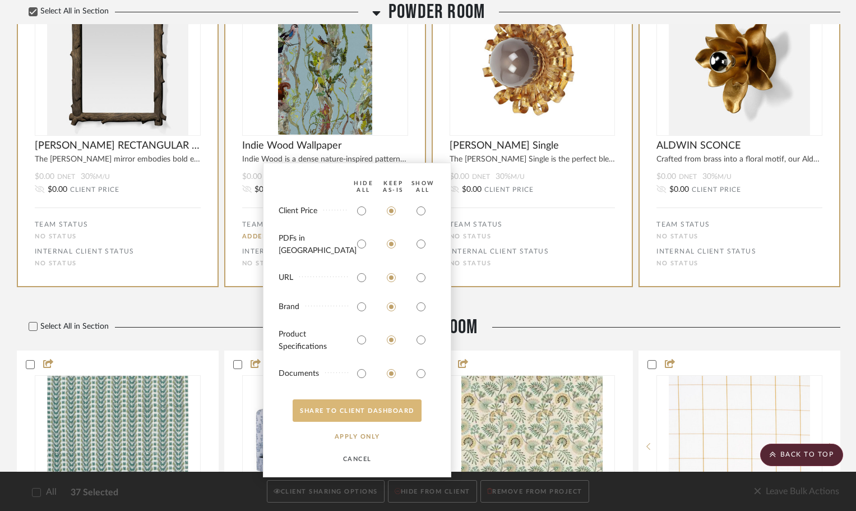
click at [354, 412] on button "SHARE TO CLIENT Dashboard" at bounding box center [357, 410] width 129 height 22
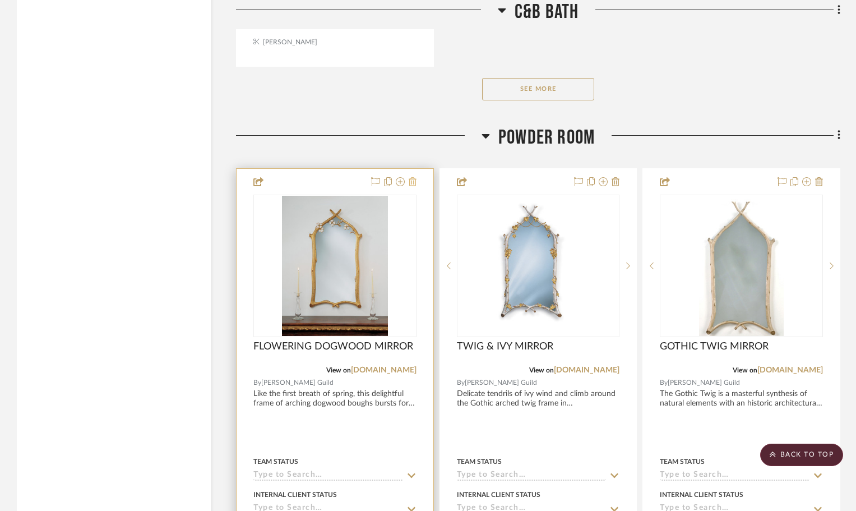
scroll to position [9621, 0]
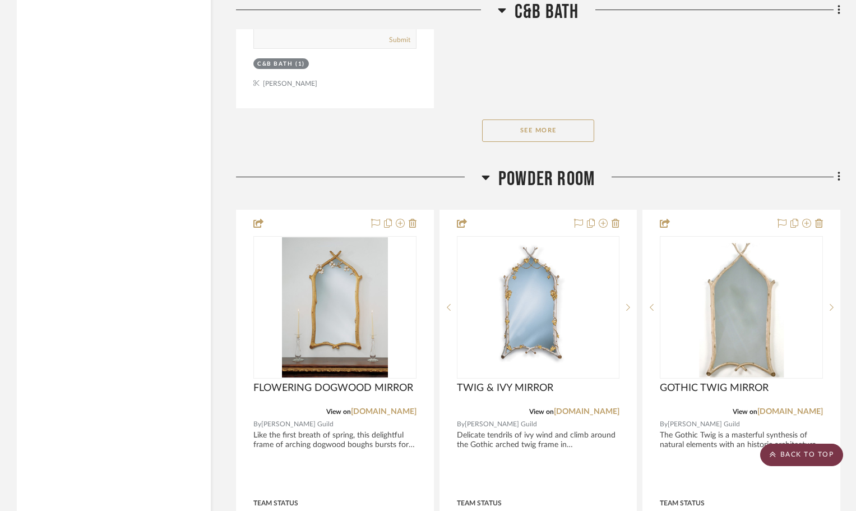
click at [824, 456] on scroll-to-top-button "BACK TO TOP" at bounding box center [801, 455] width 83 height 22
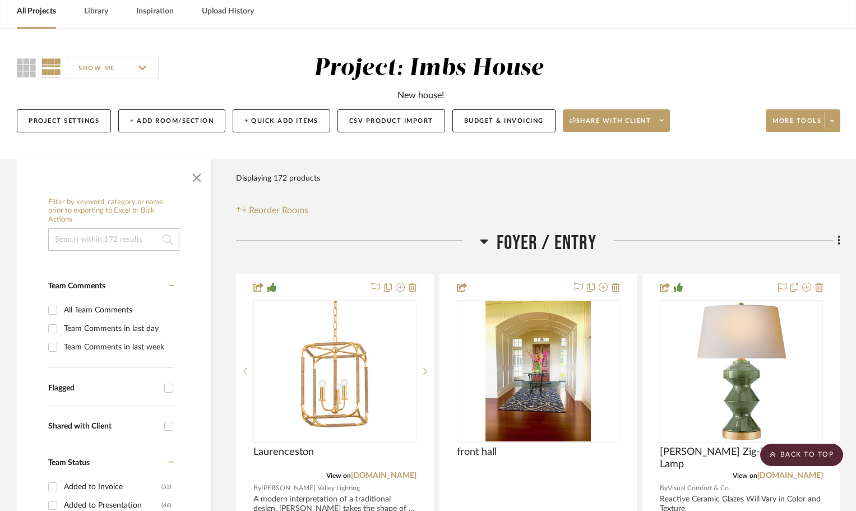
scroll to position [0, 0]
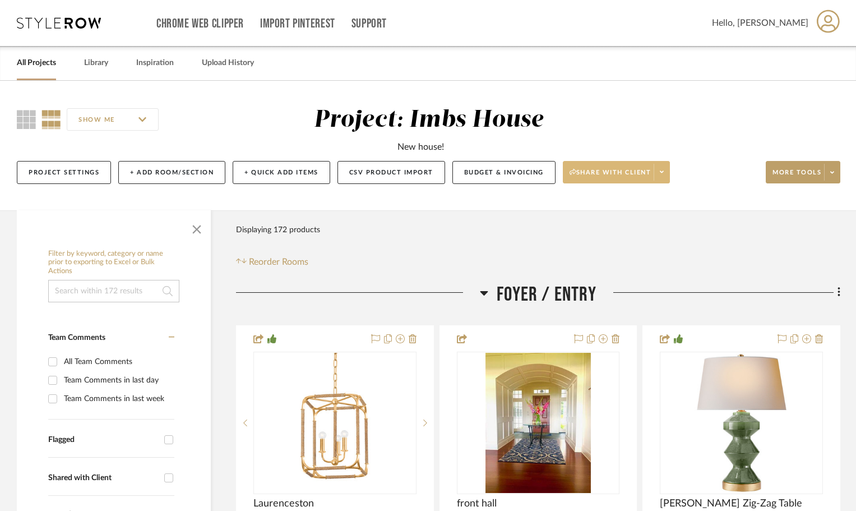
click at [610, 178] on span "Share with client" at bounding box center [611, 176] width 82 height 17
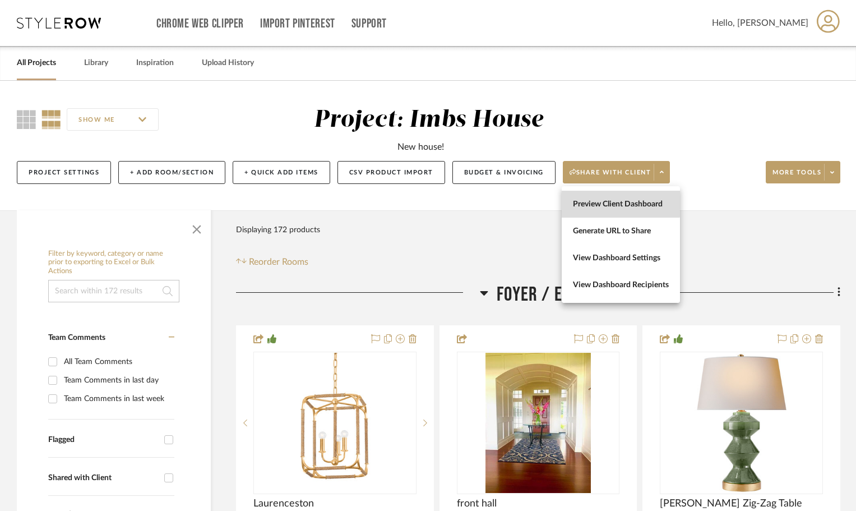
click at [598, 200] on span "Preview Client Dashboard" at bounding box center [621, 205] width 96 height 10
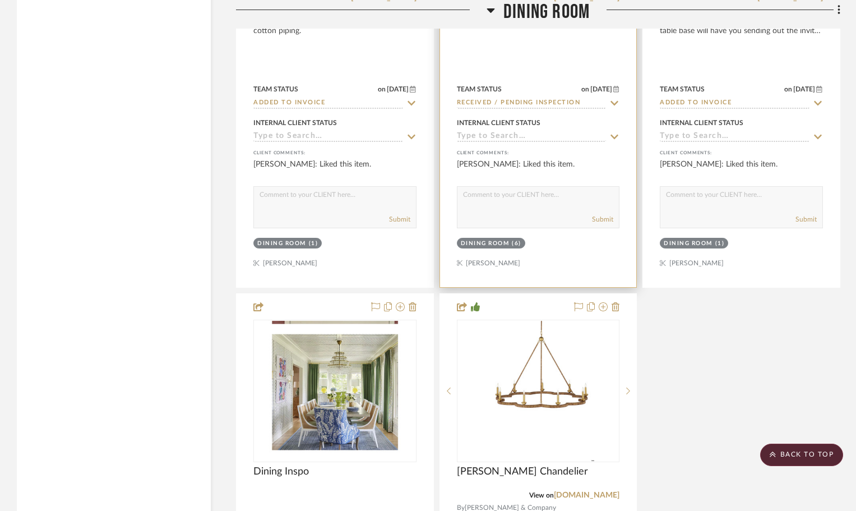
scroll to position [2579, 0]
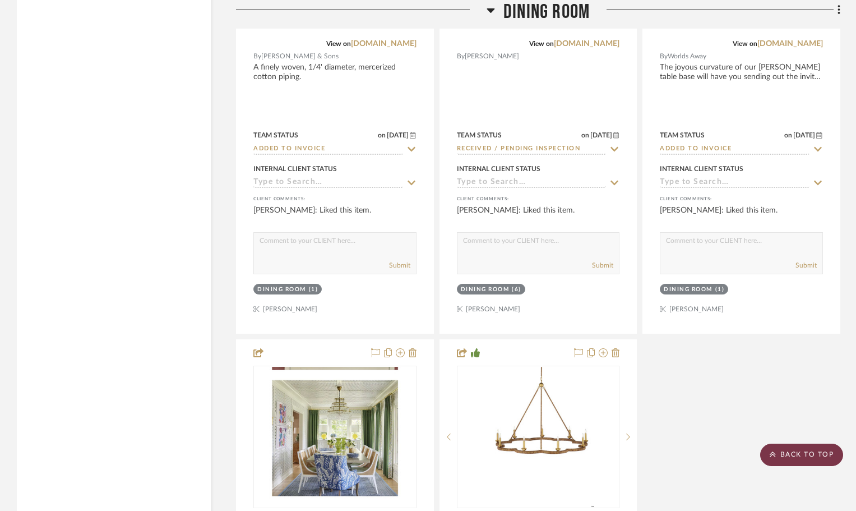
click at [788, 458] on scroll-to-top-button "BACK TO TOP" at bounding box center [801, 455] width 83 height 22
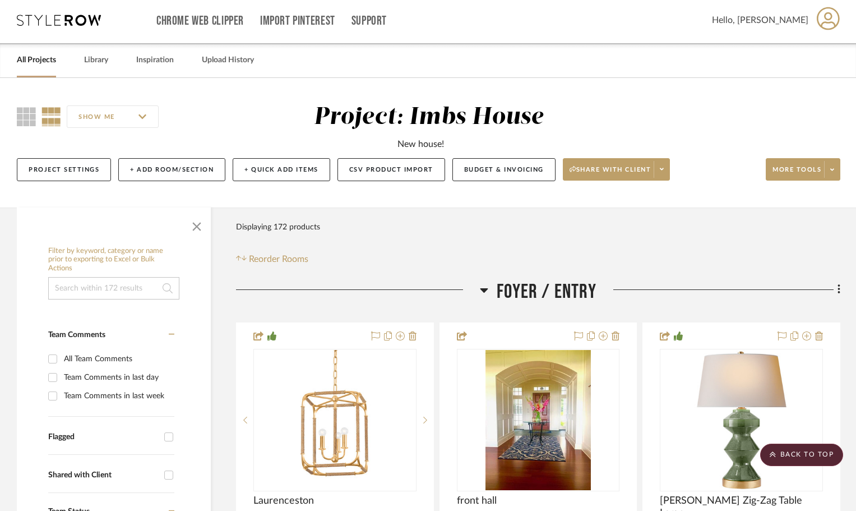
scroll to position [0, 0]
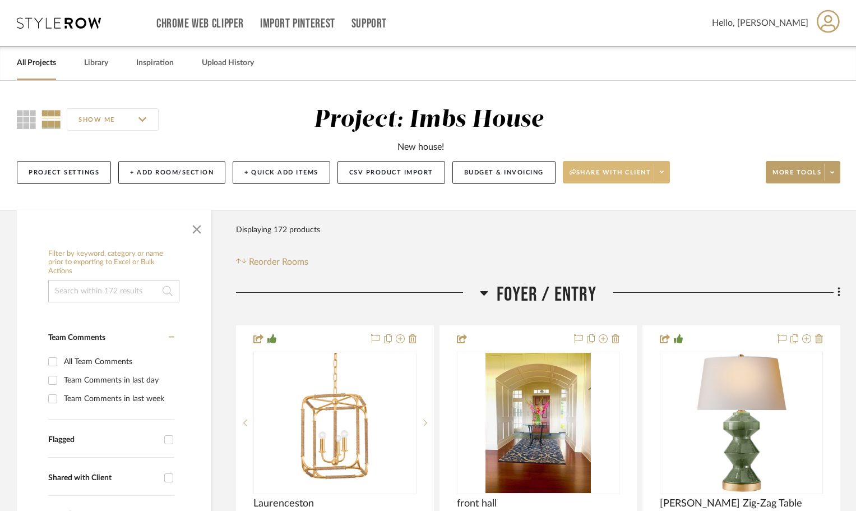
click at [608, 173] on span "Share with client" at bounding box center [611, 176] width 82 height 17
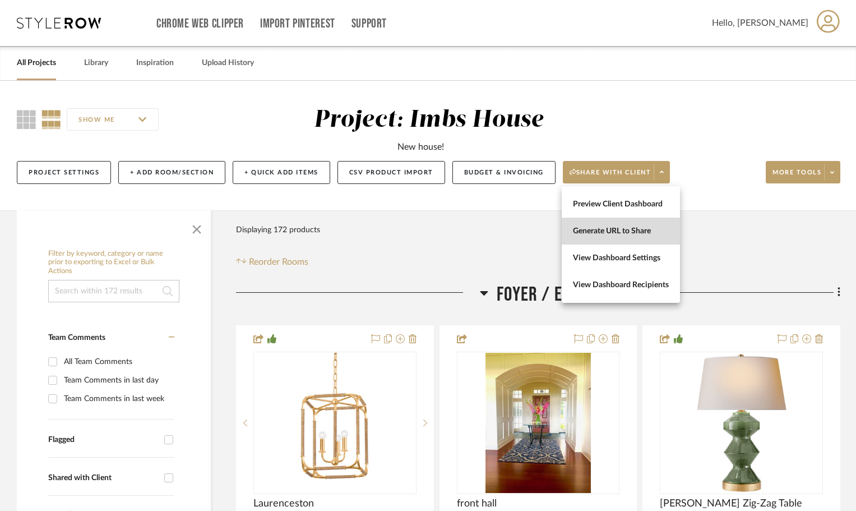
click at [628, 232] on span "Generate URL to Share" at bounding box center [621, 232] width 96 height 10
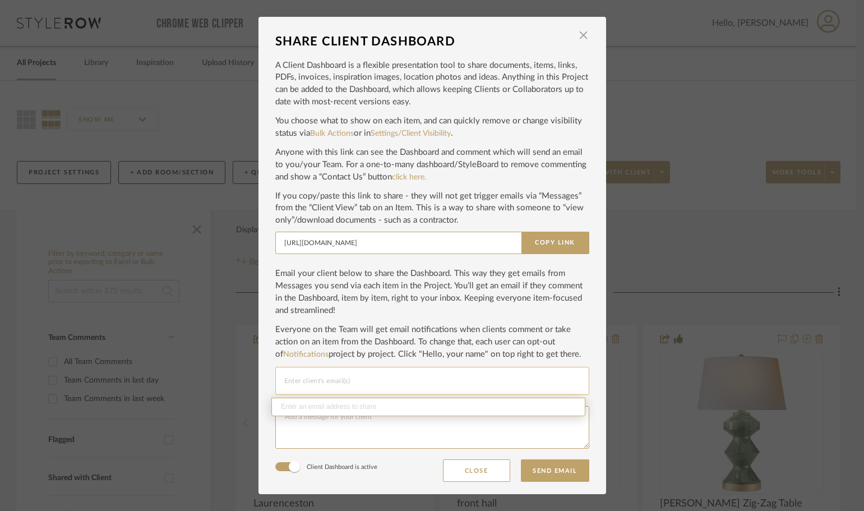
click at [377, 383] on input "Email selection" at bounding box center [432, 380] width 296 height 13
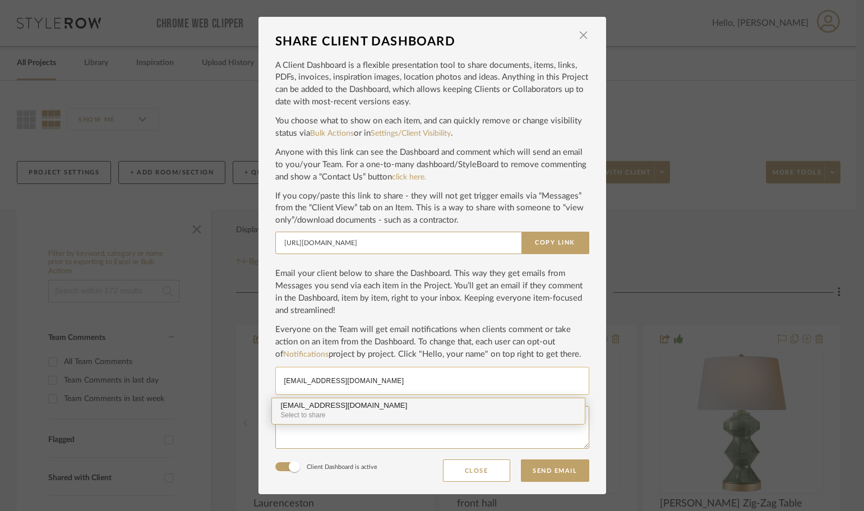
type input "lisaimbs@me.com"
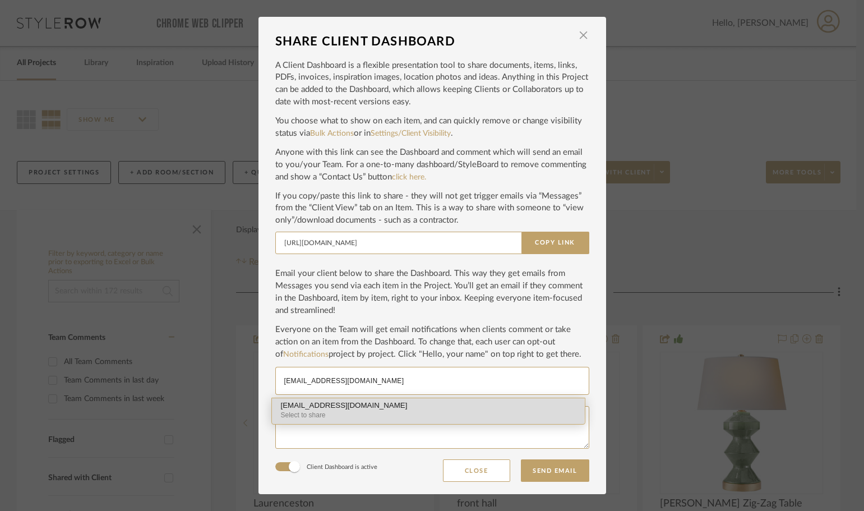
click at [349, 410] on div "Select to share" at bounding box center [428, 415] width 295 height 11
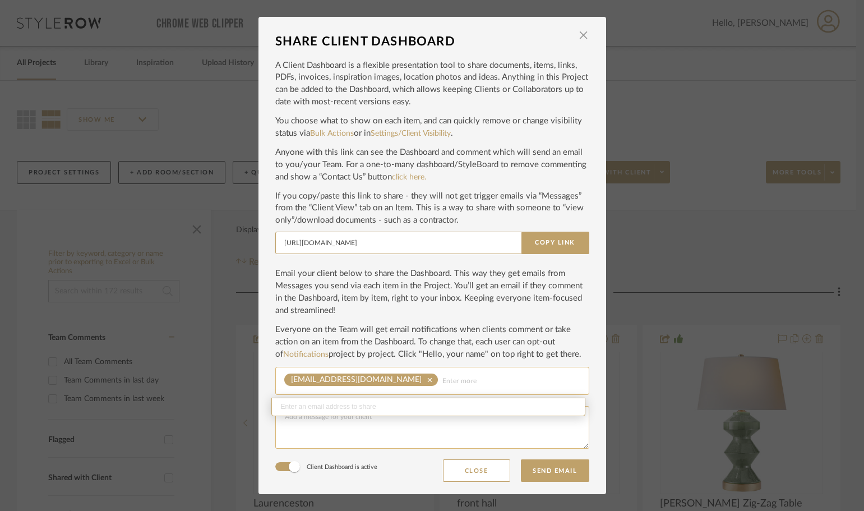
click at [314, 421] on textarea at bounding box center [432, 427] width 314 height 43
click at [359, 418] on textarea "new ideas in powder room, lights for master bedroom" at bounding box center [432, 427] width 314 height 43
click at [460, 418] on textarea "new ideas in powder room, wall lights for master bedroom" at bounding box center [432, 427] width 314 height 43
type textarea "new ideas in powder room, wall lights for master bedroom, sconces and mirrors L…"
click at [555, 470] on button "Send Email" at bounding box center [555, 470] width 68 height 22
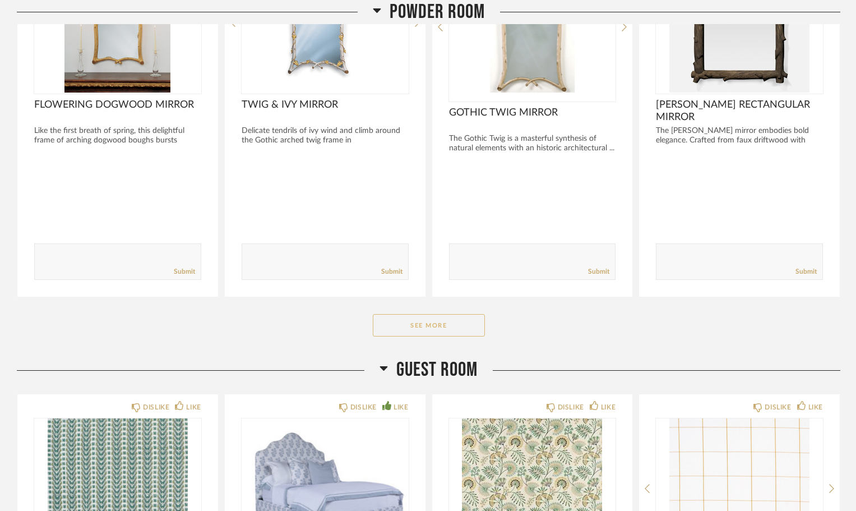
scroll to position [5720, 0]
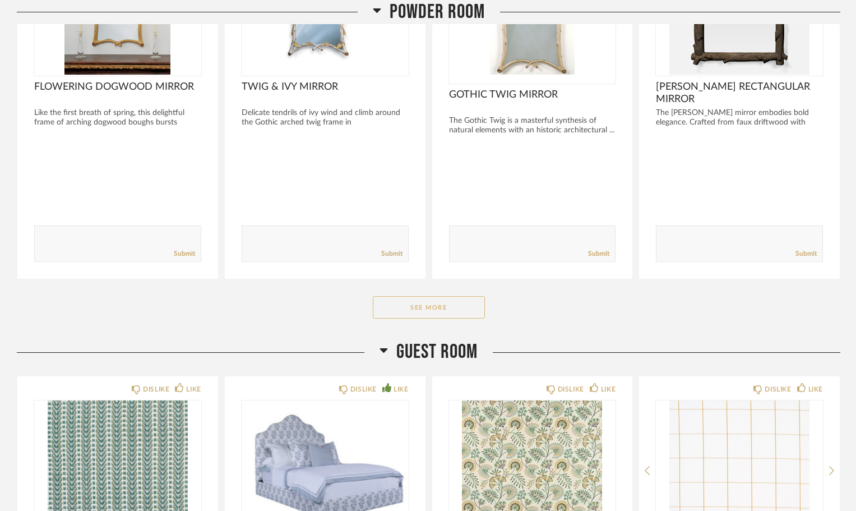
click at [420, 311] on button "See More" at bounding box center [429, 307] width 112 height 22
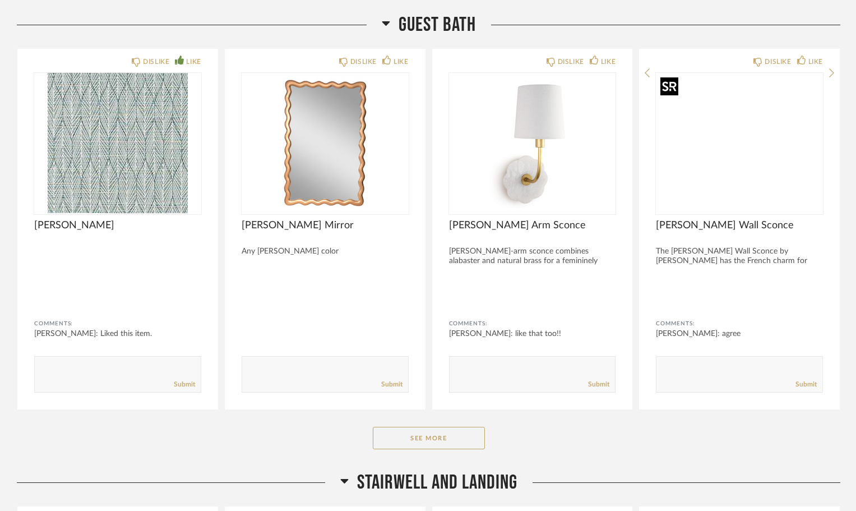
scroll to position [6673, 0]
